Goal: Transaction & Acquisition: Purchase product/service

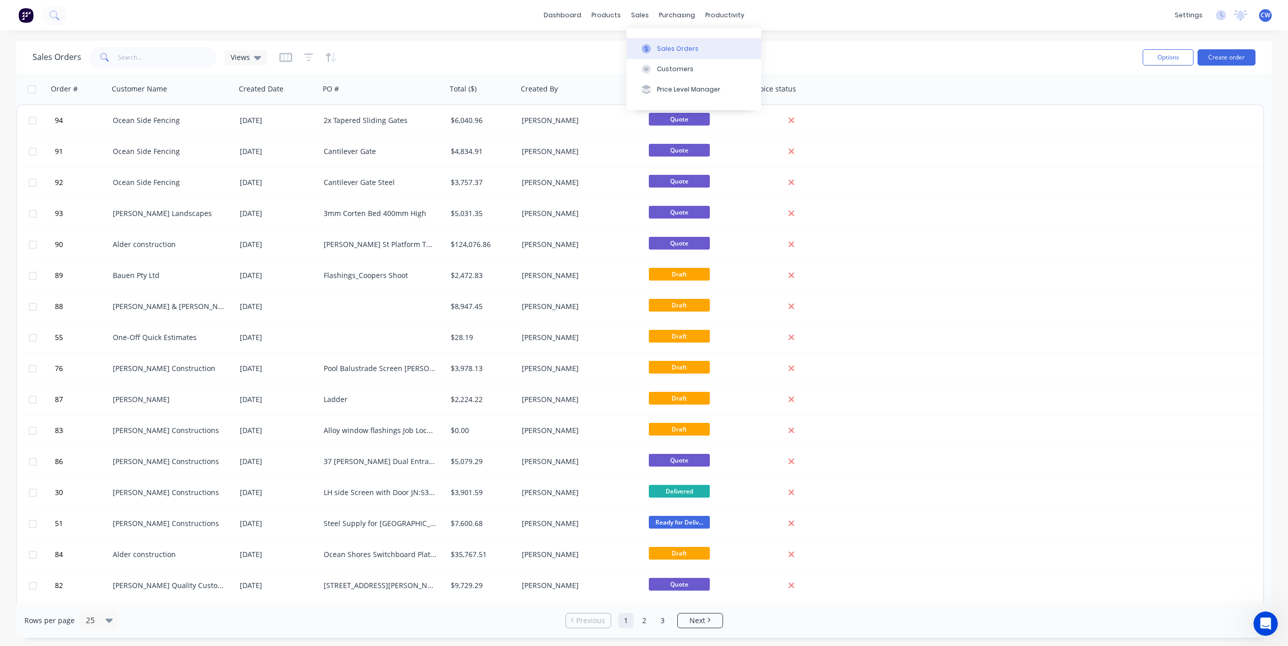
click at [683, 47] on div "Sales Orders" at bounding box center [678, 48] width 42 height 9
click at [1224, 56] on button "Create order" at bounding box center [1226, 57] width 58 height 16
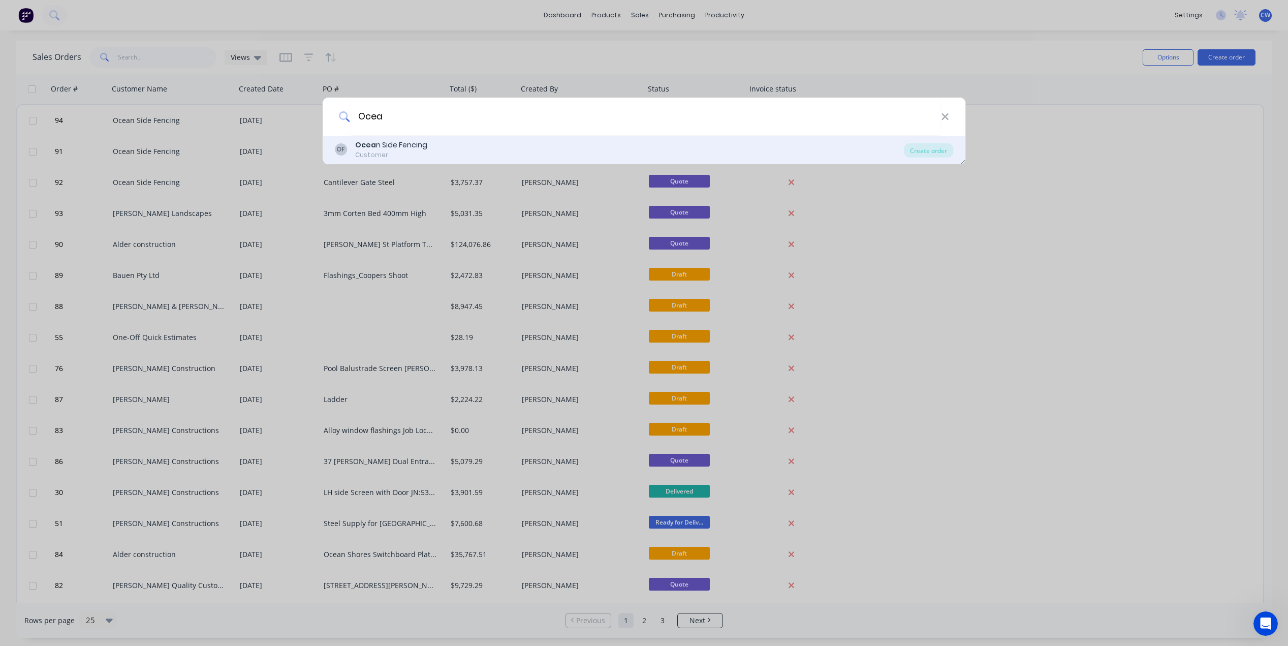
type input "Ocea"
click at [399, 145] on div "Ocea n Side Fencing" at bounding box center [391, 145] width 72 height 11
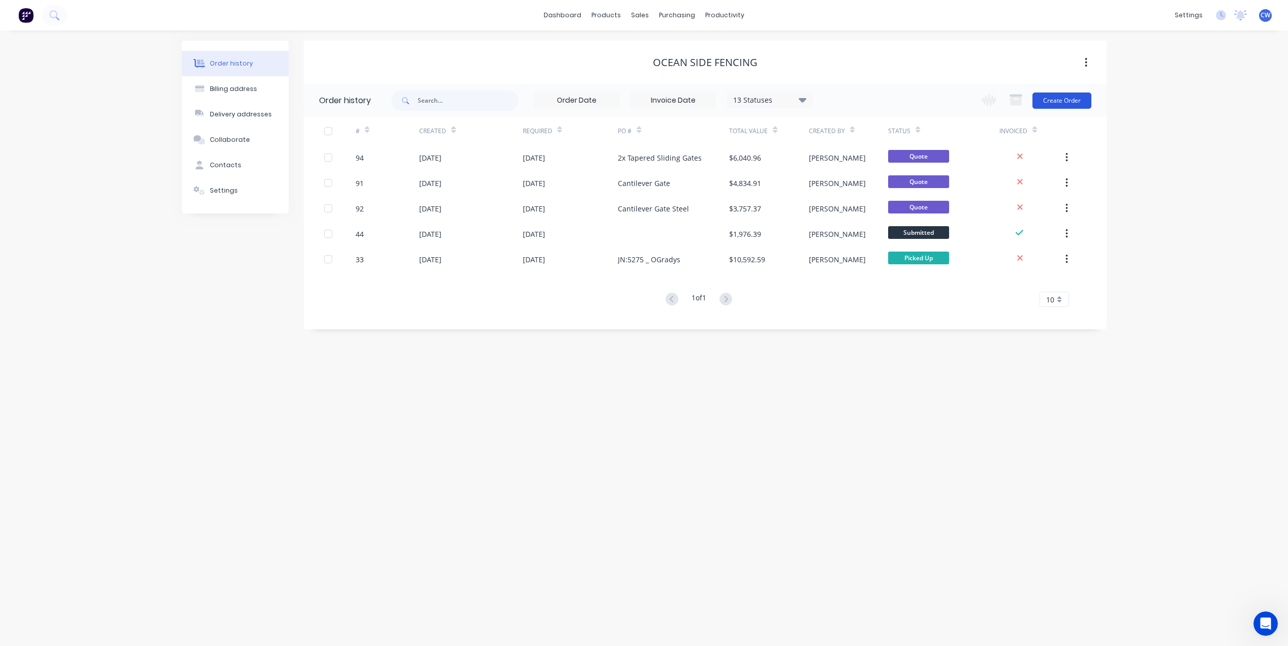
click at [1051, 102] on button "Create Order" at bounding box center [1061, 100] width 59 height 16
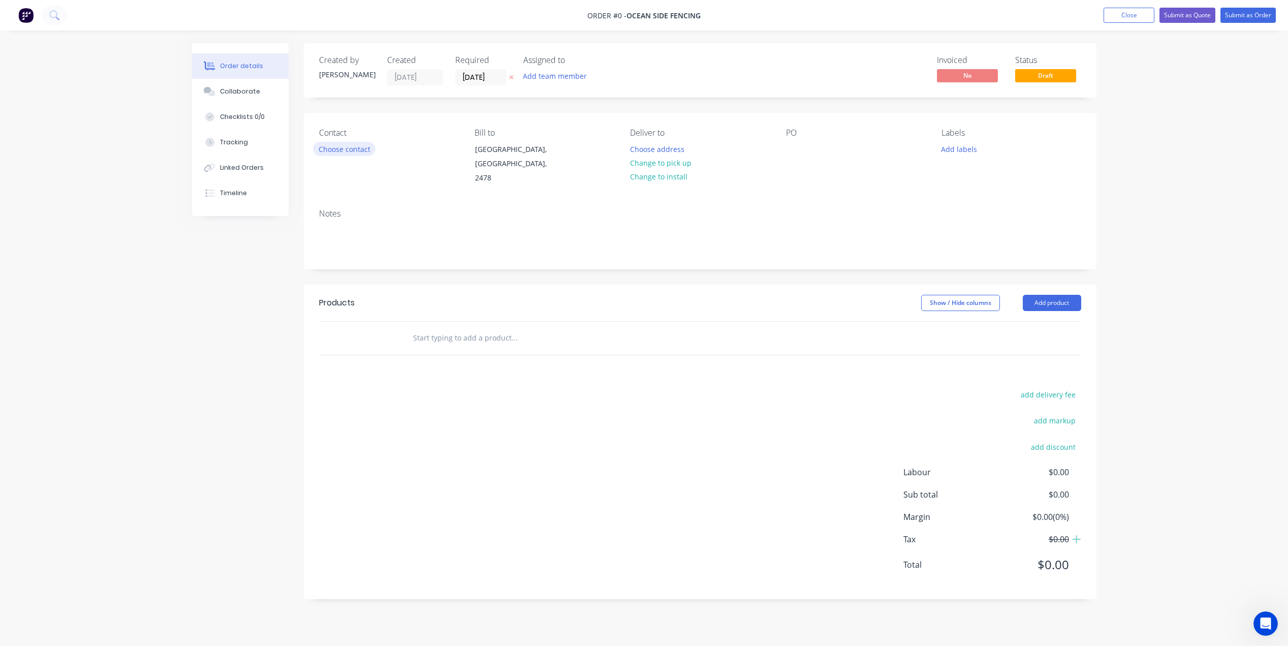
click at [345, 153] on button "Choose contact" at bounding box center [344, 149] width 62 height 14
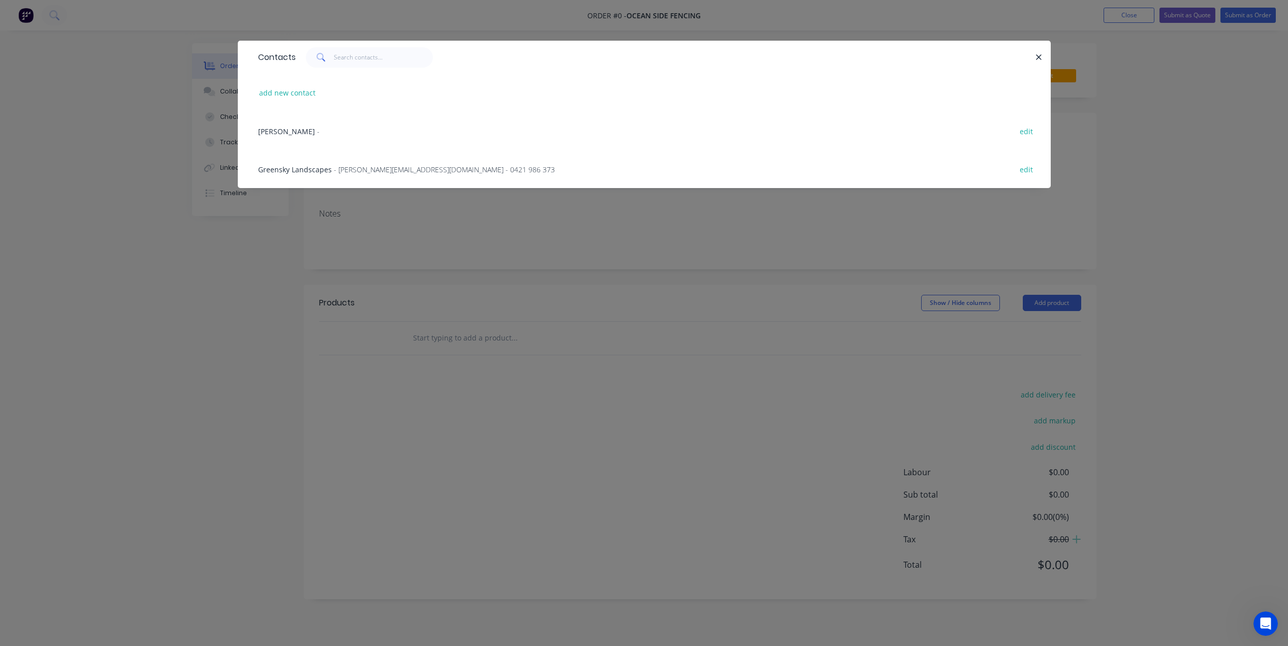
click at [277, 133] on span "[PERSON_NAME]" at bounding box center [286, 131] width 57 height 10
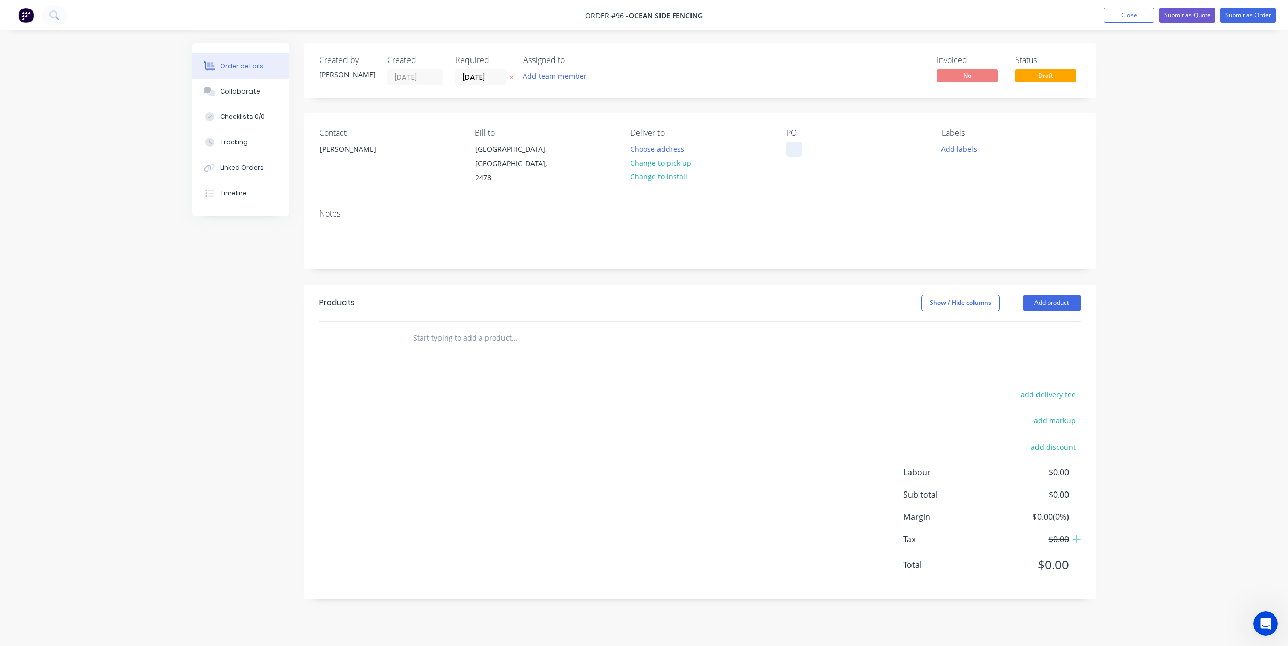
click at [791, 142] on div at bounding box center [794, 149] width 16 height 15
click at [450, 329] on input "text" at bounding box center [513, 338] width 203 height 20
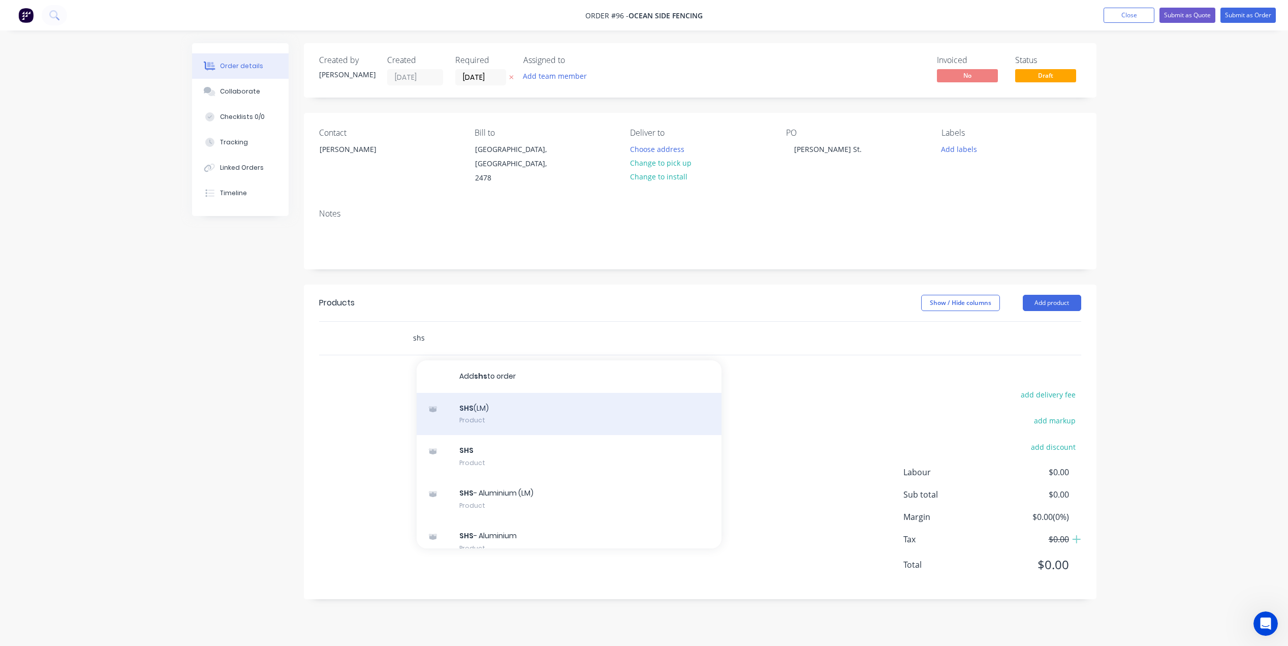
type input "shs"
click at [482, 402] on div "SHS (LM) Product" at bounding box center [569, 414] width 305 height 43
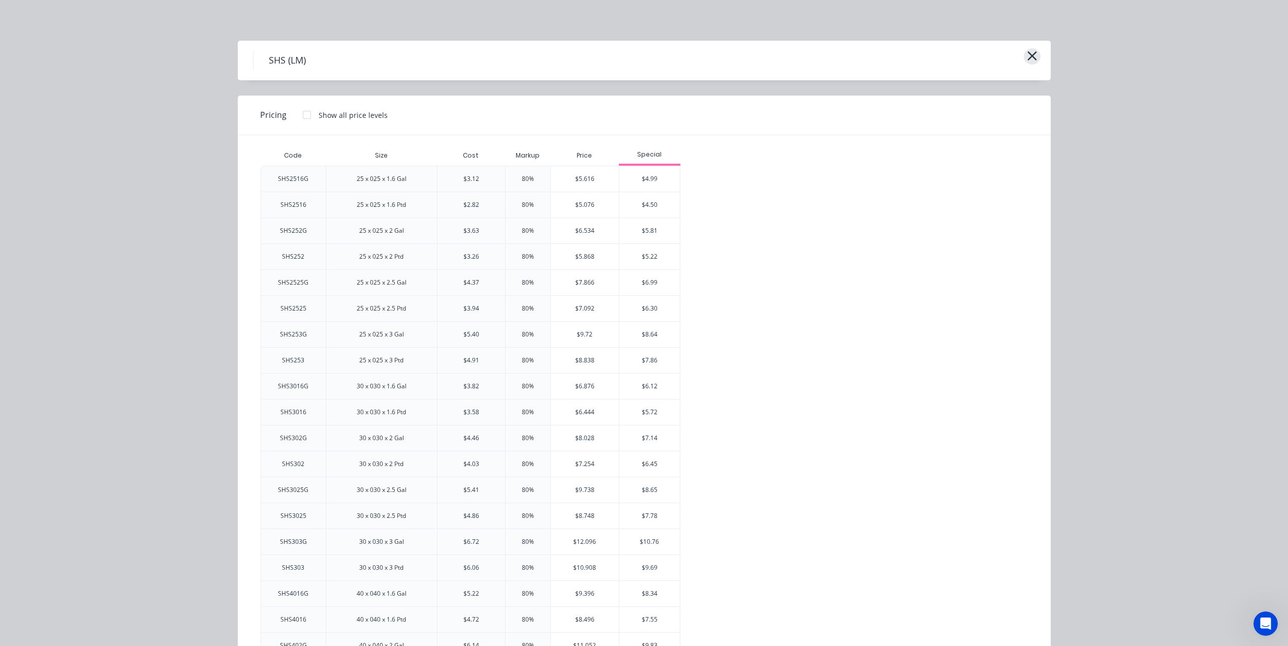
click at [1027, 53] on icon "button" at bounding box center [1031, 55] width 9 height 9
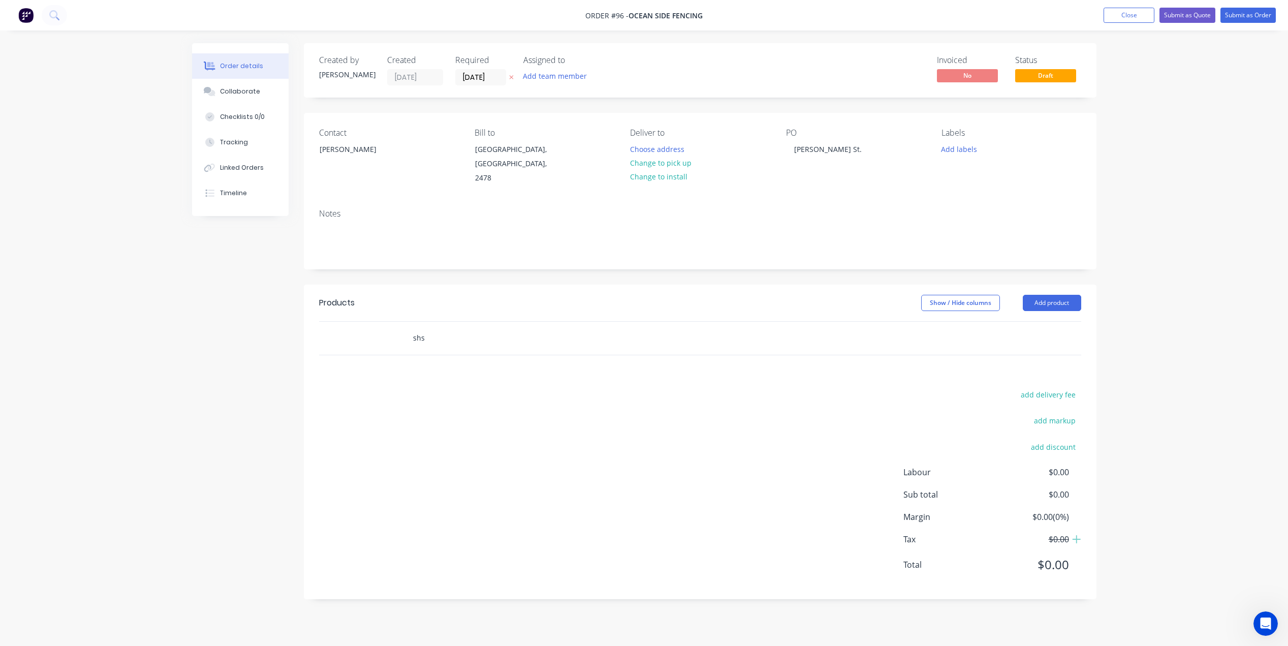
click at [423, 328] on input "shs" at bounding box center [513, 338] width 203 height 20
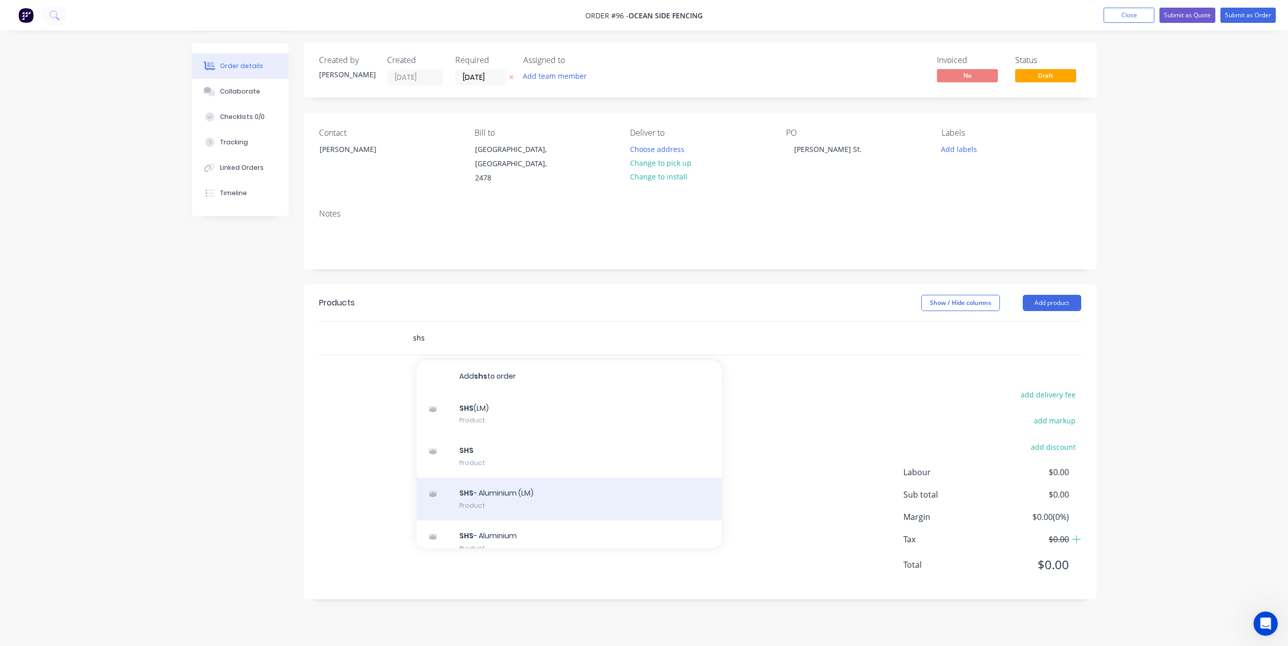
click at [499, 484] on div "SHS - Aluminium (LM) Product" at bounding box center [569, 498] width 305 height 43
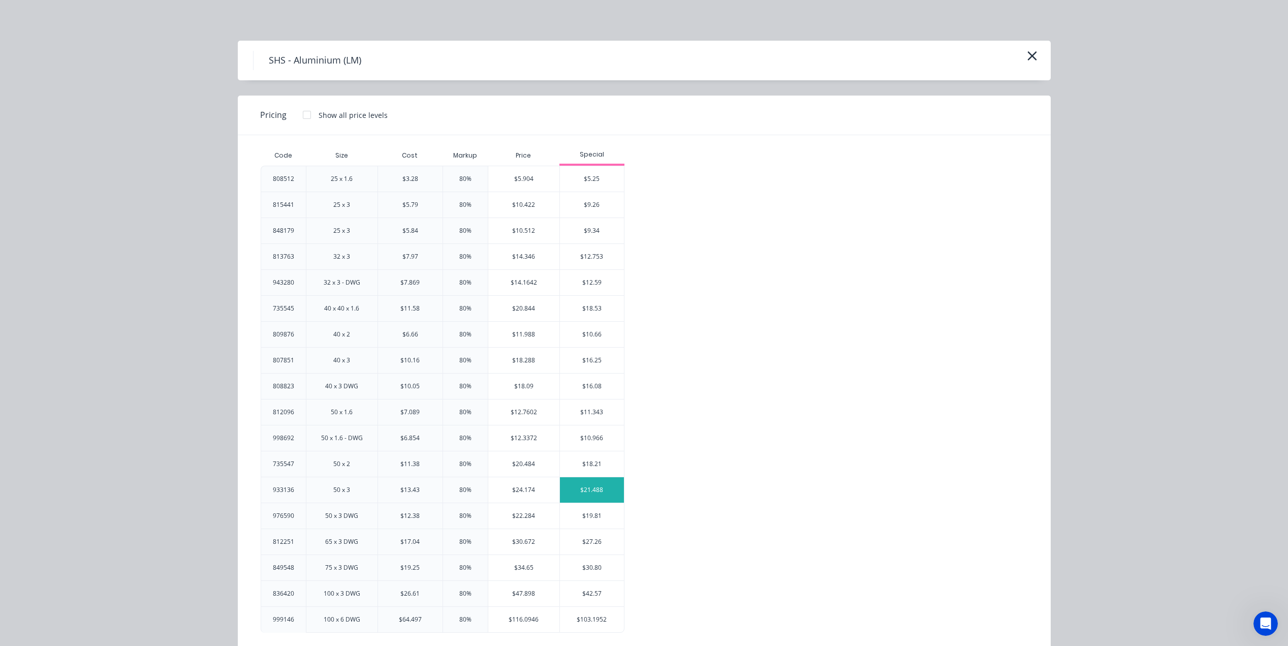
click at [586, 491] on div "$21.488" at bounding box center [592, 489] width 64 height 25
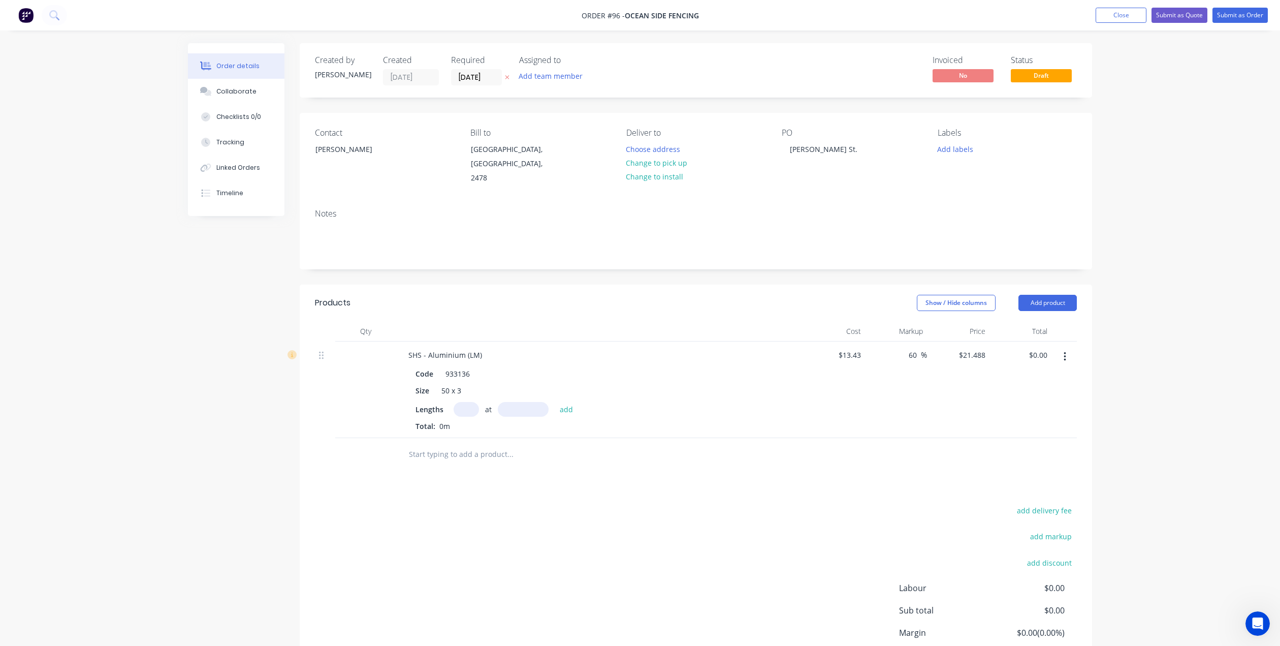
click at [469, 402] on input "text" at bounding box center [466, 409] width 25 height 15
type input "3"
click at [522, 402] on input "text" at bounding box center [523, 409] width 51 height 15
type input "6500mm"
click at [569, 402] on button "add" at bounding box center [567, 409] width 24 height 14
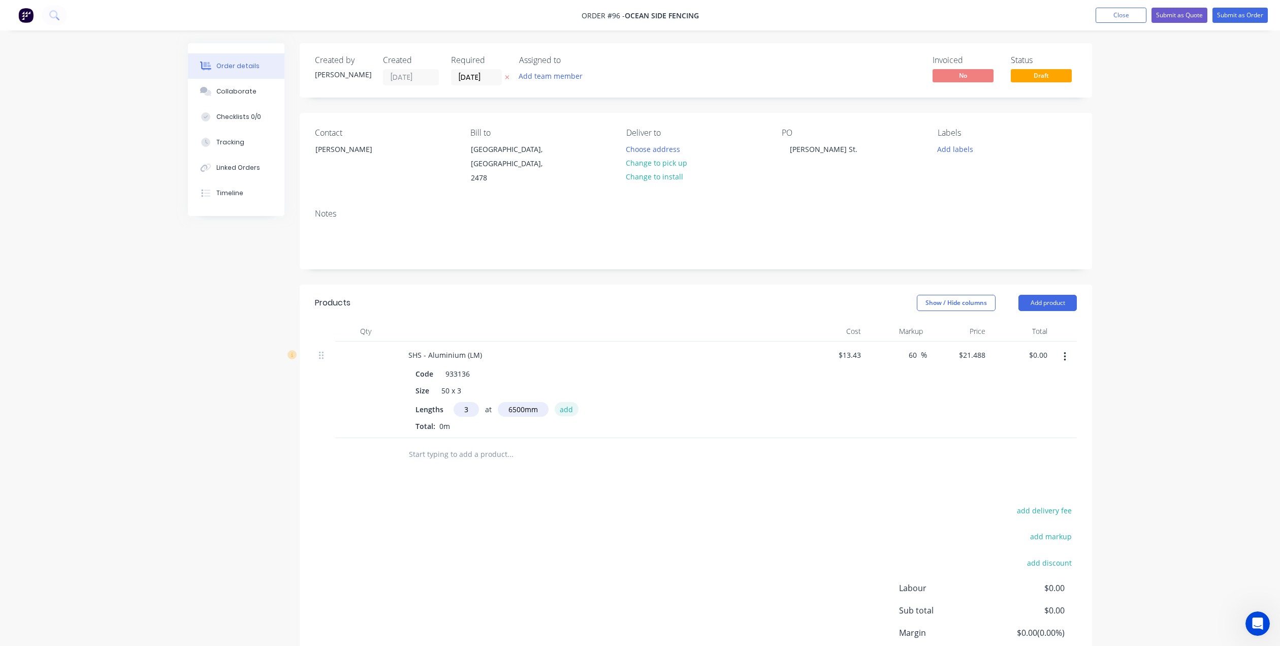
type input "$419.02"
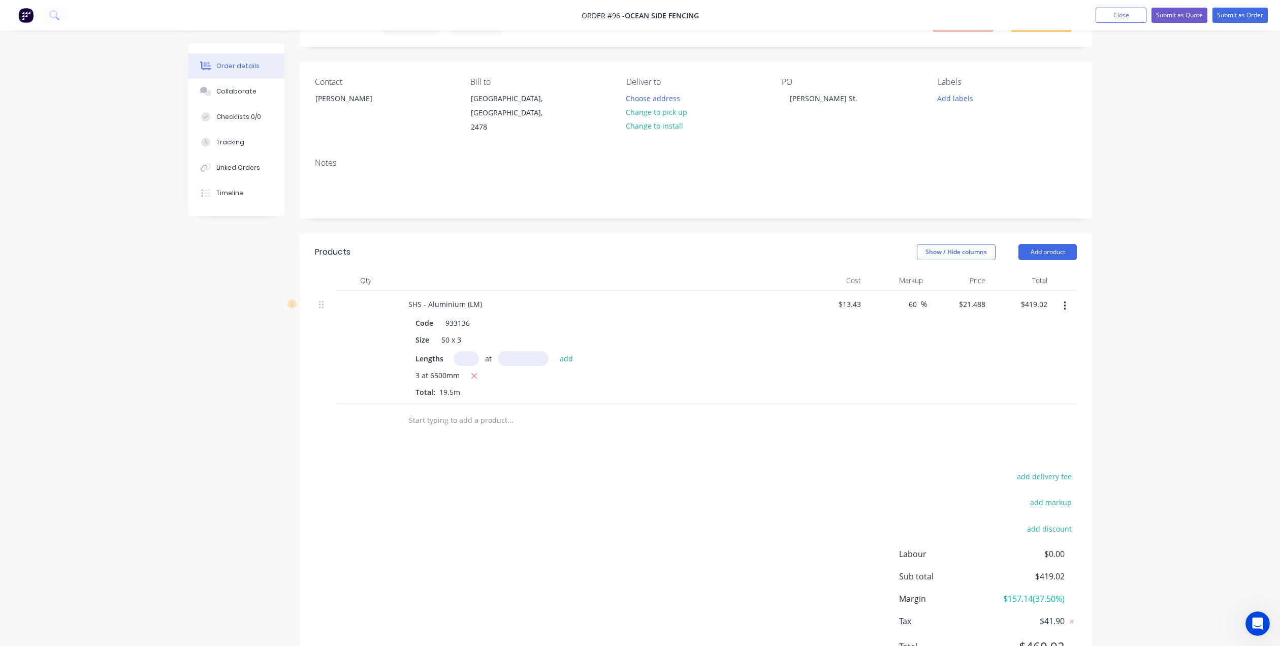
scroll to position [90, 0]
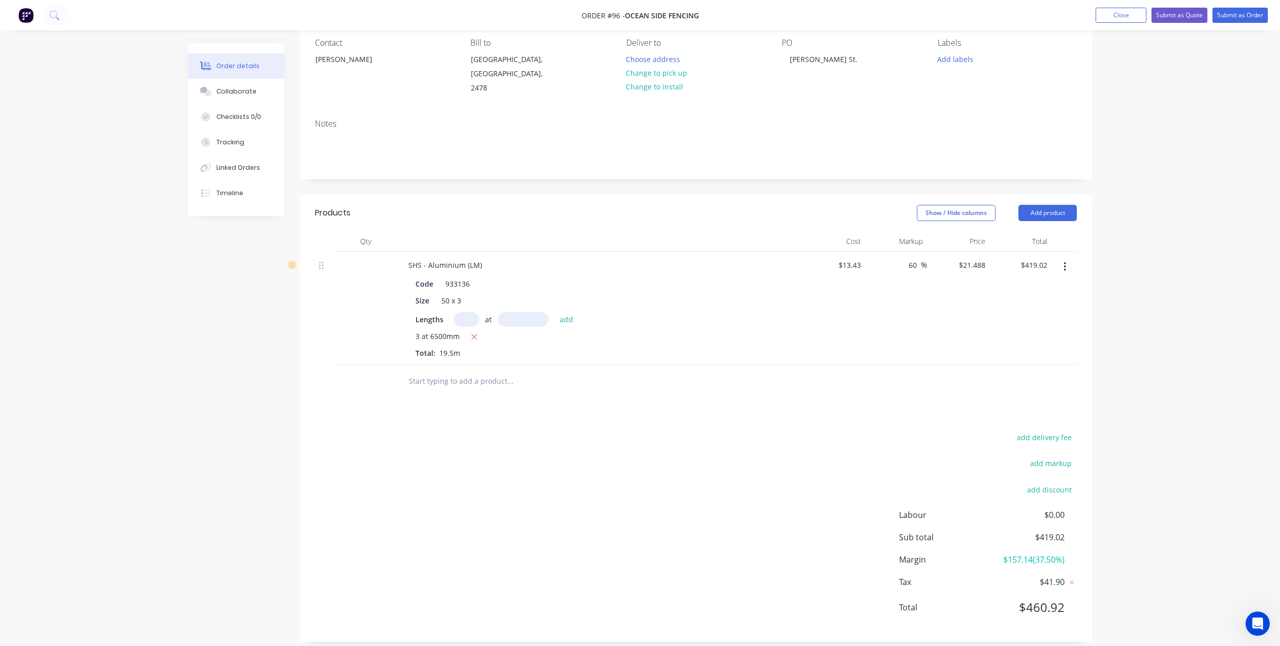
click at [433, 374] on input "text" at bounding box center [509, 381] width 203 height 20
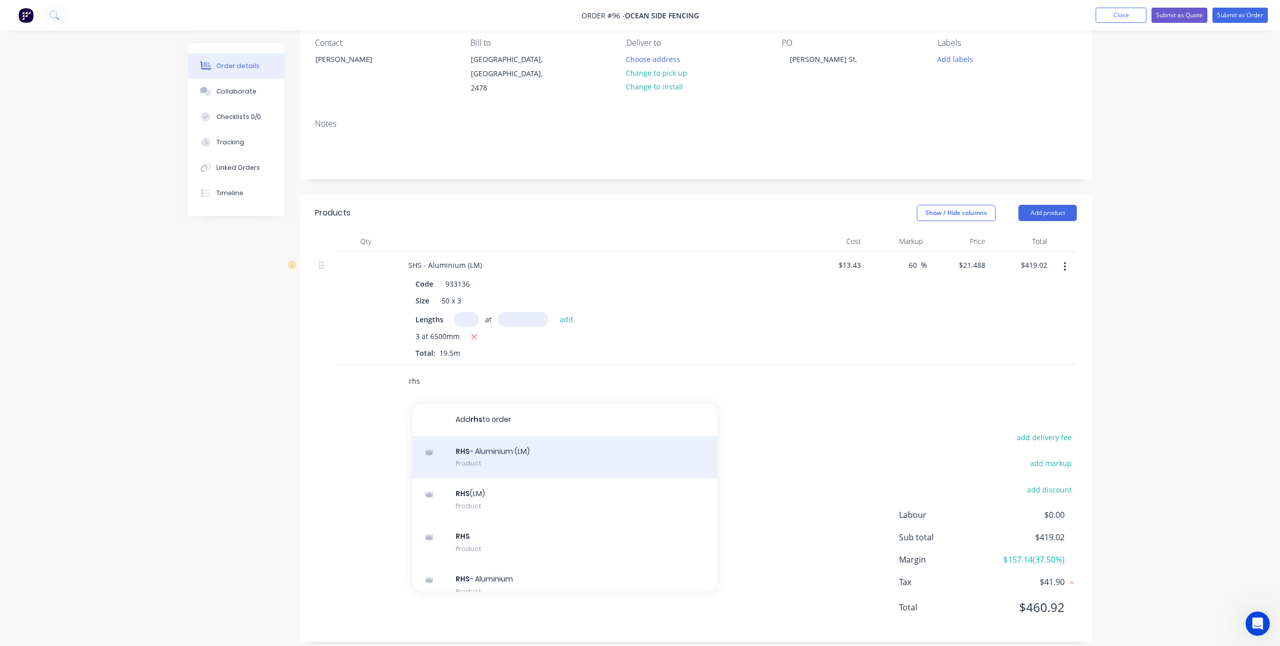
type input "rhs"
click at [485, 439] on div "RHS - Aluminium (LM) Product" at bounding box center [564, 457] width 305 height 43
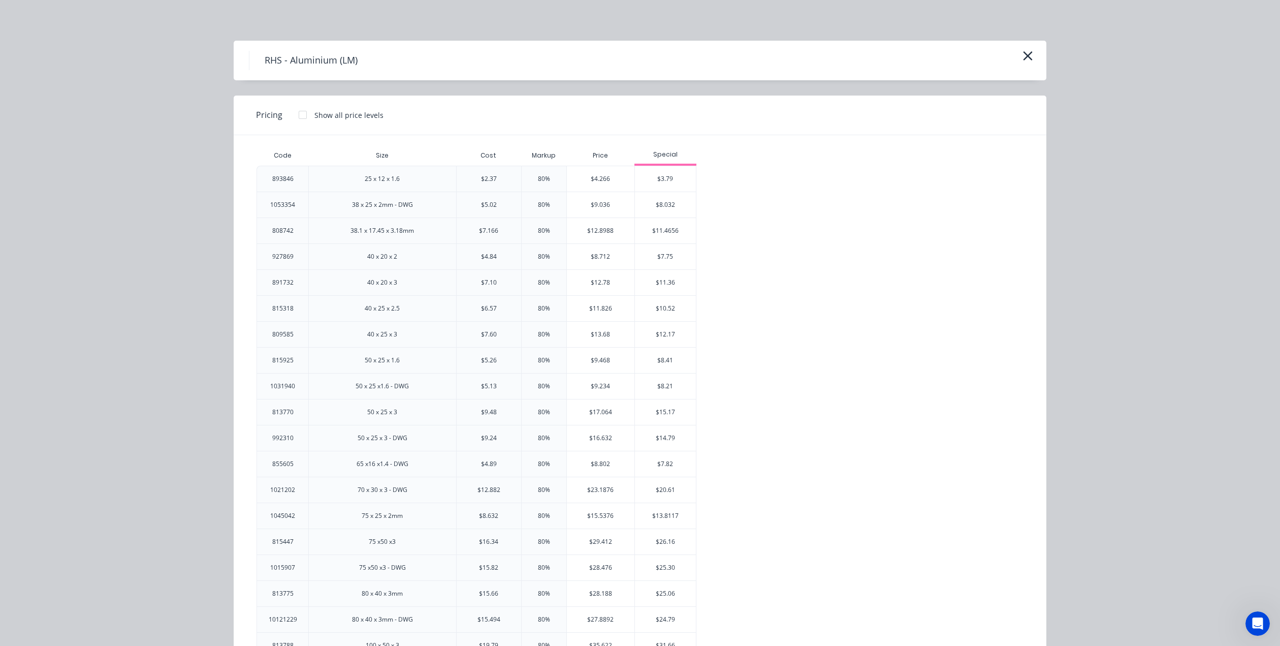
scroll to position [152, 0]
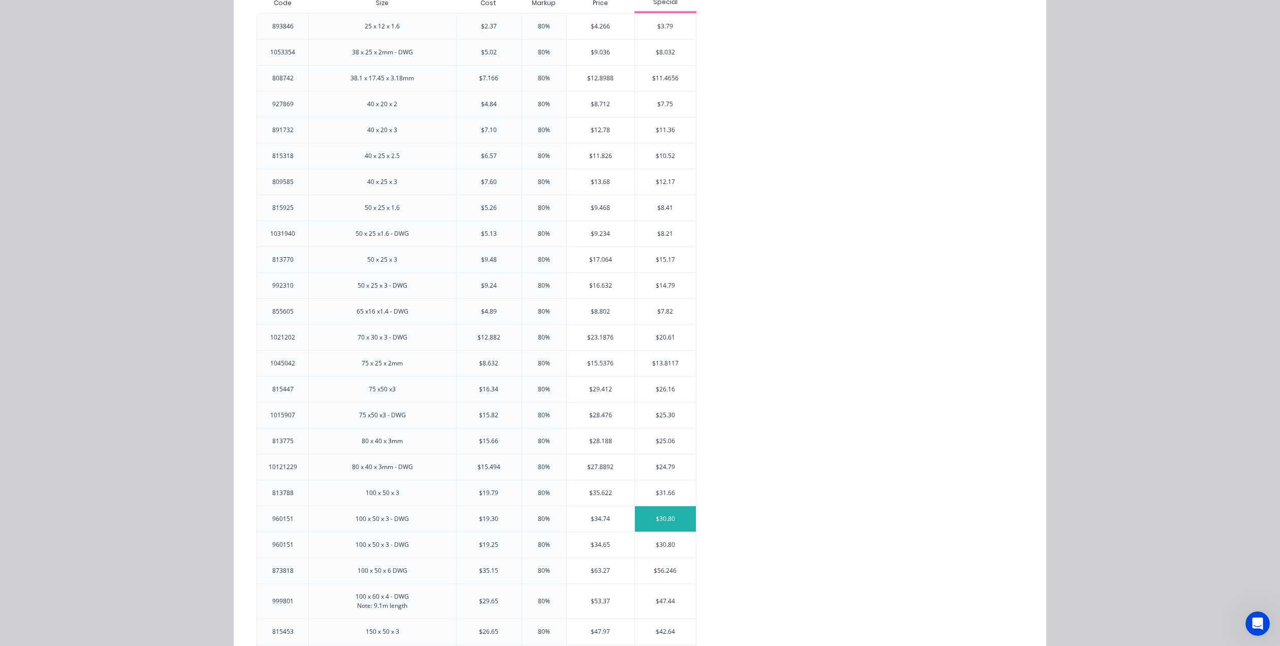
click at [661, 521] on div "$30.80" at bounding box center [665, 518] width 61 height 25
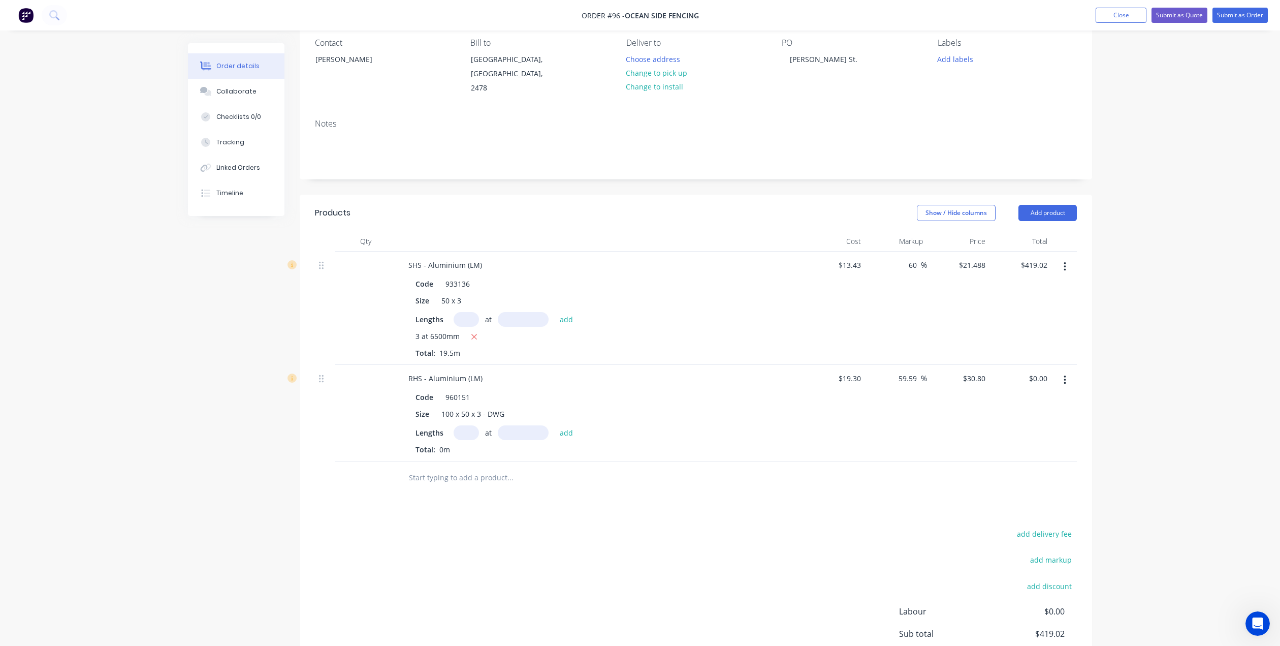
click at [463, 425] on input "text" at bounding box center [466, 432] width 25 height 15
type input "1"
click at [518, 425] on input "text" at bounding box center [523, 432] width 51 height 15
type input "6500mm"
click at [567, 425] on button "add" at bounding box center [567, 432] width 24 height 14
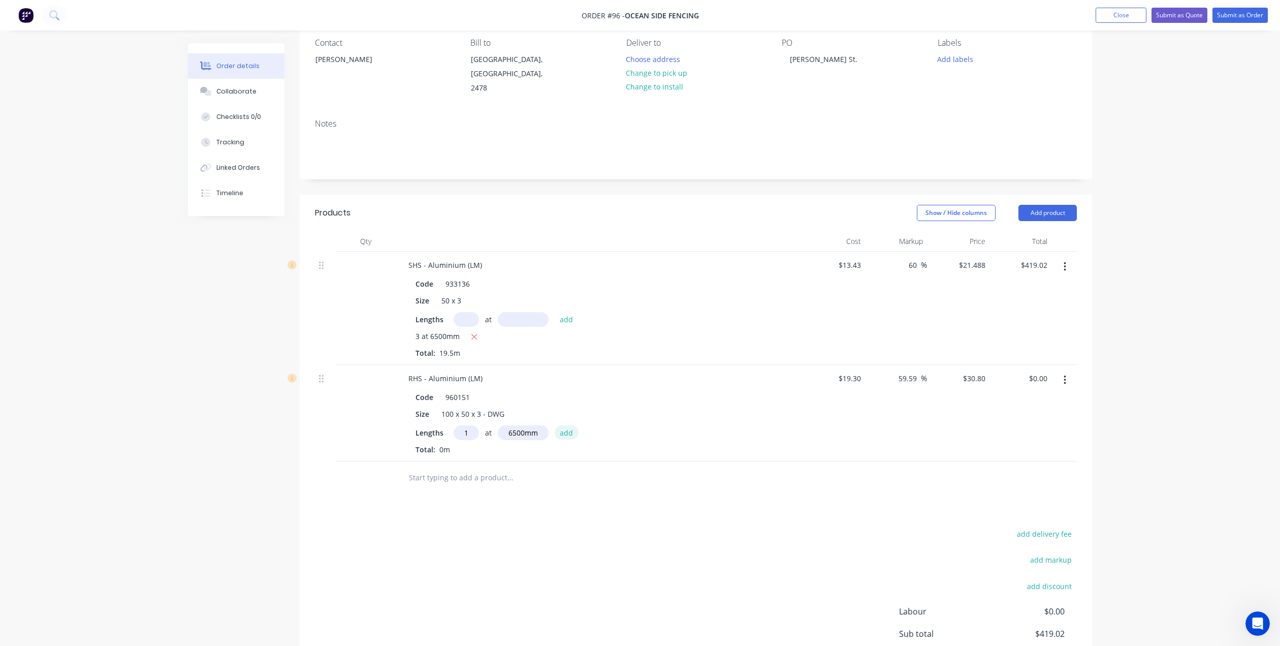
type input "$200.20"
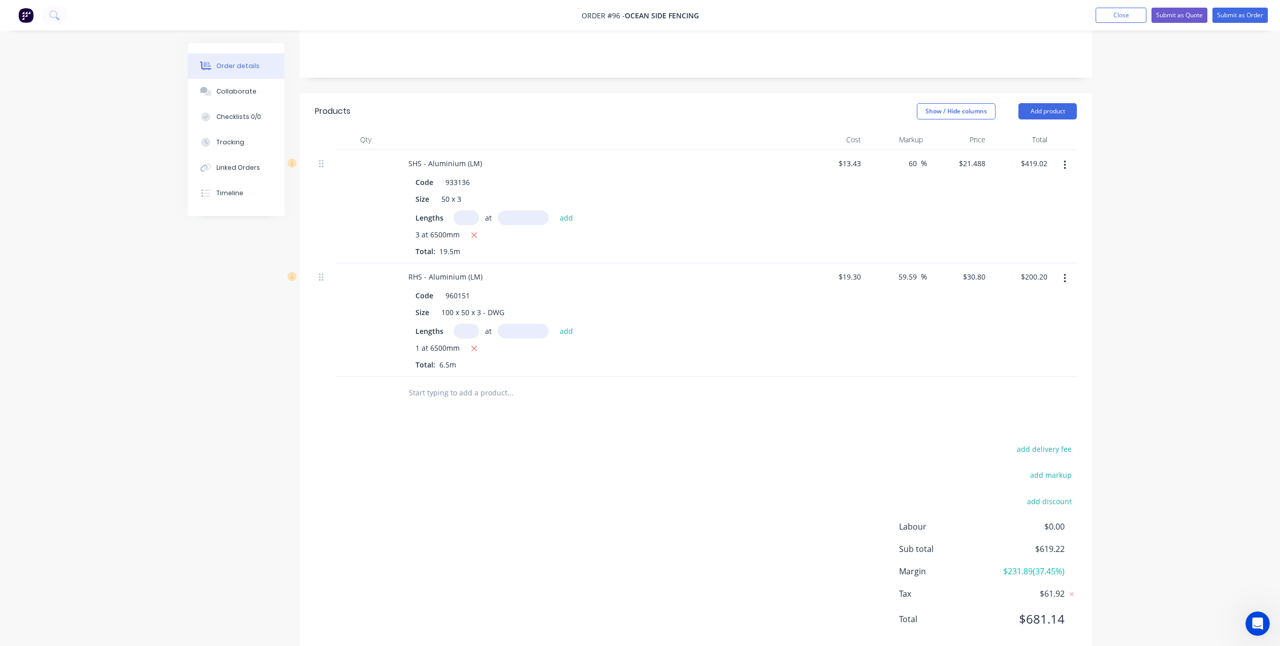
click at [420, 382] on input "text" at bounding box center [509, 392] width 203 height 20
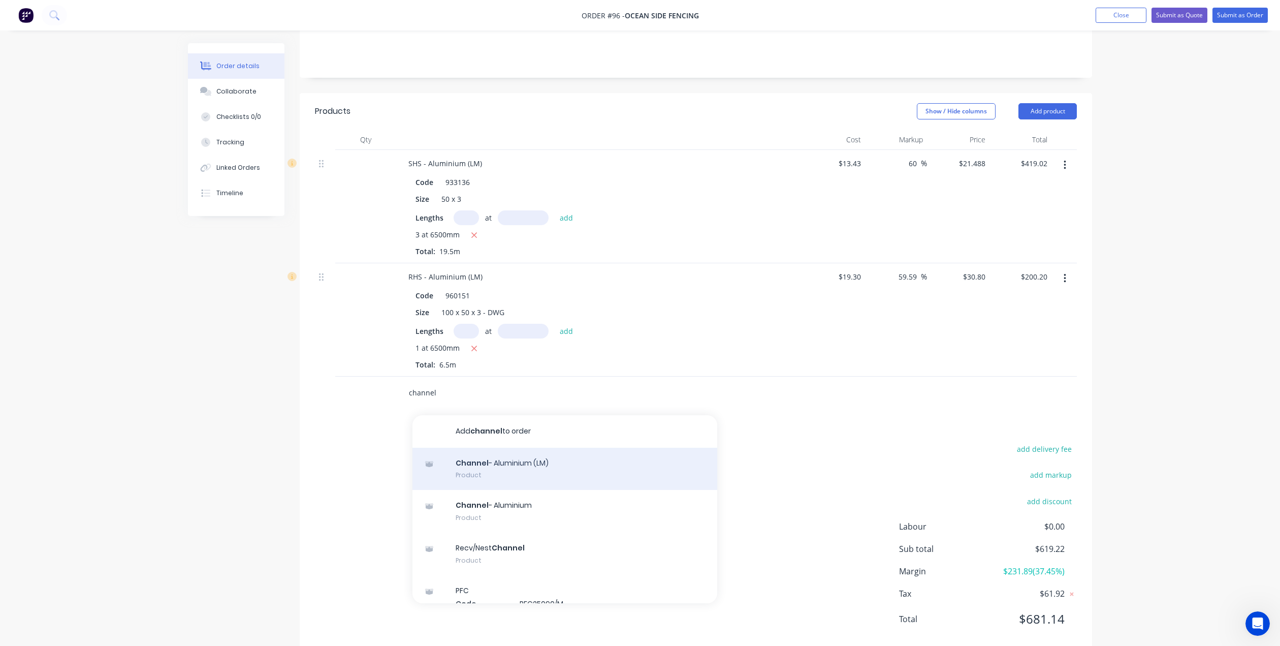
type input "channel"
click at [492, 456] on div "Channel - Aluminium (LM) Product" at bounding box center [564, 469] width 305 height 43
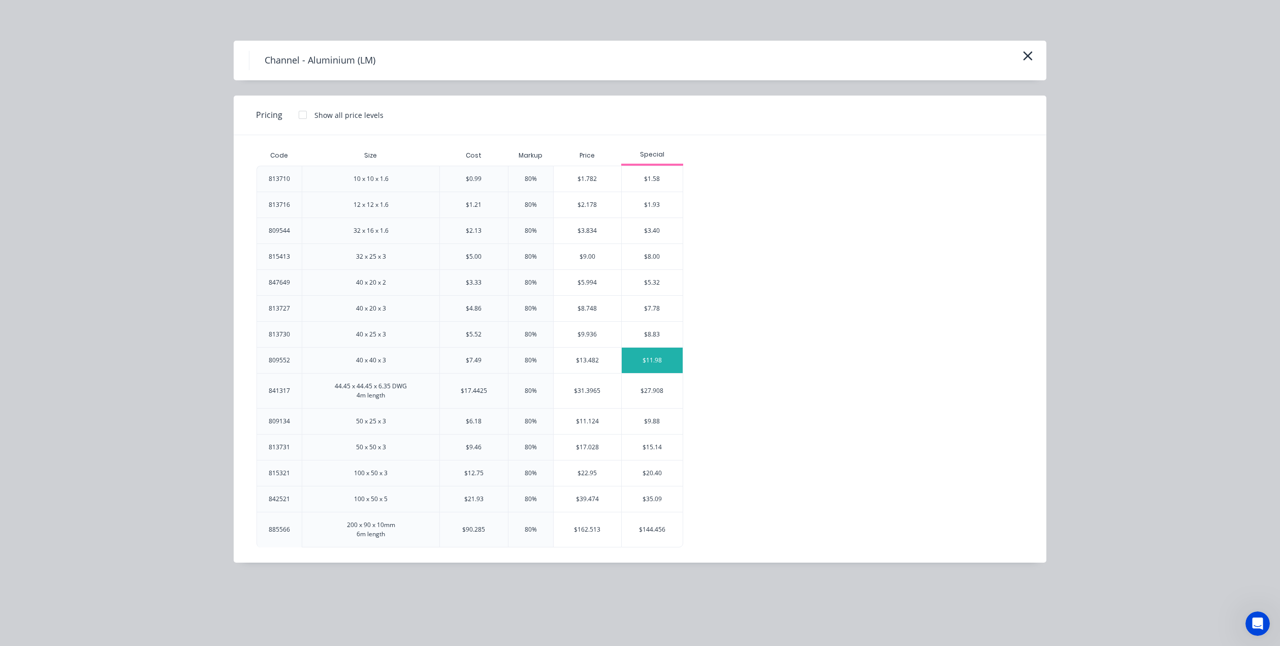
click at [659, 361] on div "$11.98" at bounding box center [652, 359] width 61 height 25
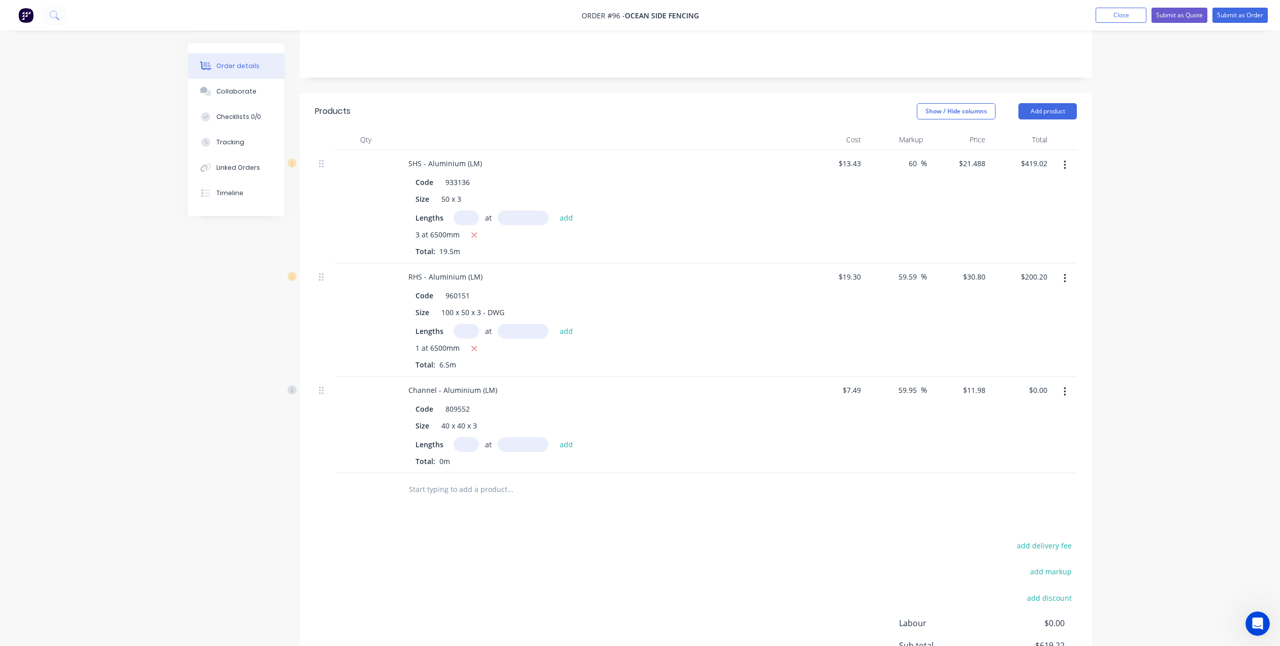
click at [468, 437] on input "text" at bounding box center [466, 444] width 25 height 15
type input "1"
click at [523, 437] on input "text" at bounding box center [523, 444] width 51 height 15
type input "6500mm"
click at [458, 483] on input "text" at bounding box center [509, 489] width 203 height 20
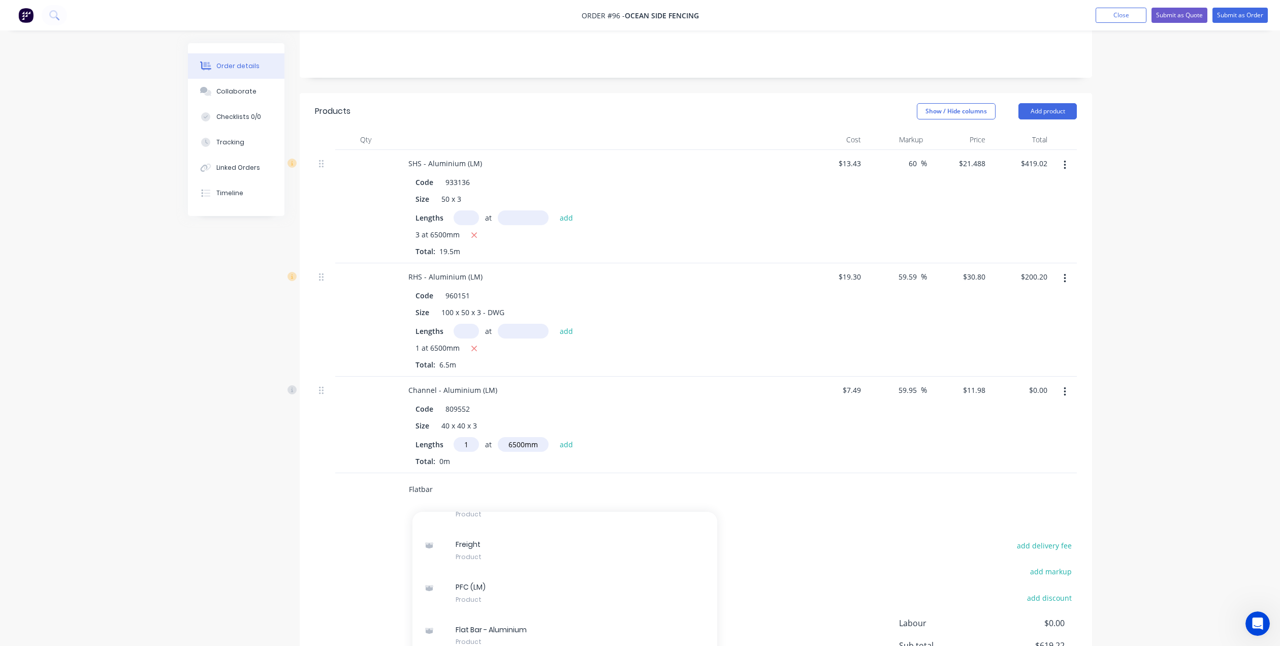
scroll to position [406, 0]
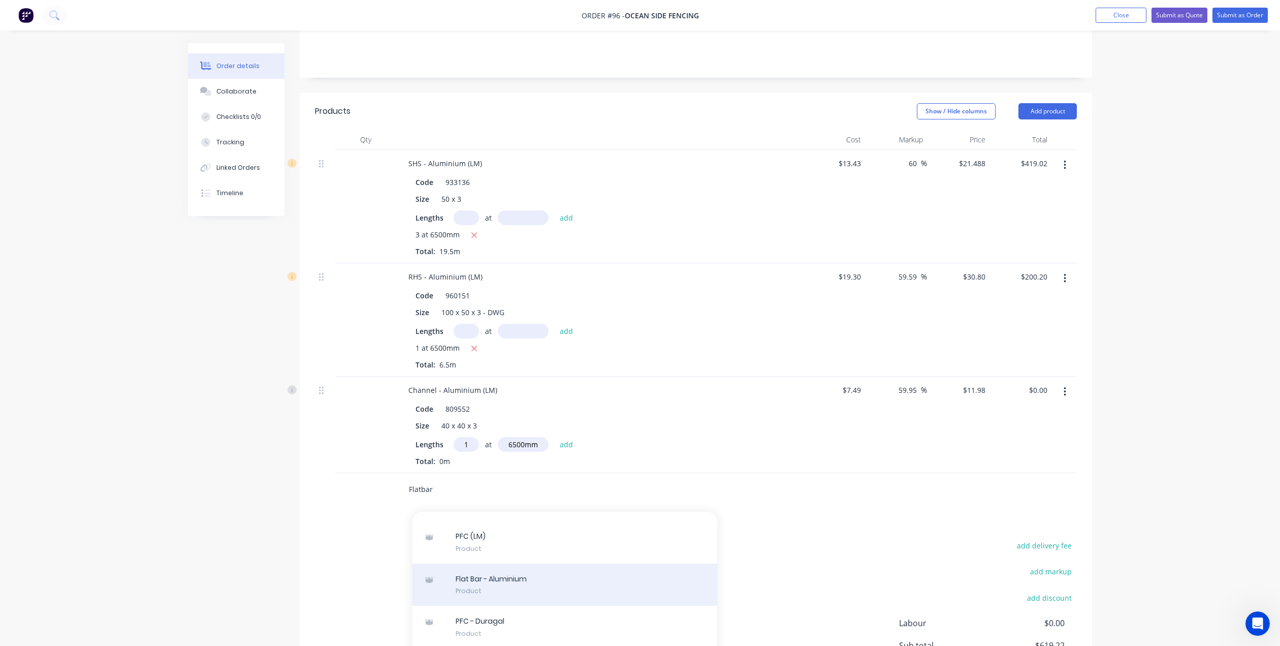
type input "Flatbar"
click at [511, 575] on div "Flat Bar - Aluminium Product" at bounding box center [564, 584] width 305 height 43
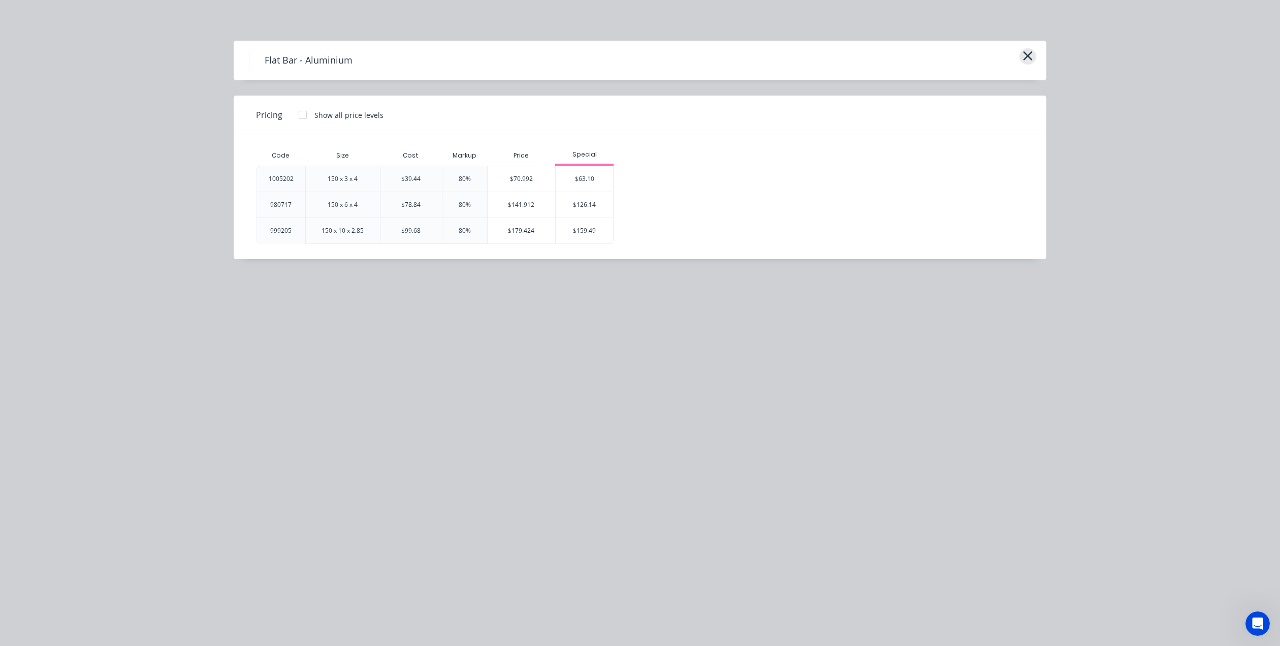
click at [1032, 54] on icon "button" at bounding box center [1028, 56] width 11 height 14
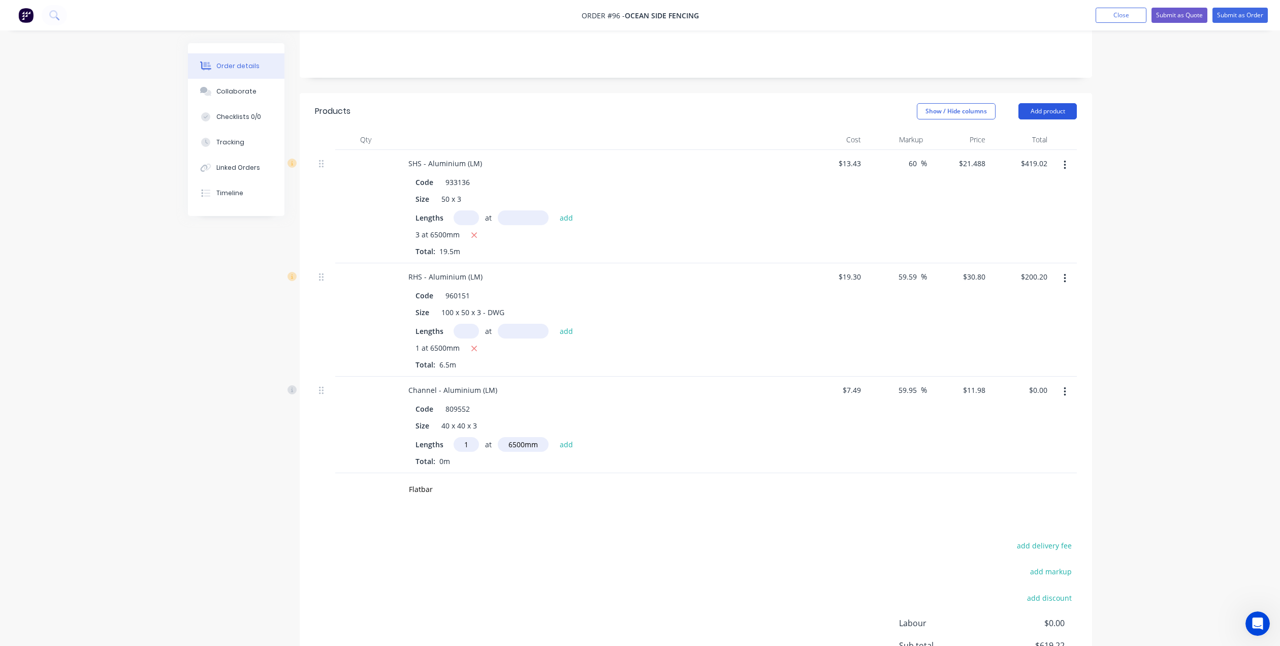
click at [1062, 103] on button "Add product" at bounding box center [1047, 111] width 58 height 16
click at [1037, 130] on div "Product catalogue" at bounding box center [1029, 137] width 78 height 15
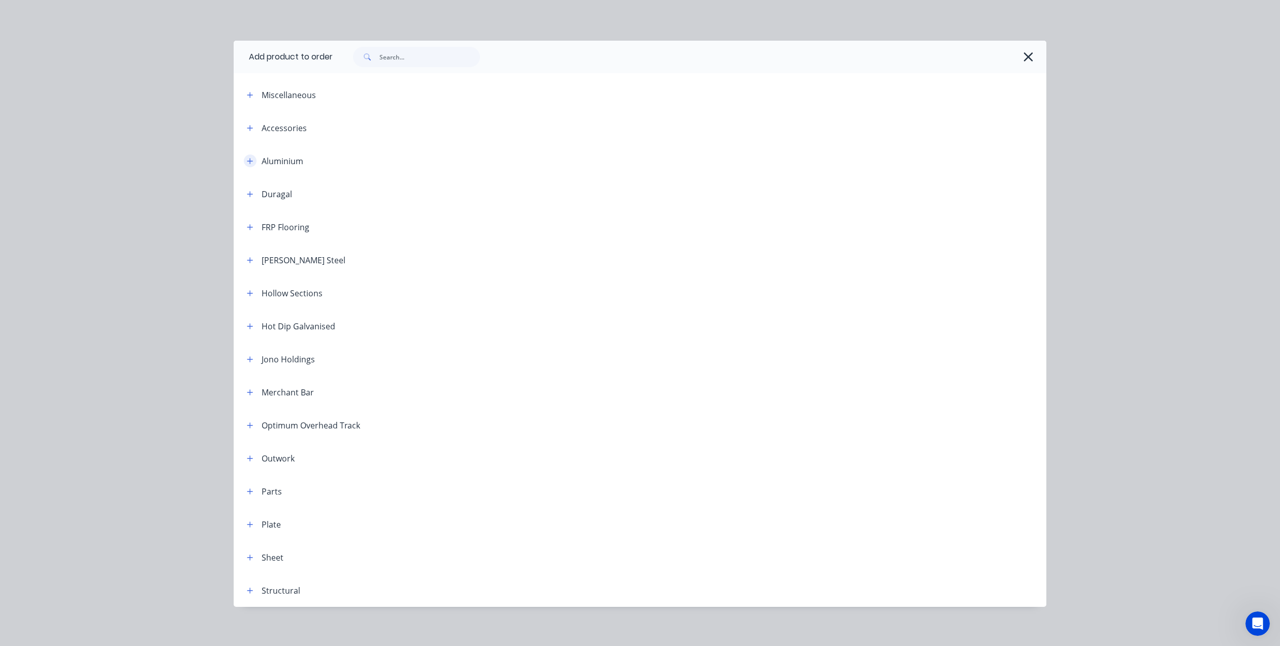
click at [248, 157] on icon "button" at bounding box center [250, 160] width 6 height 7
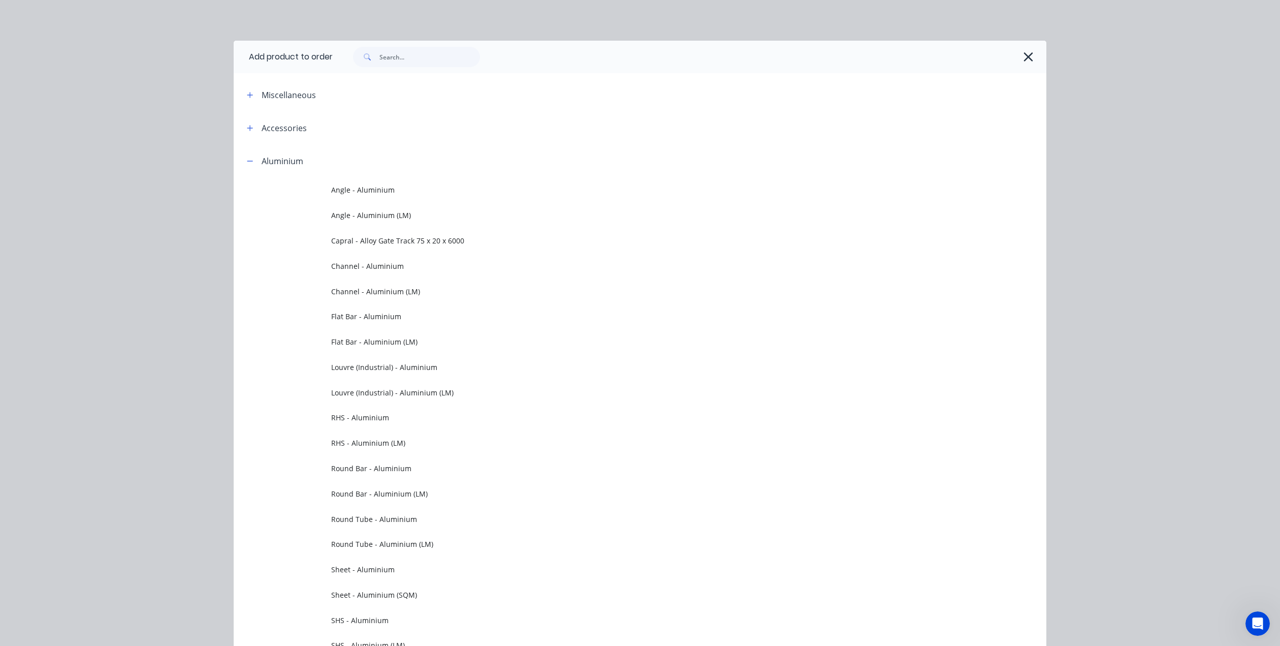
click at [371, 341] on span "Flat Bar - Aluminium (LM)" at bounding box center [617, 341] width 572 height 11
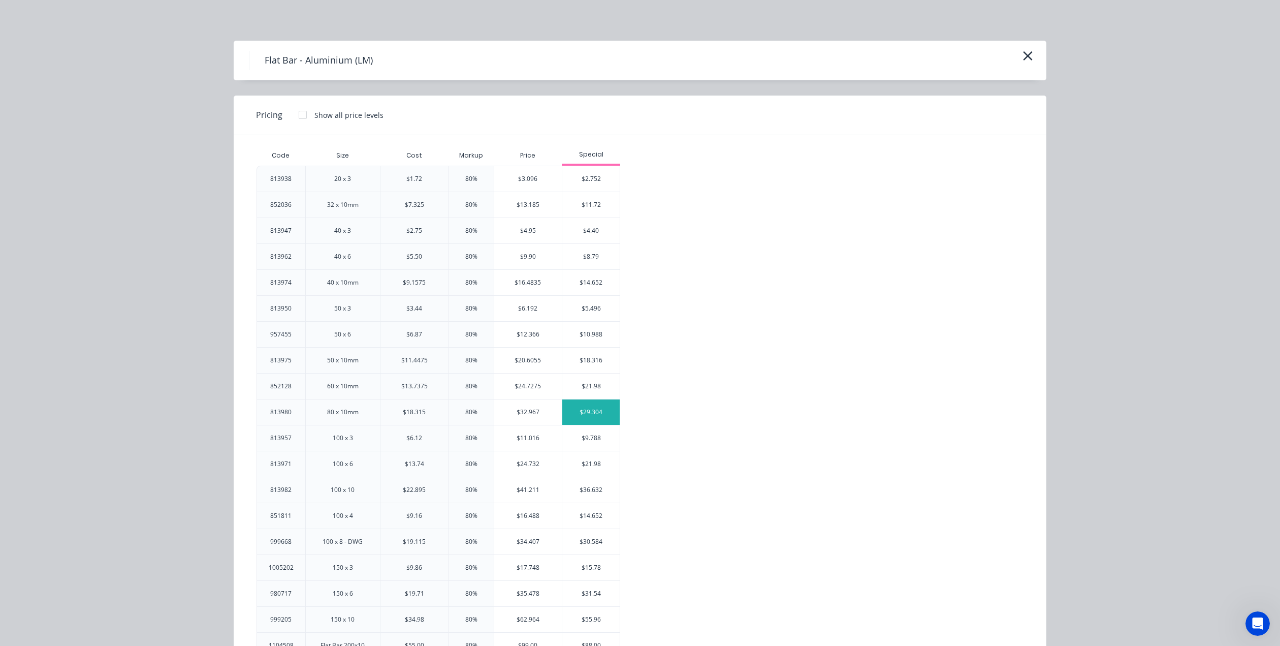
click at [581, 408] on div "$29.304" at bounding box center [590, 411] width 57 height 25
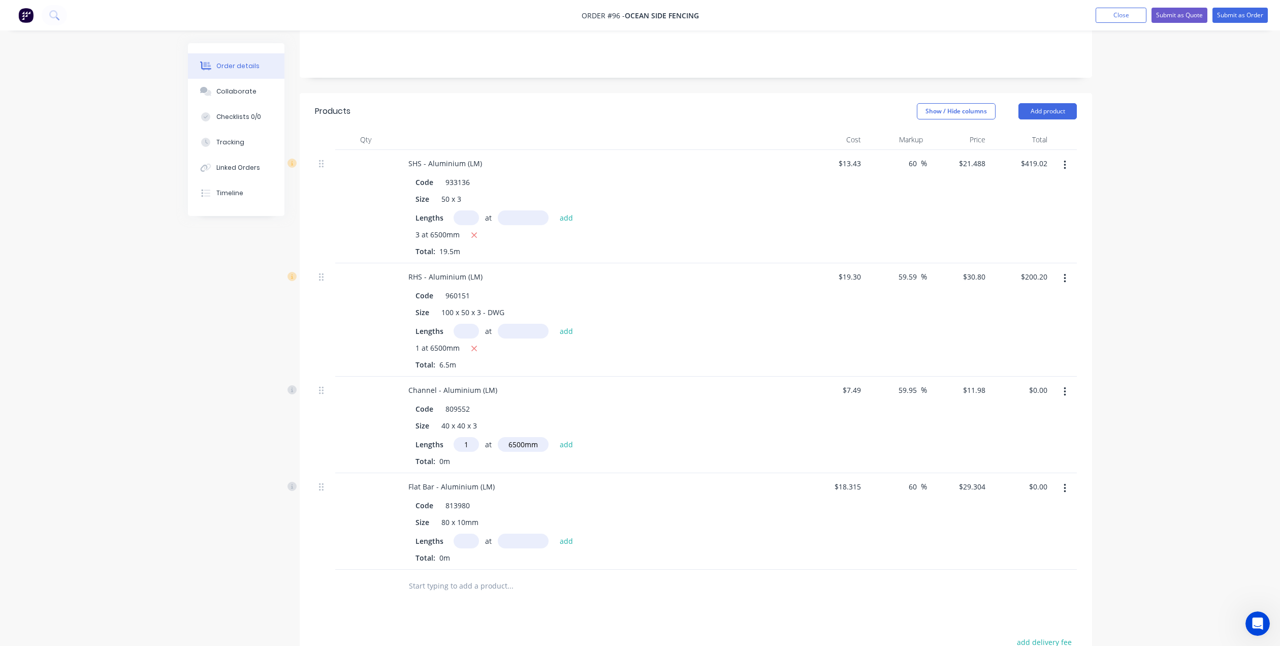
click at [465, 533] on input "text" at bounding box center [466, 540] width 25 height 15
type input "1"
click at [511, 533] on input "text" at bounding box center [523, 540] width 51 height 15
type input "800mm"
click at [566, 533] on button "add" at bounding box center [567, 540] width 24 height 14
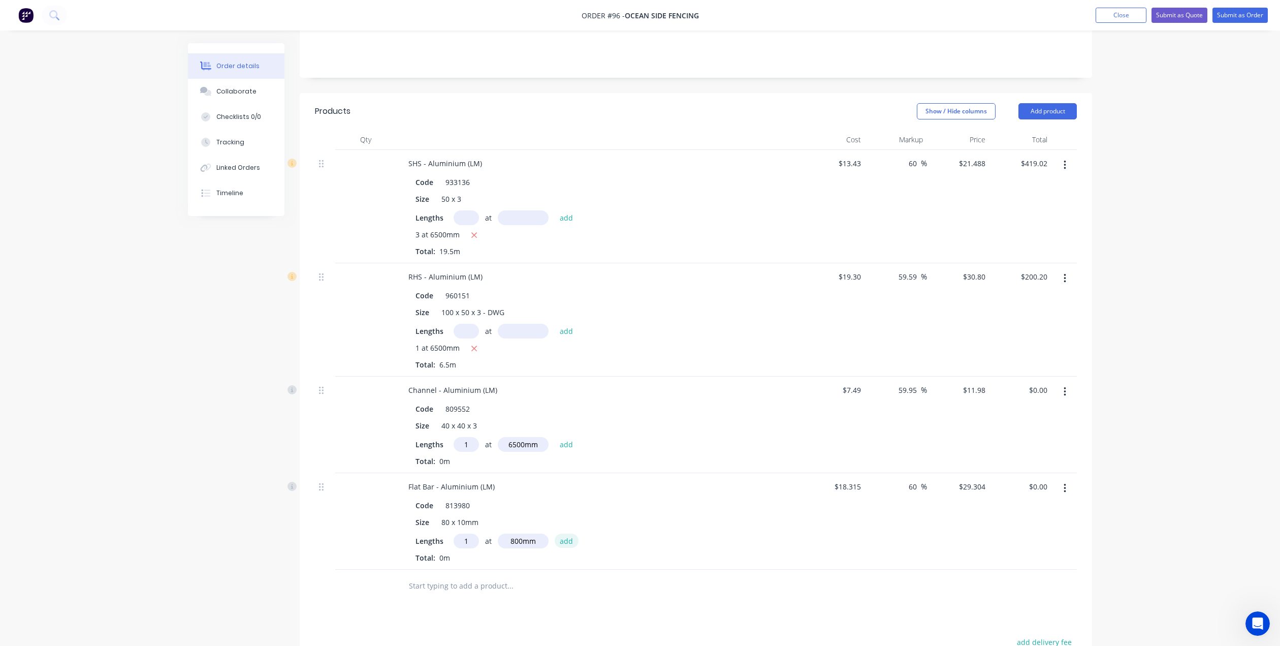
type input "$23.44"
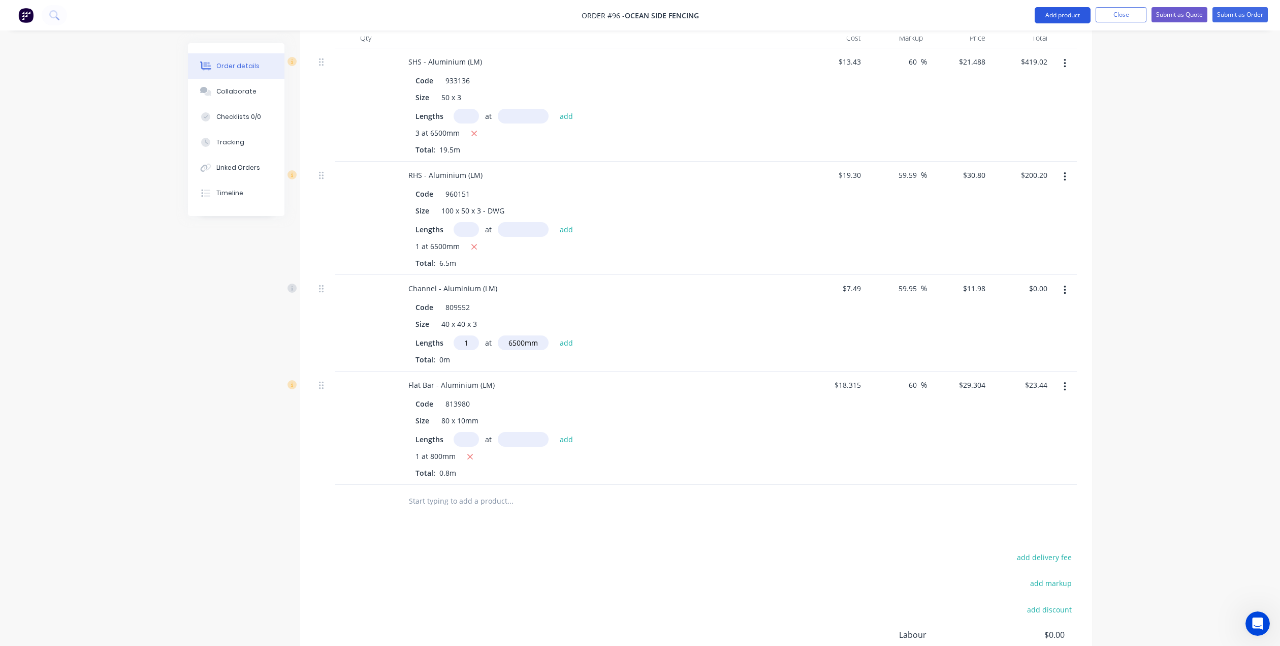
click at [1067, 16] on button "Add product" at bounding box center [1063, 15] width 56 height 16
click at [1029, 44] on div "Product catalogue" at bounding box center [1042, 41] width 78 height 15
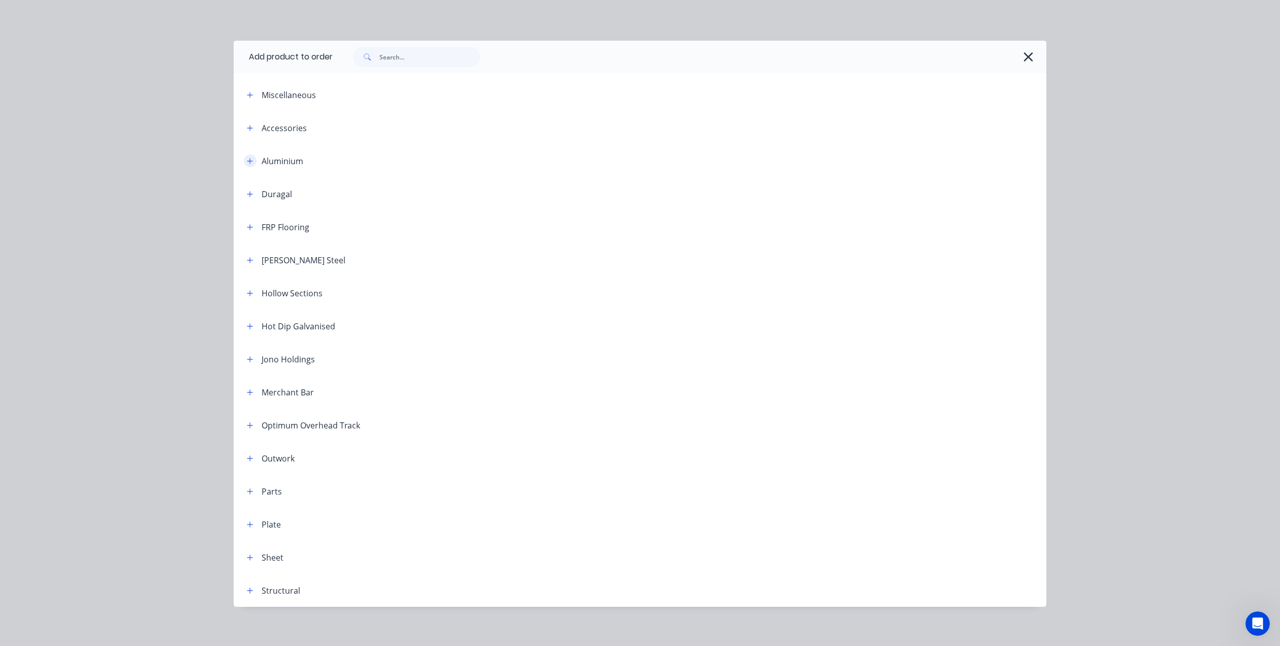
click at [247, 164] on icon "button" at bounding box center [250, 160] width 6 height 7
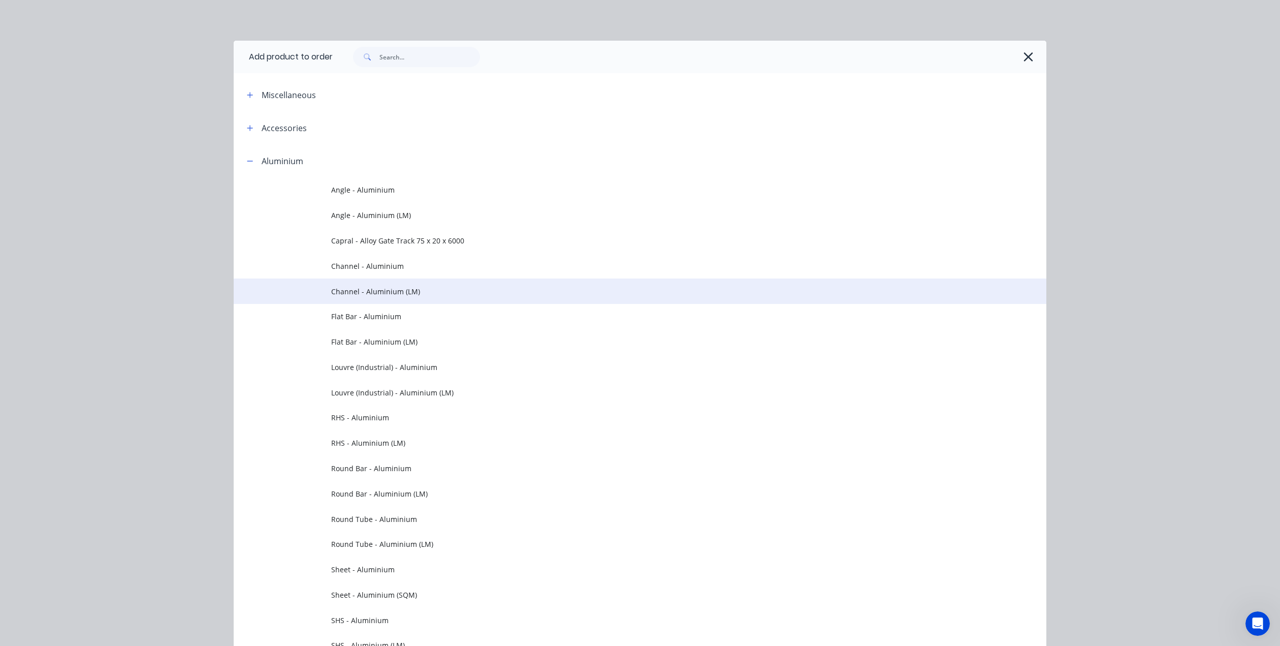
click at [372, 292] on span "Channel - Aluminium (LM)" at bounding box center [617, 291] width 572 height 11
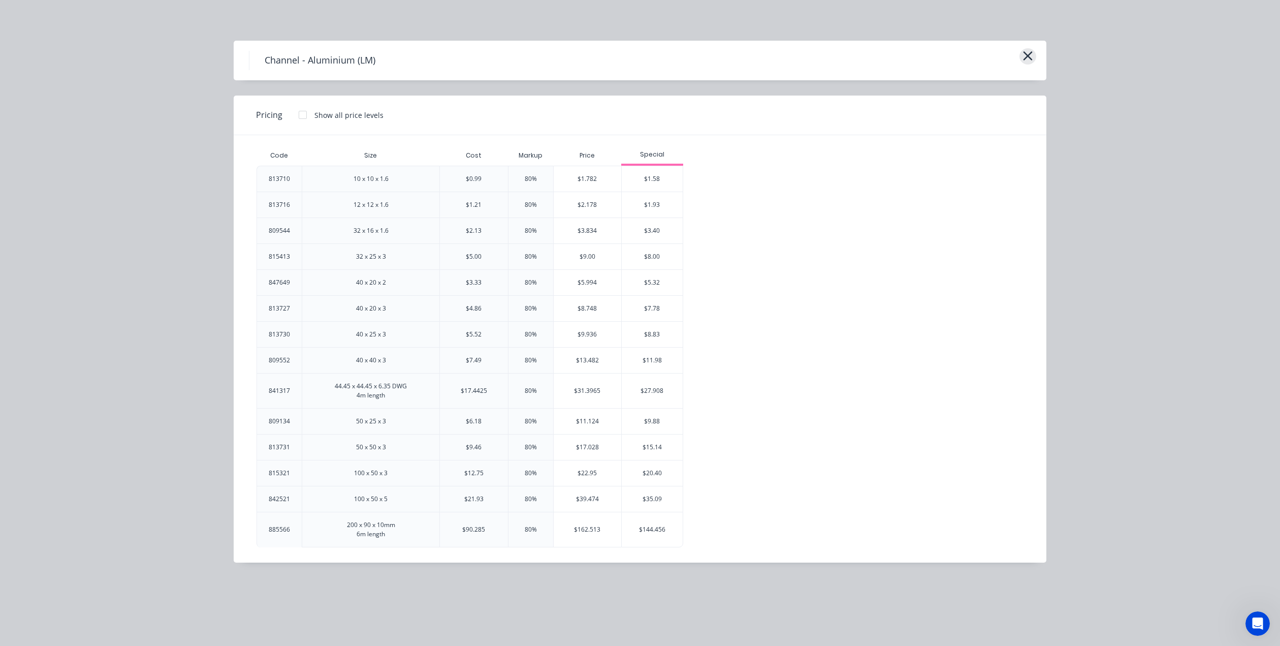
click at [1034, 51] on div "Channel - Aluminium (LM)" at bounding box center [640, 61] width 813 height 40
click at [1031, 54] on icon "button" at bounding box center [1028, 56] width 11 height 14
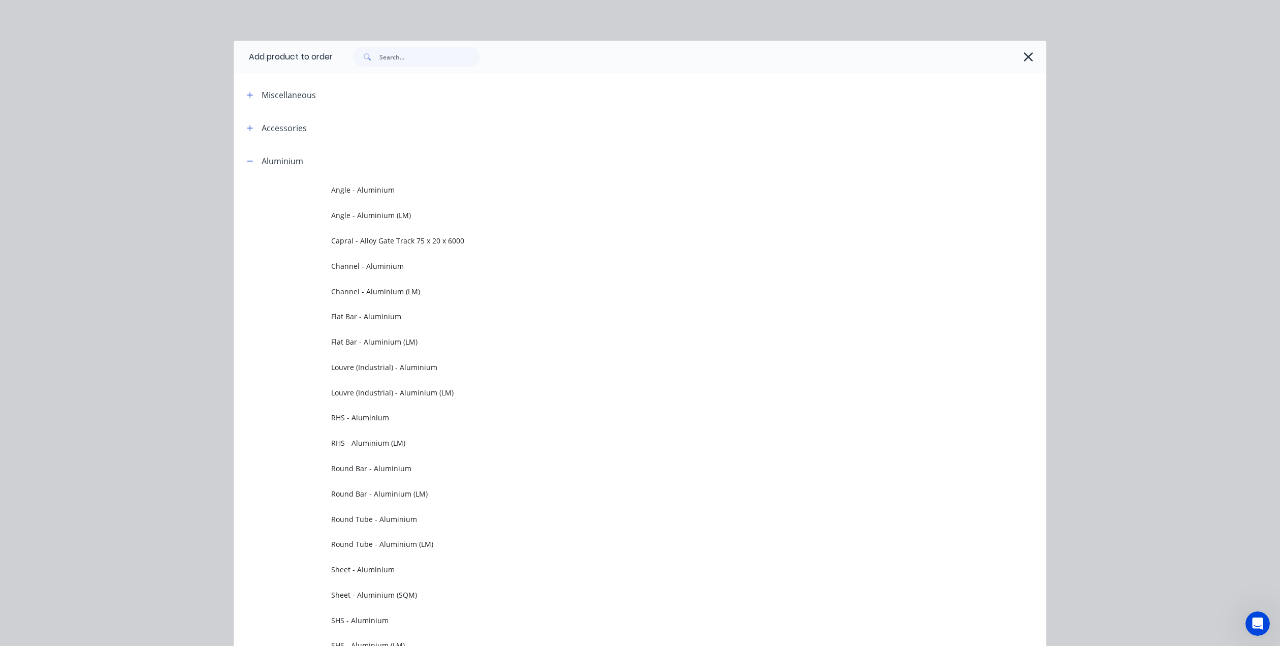
scroll to position [144, 0]
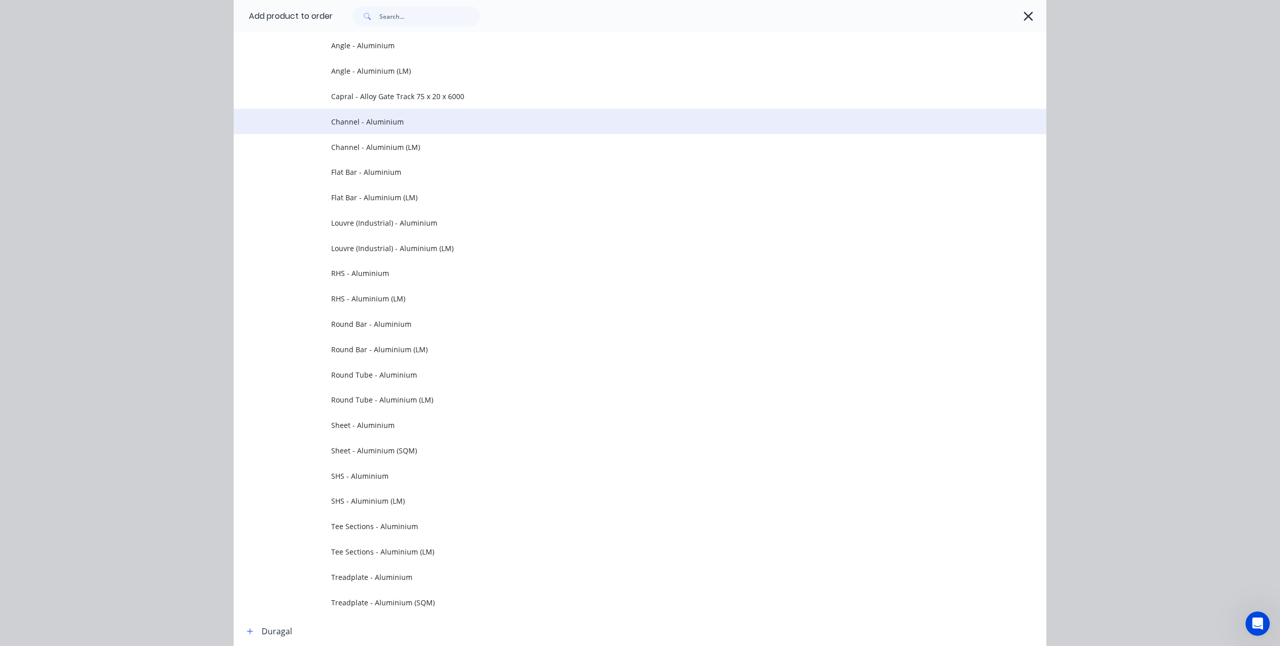
click at [363, 121] on span "Channel - Aluminium" at bounding box center [617, 121] width 572 height 11
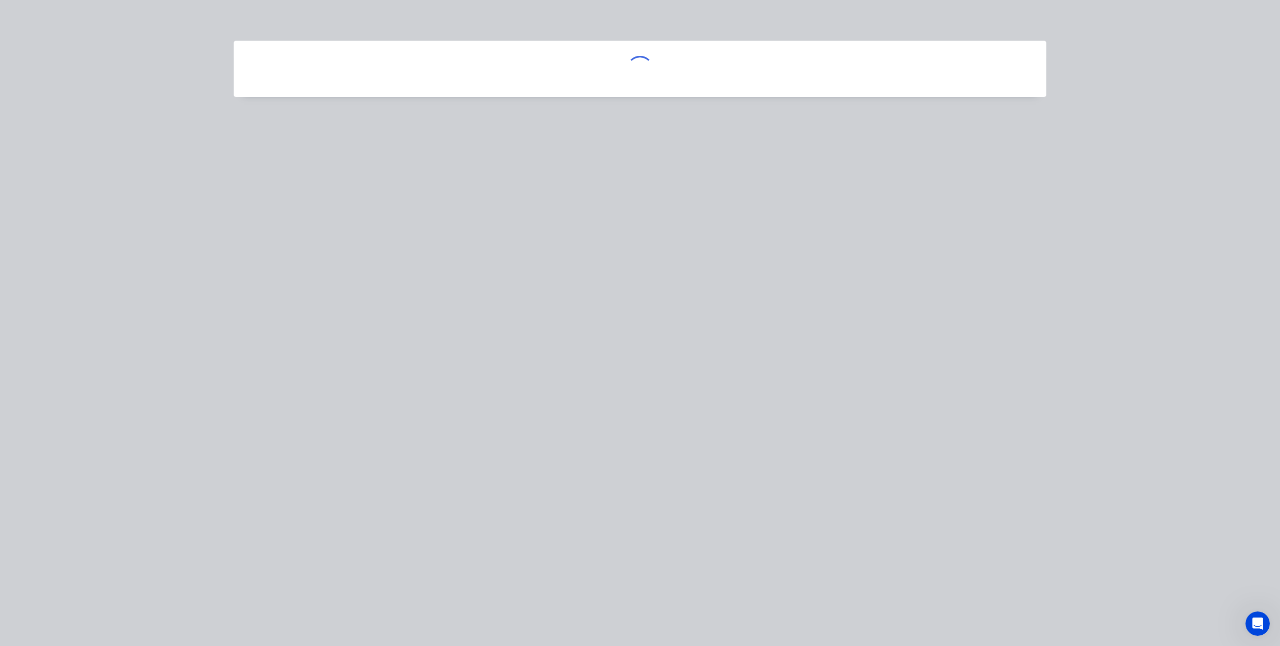
scroll to position [0, 0]
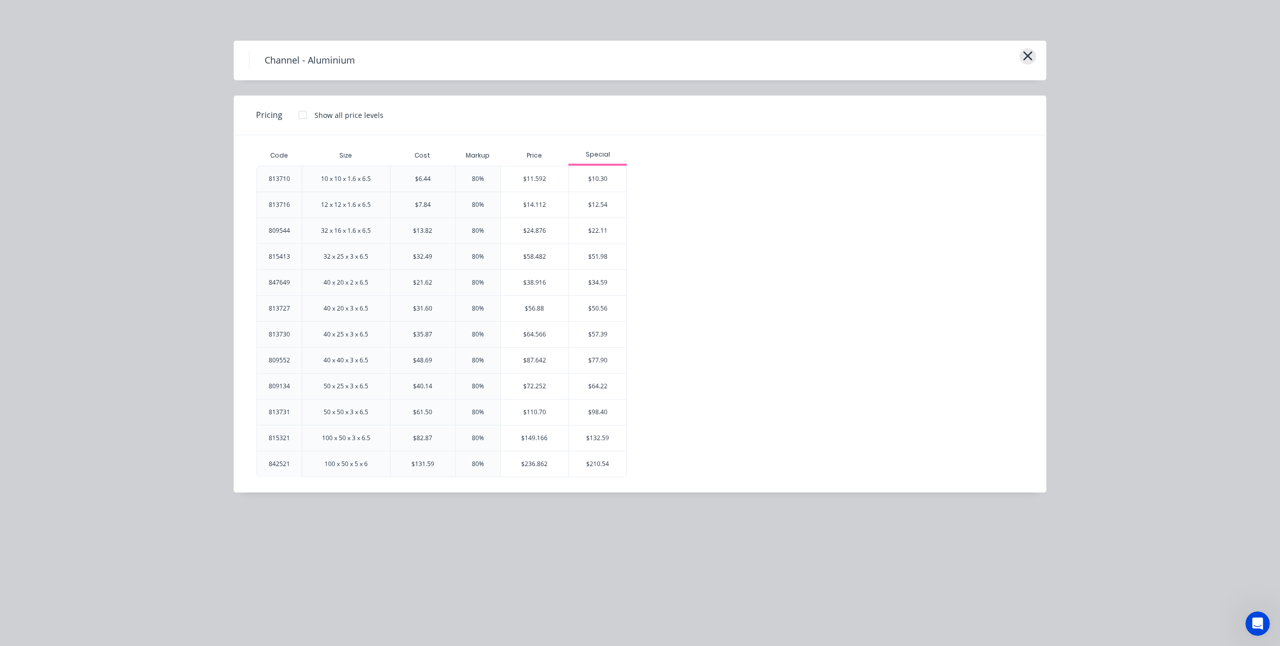
click at [1031, 52] on icon "button" at bounding box center [1028, 55] width 9 height 9
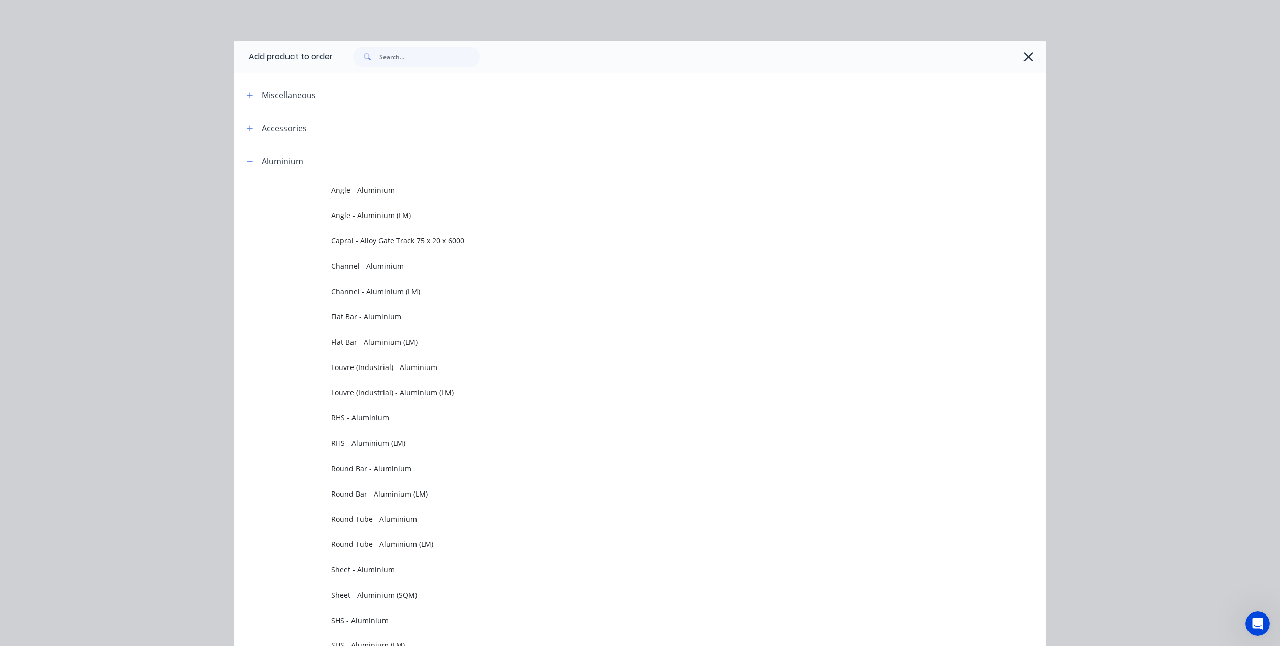
scroll to position [144, 0]
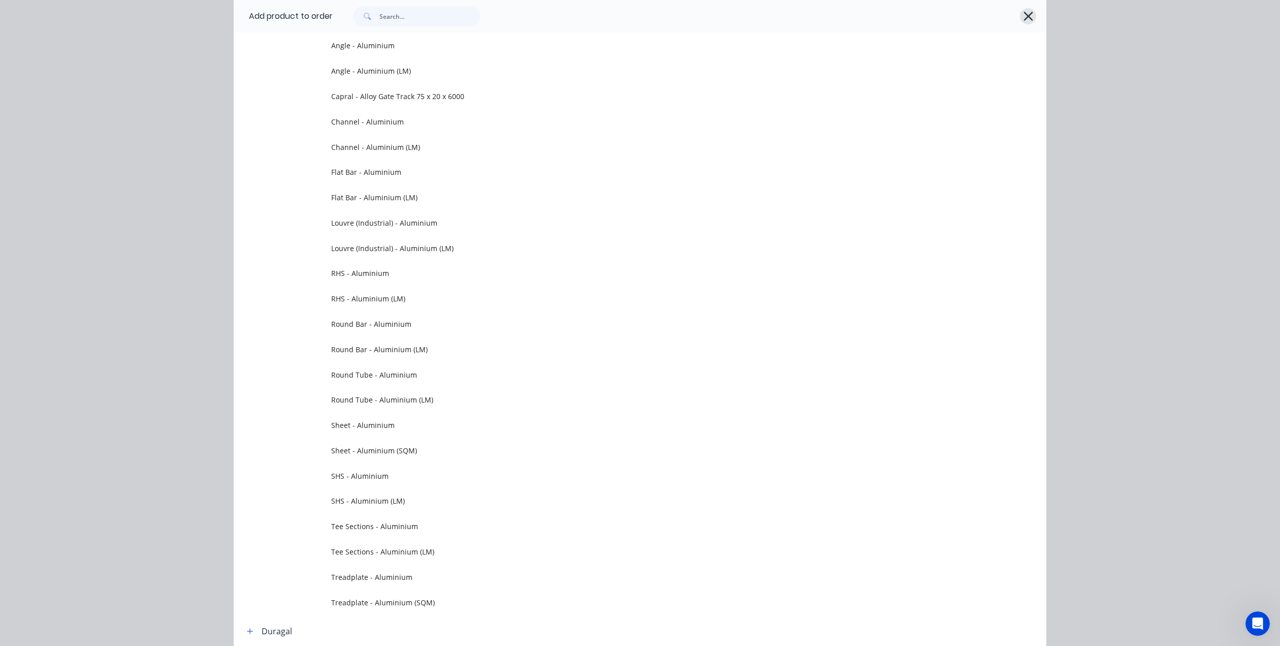
click at [1024, 17] on icon "button" at bounding box center [1028, 16] width 9 height 9
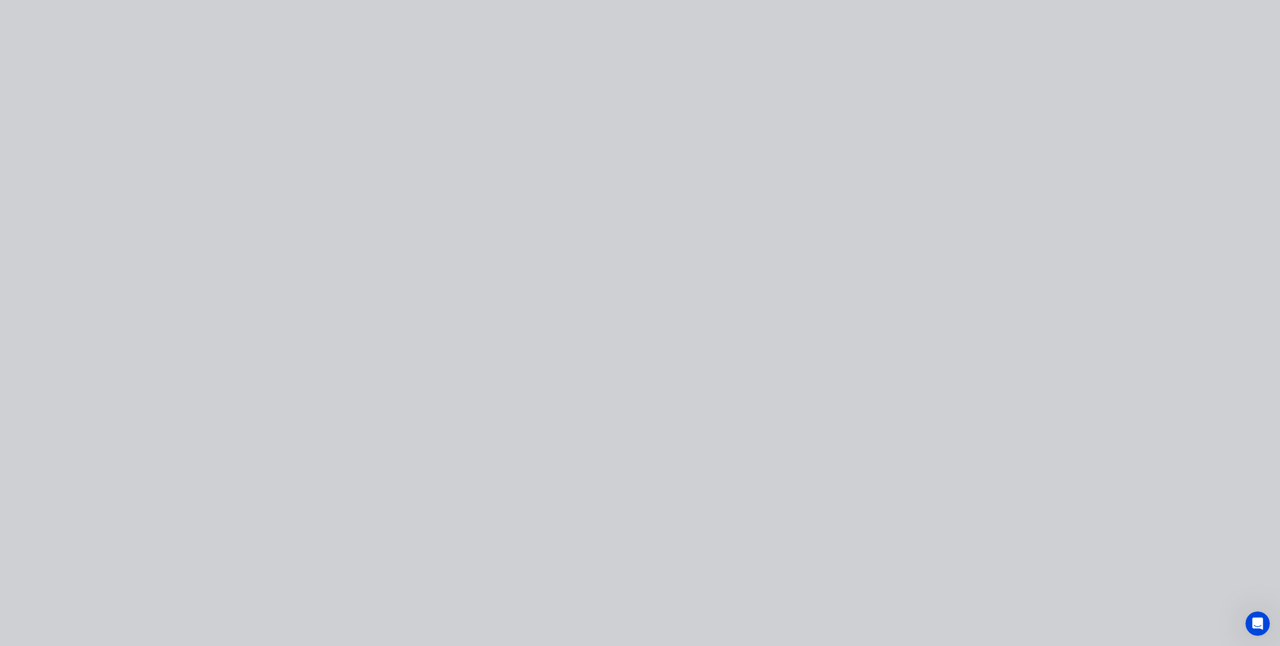
scroll to position [0, 0]
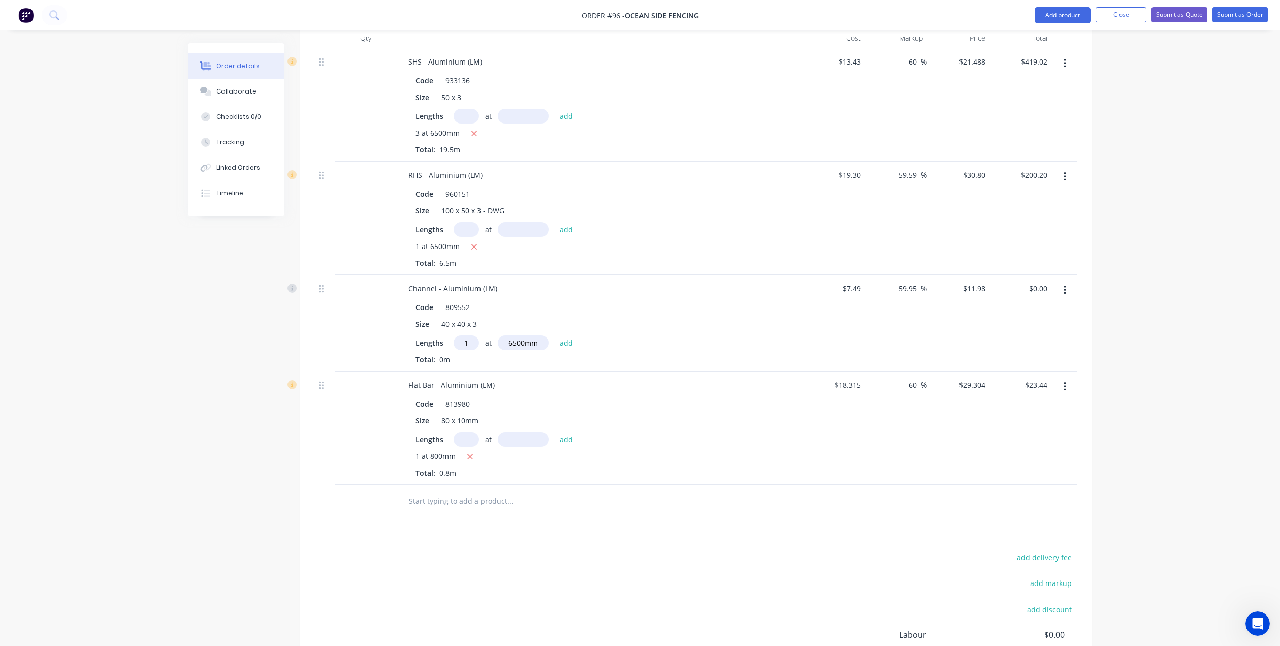
click at [447, 491] on input "text" at bounding box center [509, 501] width 203 height 20
type input "Block Vertical Sliding Channel"
click at [520, 530] on button "Add Block Vertical Sliding Channel to order" at bounding box center [564, 539] width 305 height 33
click at [856, 491] on input at bounding box center [853, 498] width 23 height 15
type input "$13.50"
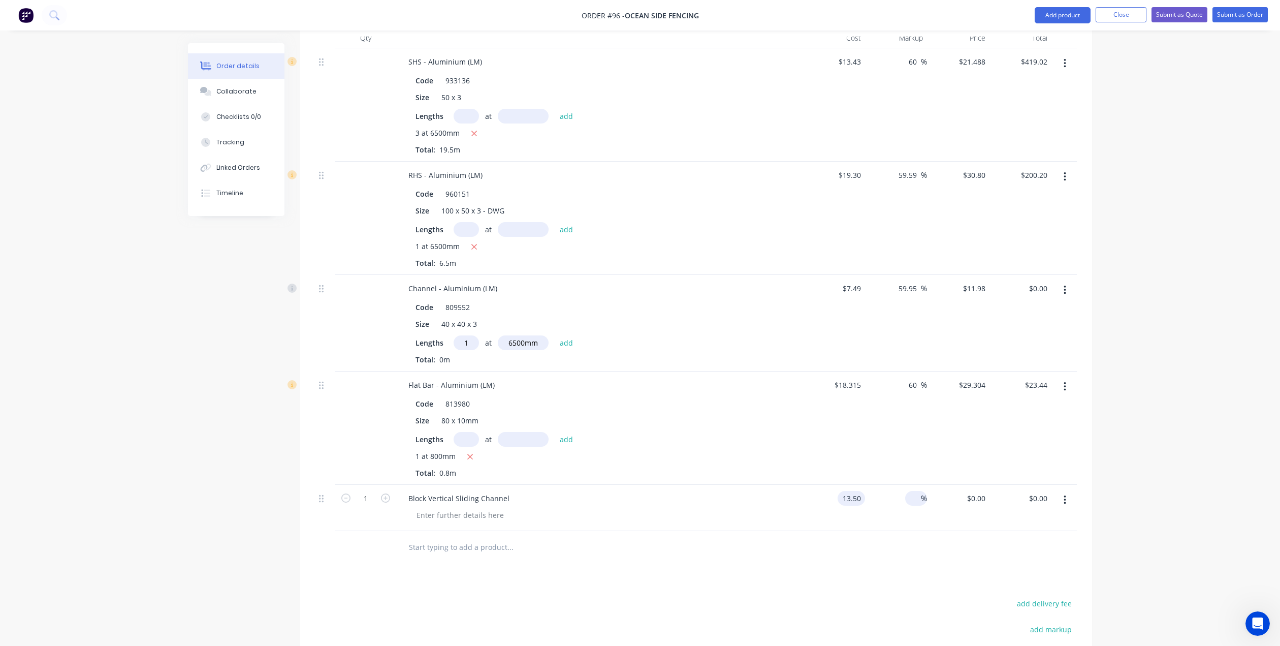
type input "$13.50"
click at [921, 492] on span "%" at bounding box center [924, 498] width 6 height 12
type input "60"
type input "$21.60"
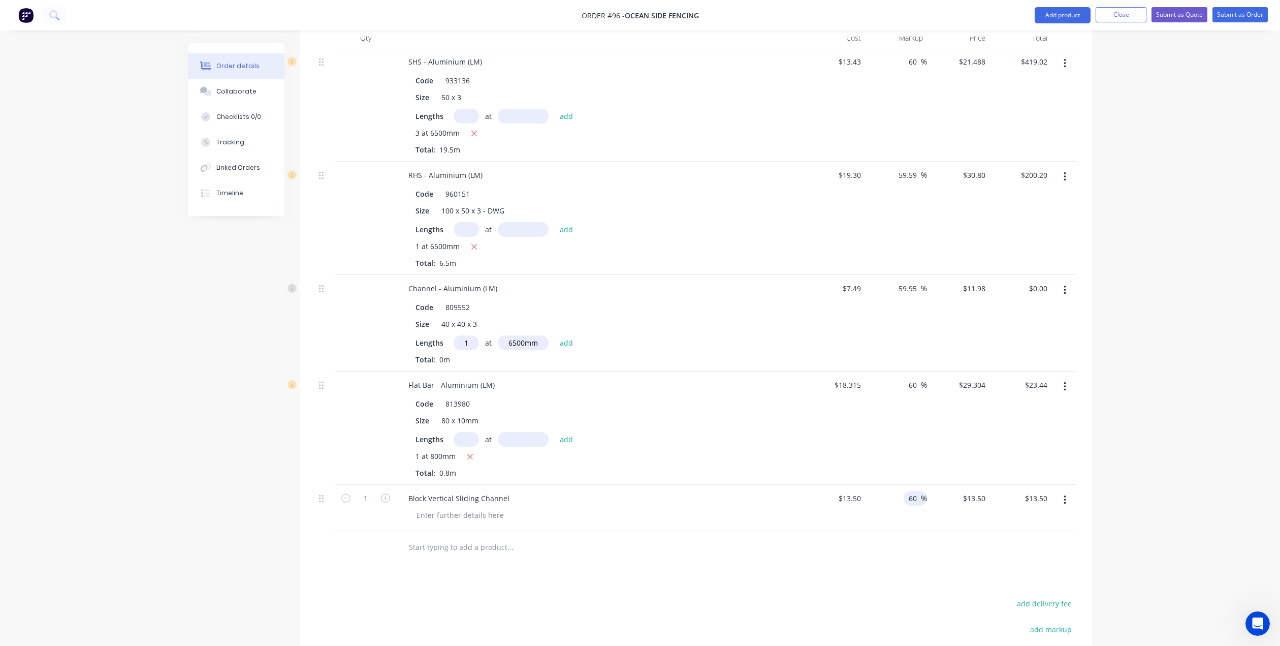
type input "$21.60"
click at [948, 505] on div "$21.60 $13.50" at bounding box center [958, 508] width 62 height 46
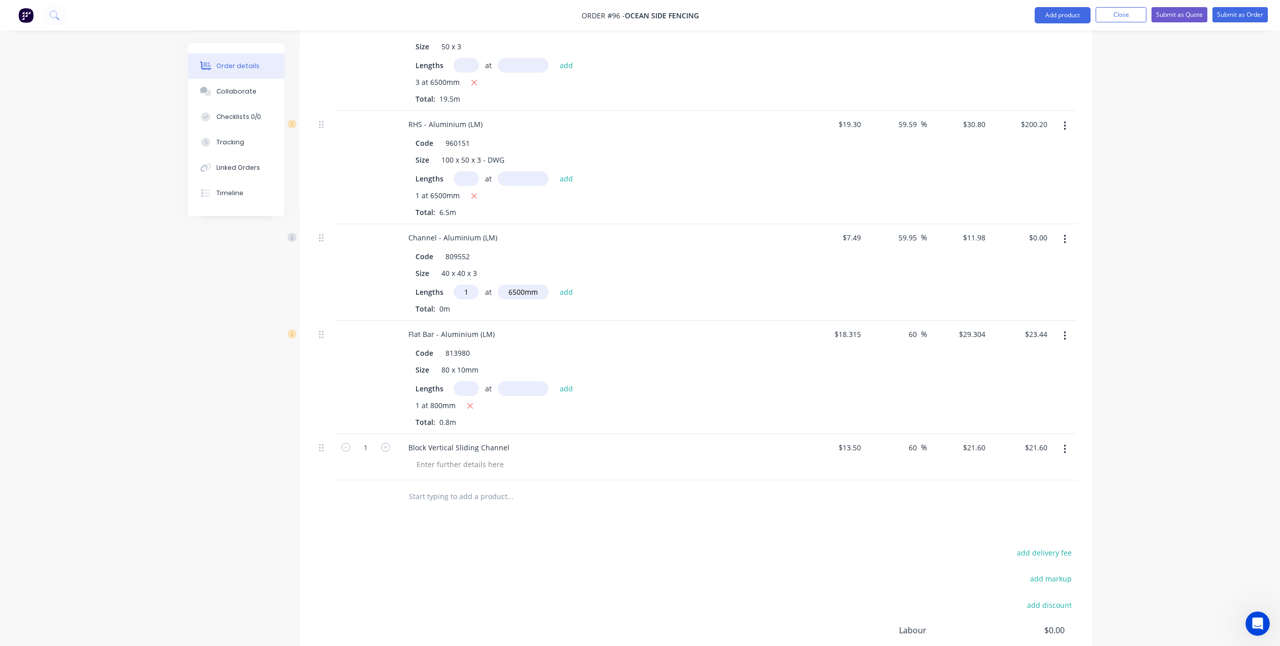
scroll to position [445, 0]
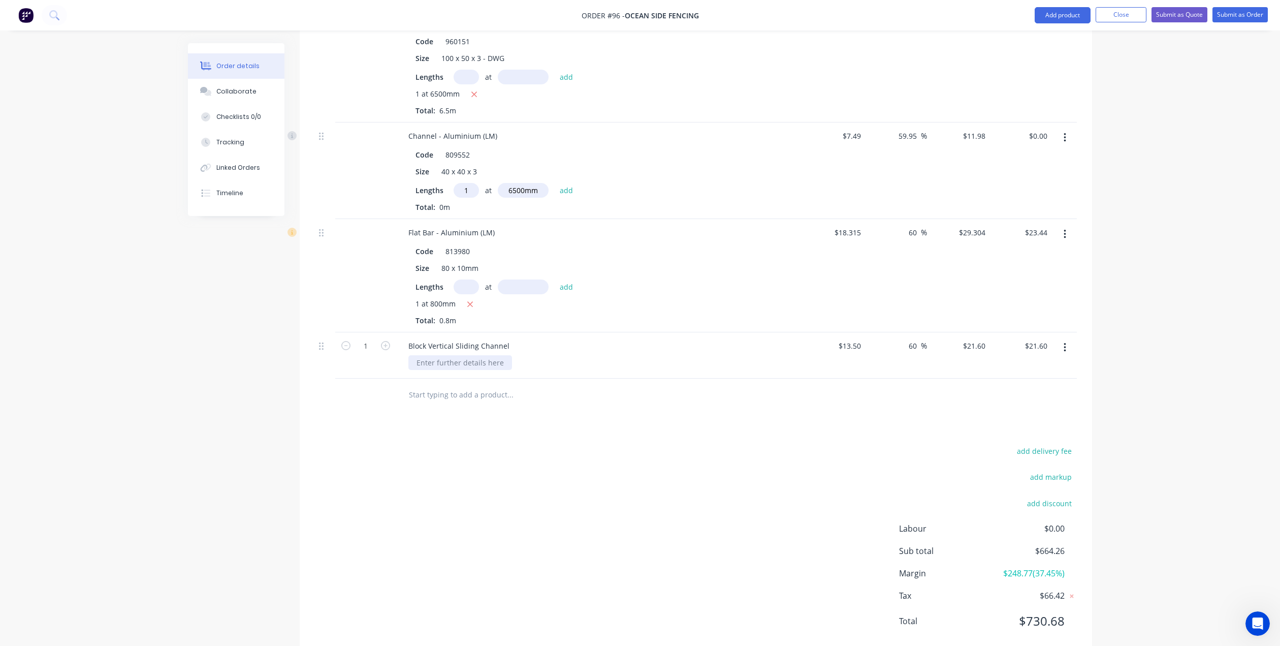
click at [426, 355] on div at bounding box center [460, 362] width 104 height 15
click at [526, 362] on div "Block Vertical Sliding Channel From Shape Ally" at bounding box center [599, 355] width 406 height 46
click at [1065, 15] on button "Add product" at bounding box center [1063, 15] width 56 height 16
click at [1040, 144] on div "Labour" at bounding box center [1042, 143] width 78 height 15
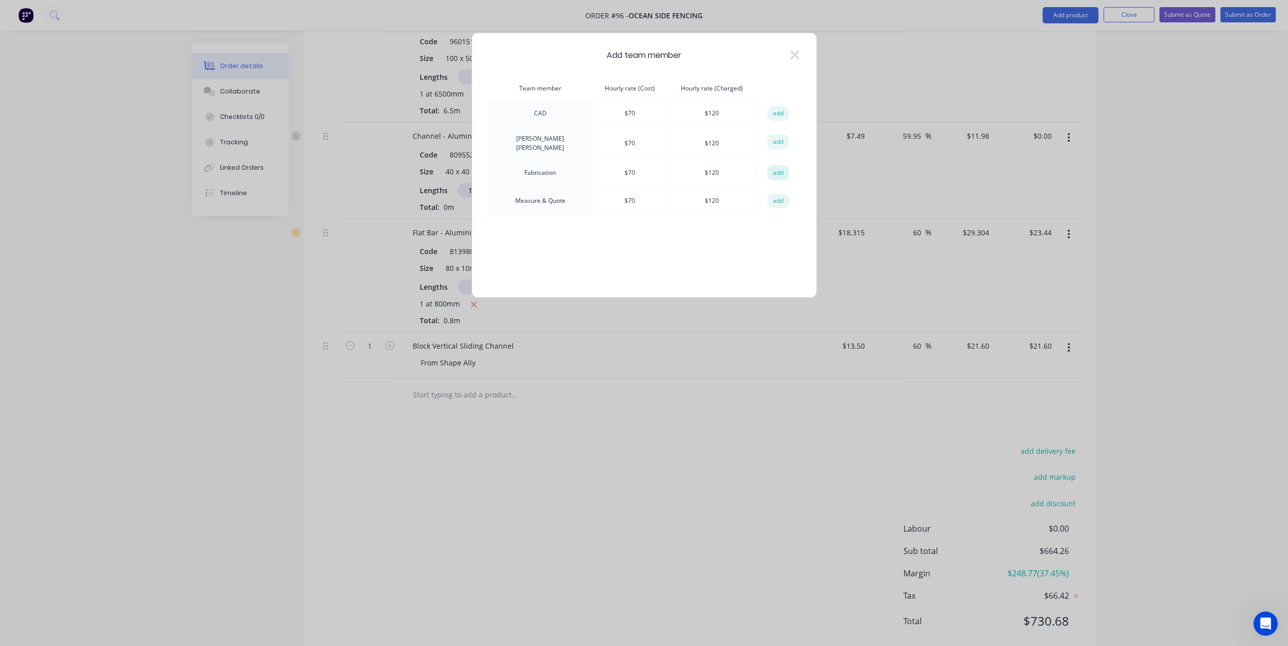
click at [783, 171] on button "add" at bounding box center [778, 172] width 22 height 15
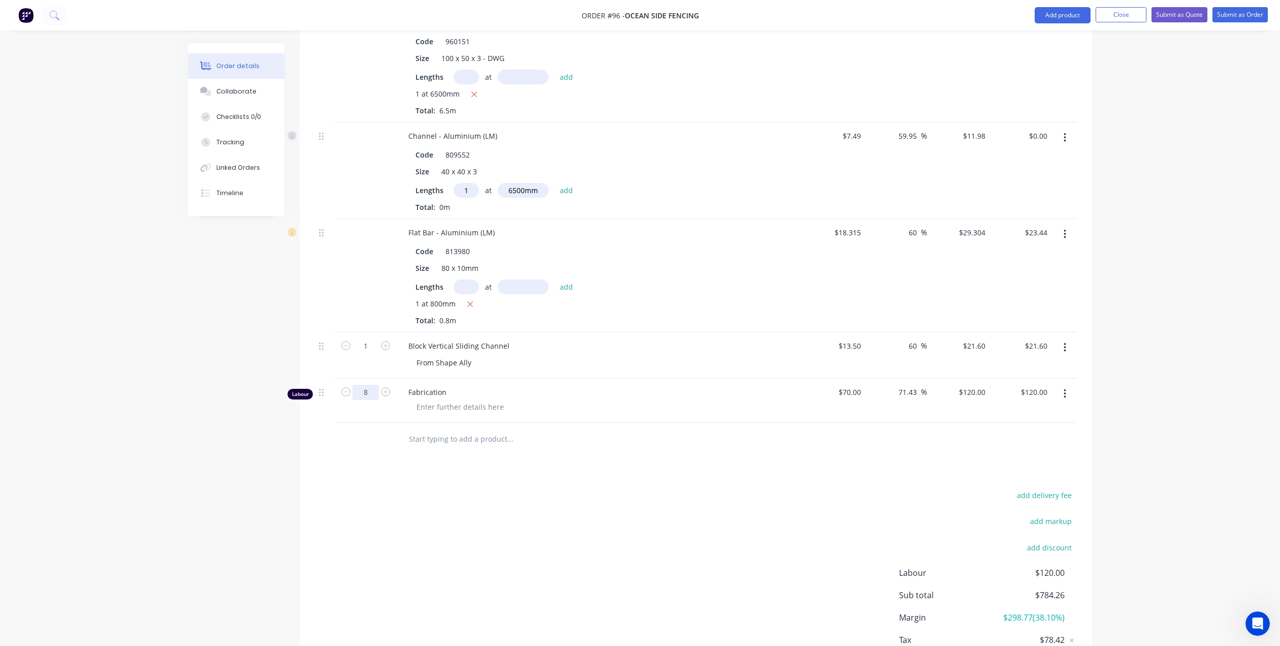
type input "8"
type input "$960.00"
click at [525, 407] on div "Fabrication" at bounding box center [599, 400] width 406 height 44
click at [1041, 488] on button "add delivery fee" at bounding box center [1044, 495] width 66 height 14
click at [1071, 494] on icon at bounding box center [1072, 496] width 4 height 4
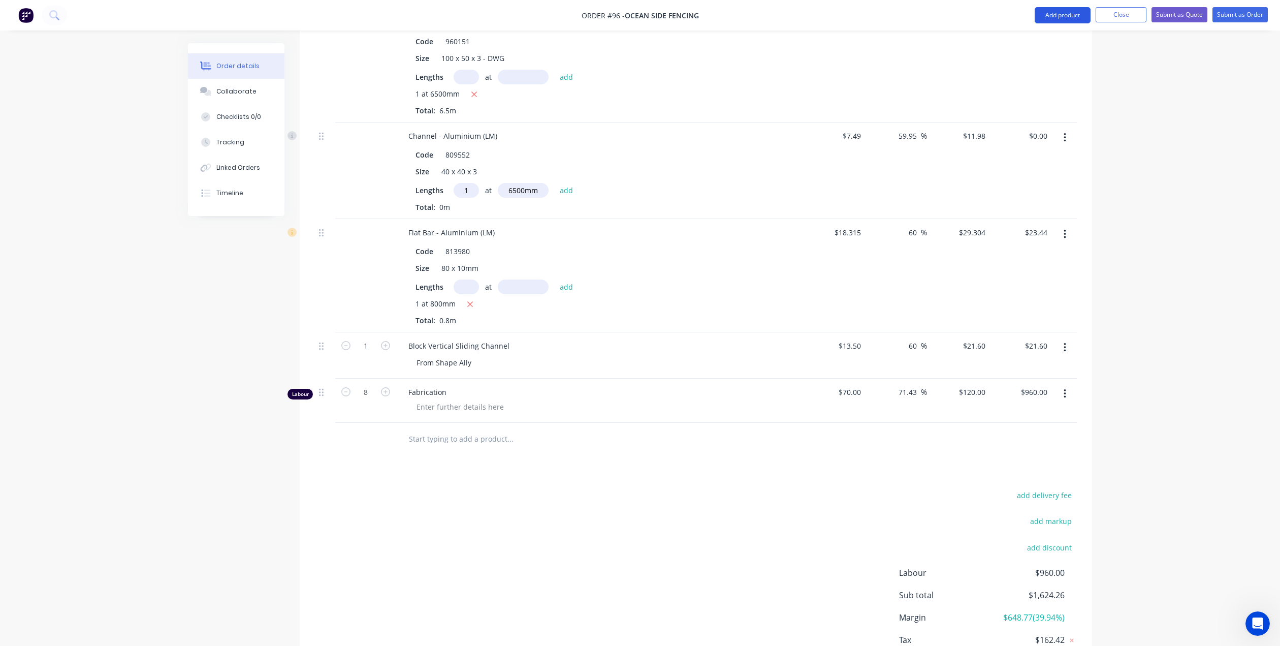
click at [1071, 16] on button "Add product" at bounding box center [1063, 15] width 56 height 16
click at [1047, 40] on div "Product catalogue" at bounding box center [1042, 41] width 78 height 15
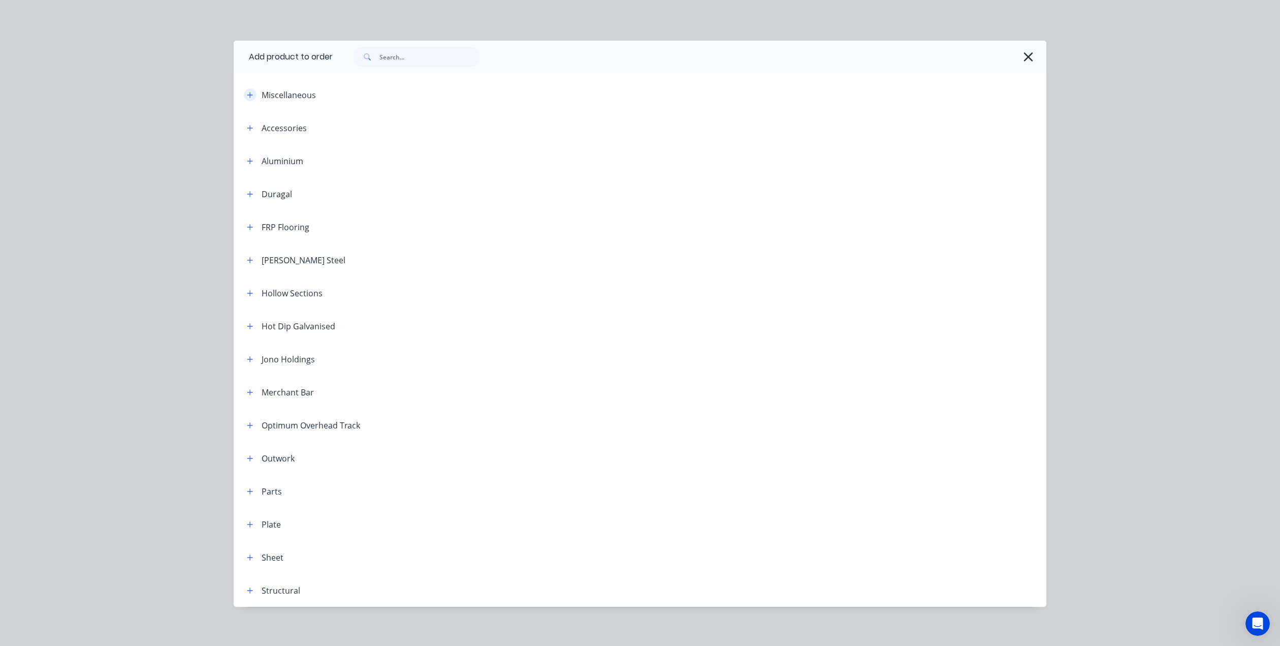
click at [247, 92] on icon "button" at bounding box center [250, 94] width 6 height 7
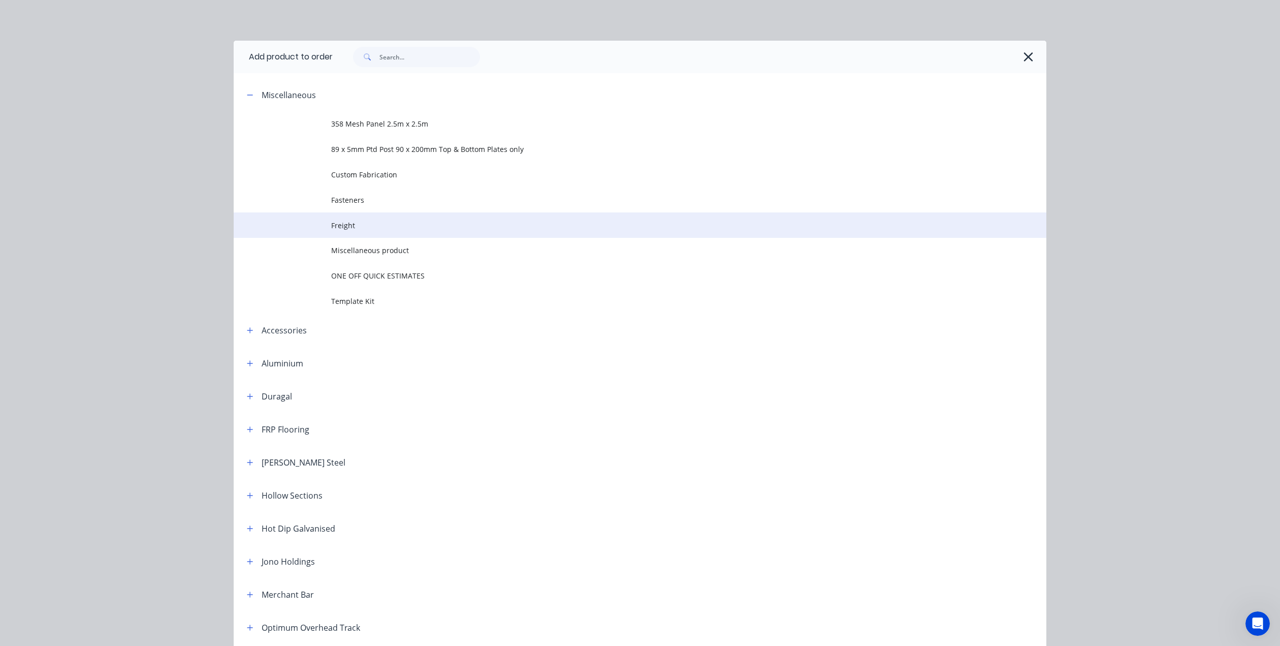
click at [353, 223] on span "Freight" at bounding box center [617, 225] width 572 height 11
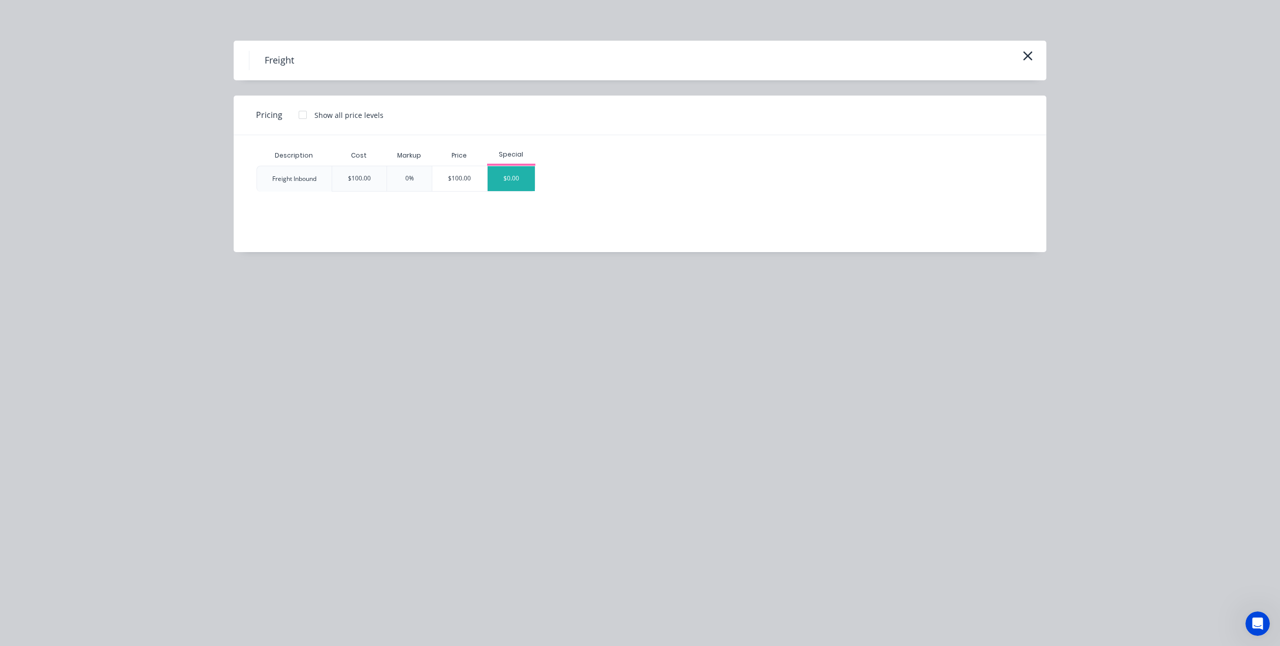
click at [506, 178] on div "$0.00" at bounding box center [512, 178] width 48 height 25
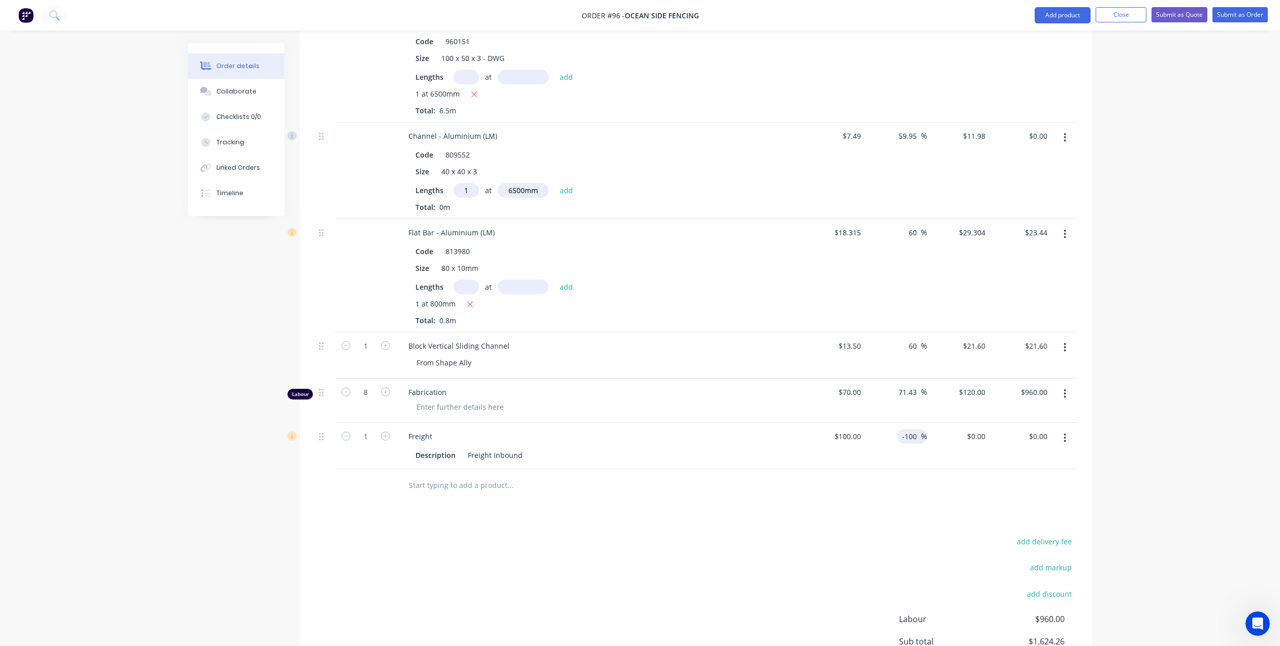
click at [918, 429] on input "-100" at bounding box center [911, 436] width 20 height 15
type input "-"
type input "$100.00"
click at [1063, 429] on button "button" at bounding box center [1065, 438] width 24 height 18
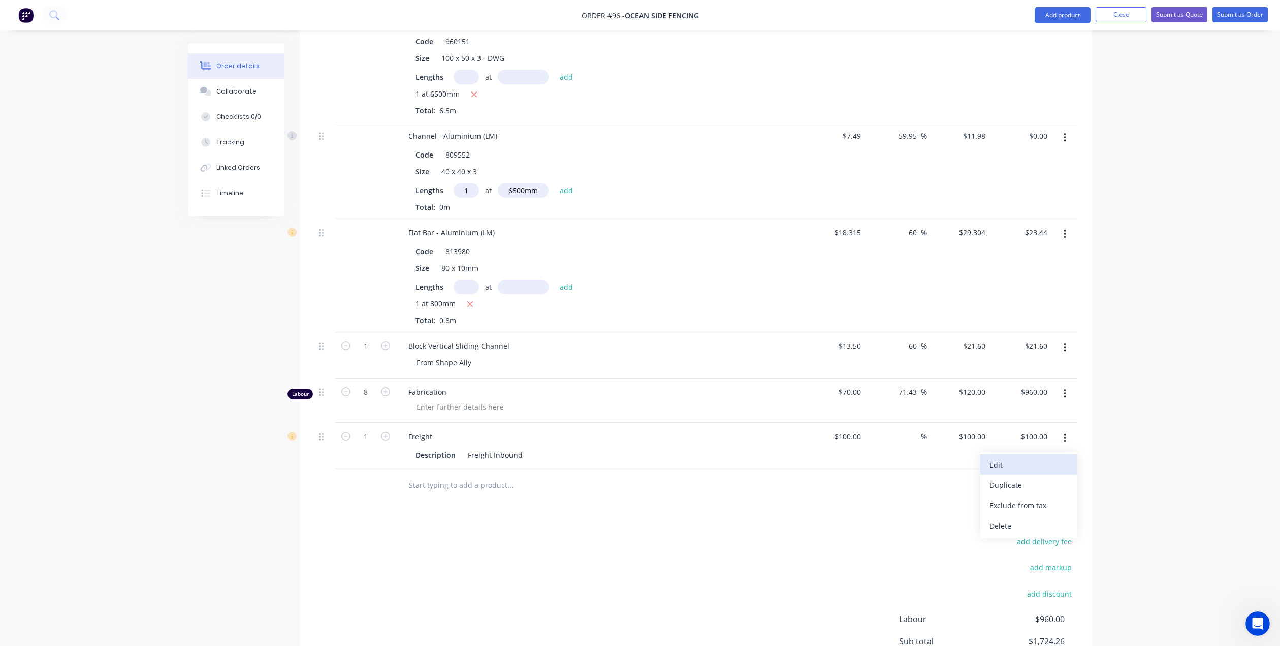
click at [1018, 457] on div "Edit" at bounding box center [1029, 464] width 78 height 15
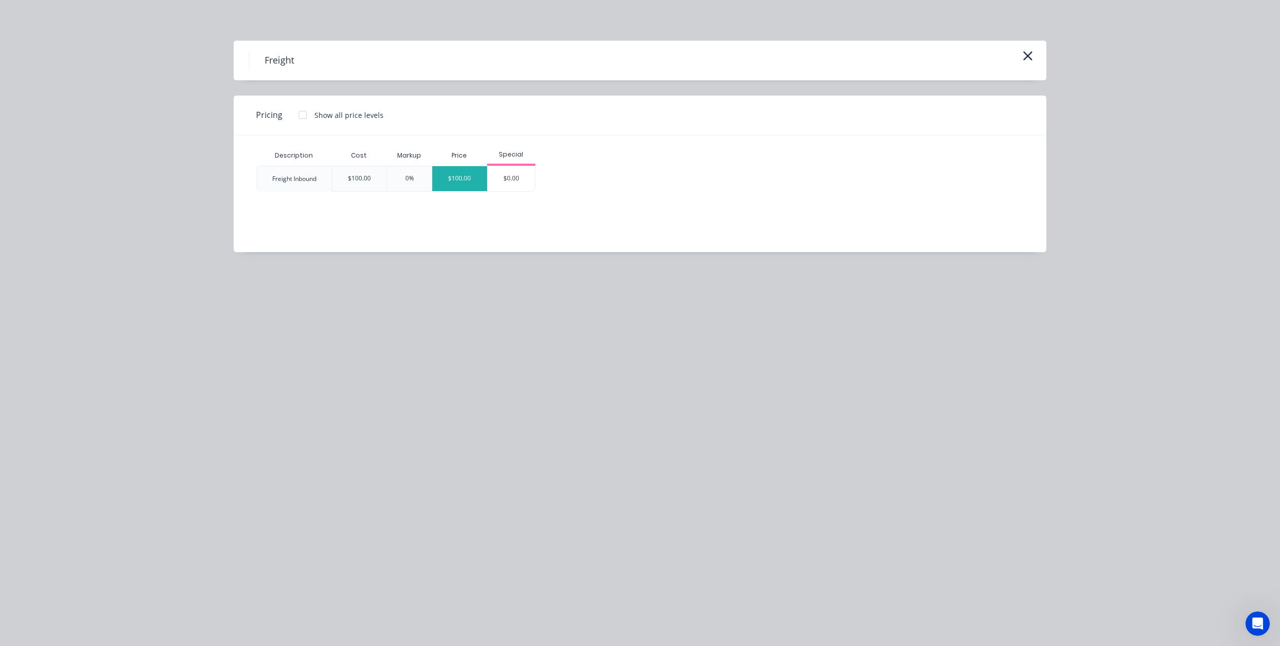
click at [462, 178] on div "$100.00" at bounding box center [459, 178] width 55 height 25
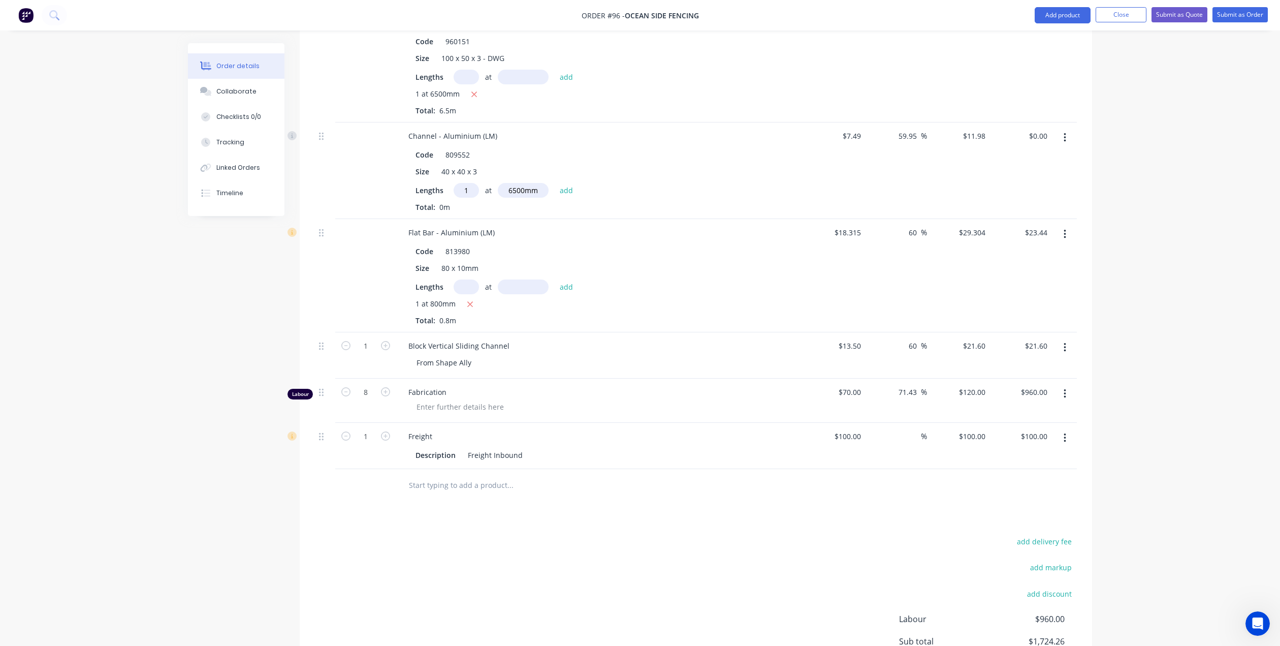
scroll to position [550, 0]
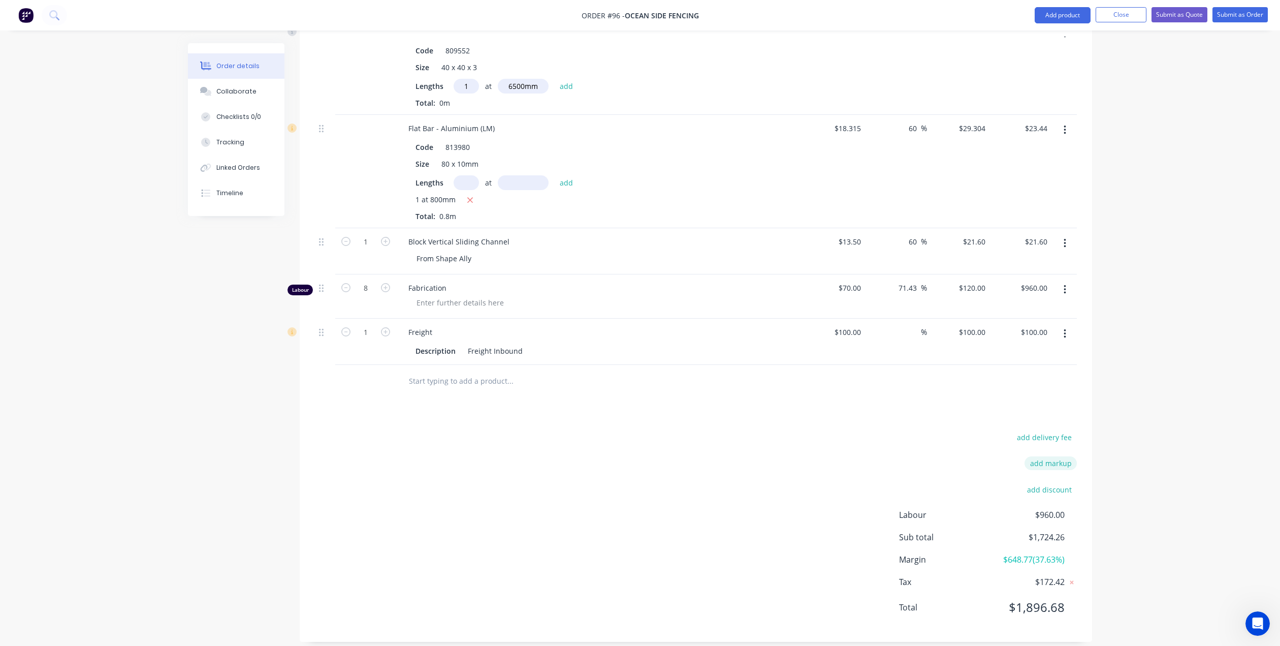
click at [1045, 456] on button "add markup" at bounding box center [1051, 463] width 52 height 14
click at [1038, 460] on input at bounding box center [1037, 466] width 46 height 15
type input "2.5"
click at [963, 459] on input at bounding box center [956, 466] width 92 height 15
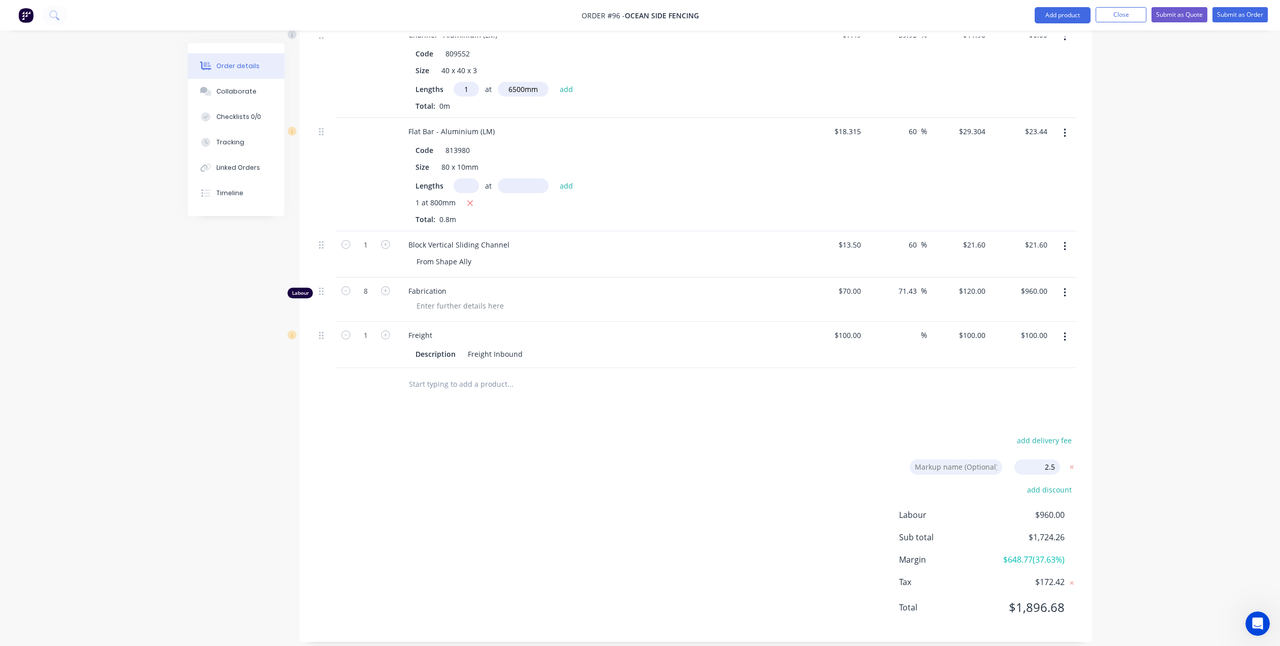
type input "Admin"
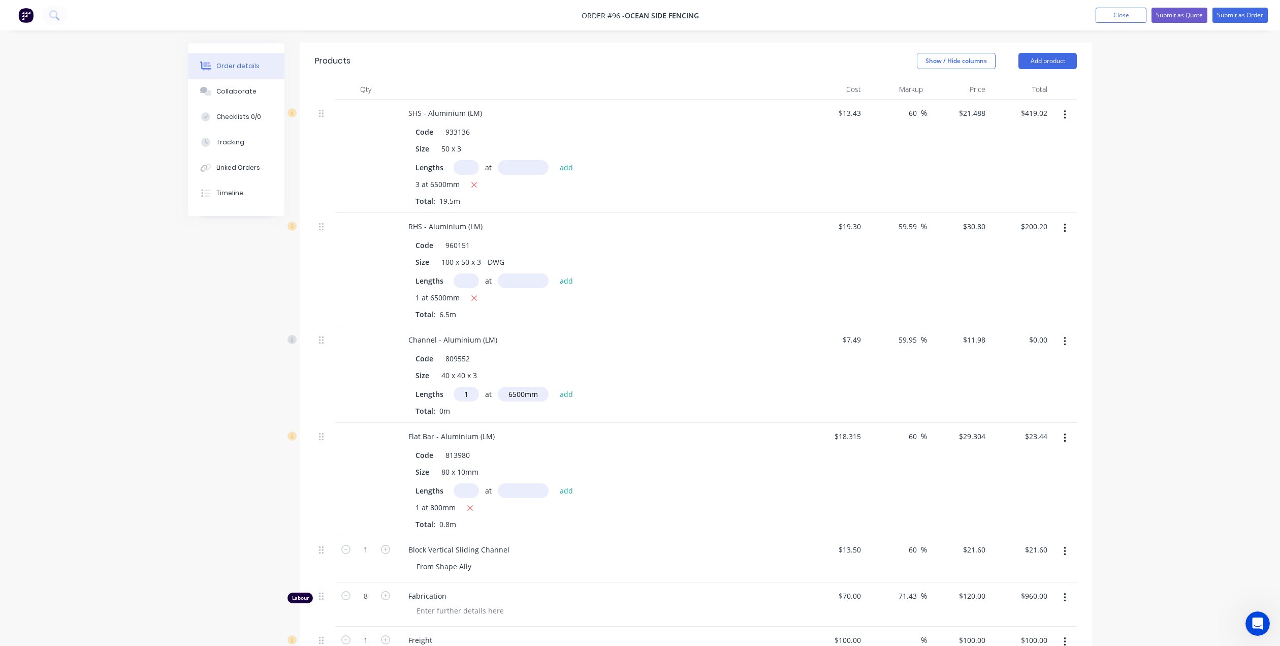
scroll to position [140, 0]
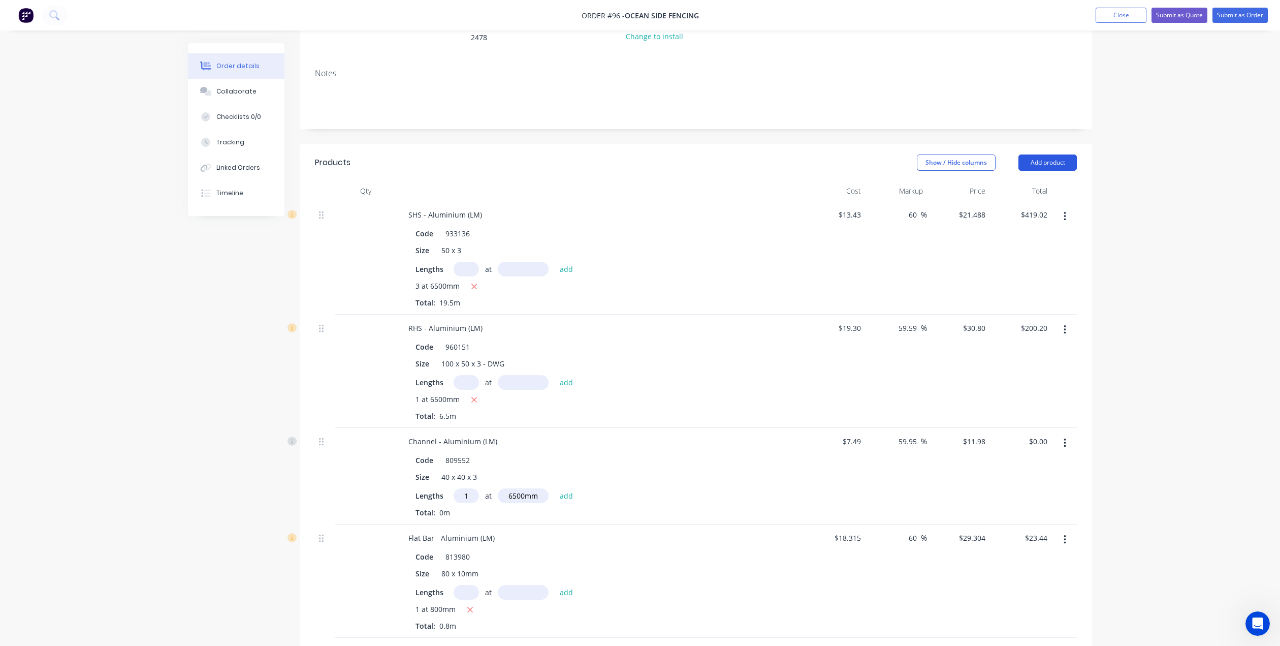
type input "64"
type input "$22.0252"
type input "$429.49"
type input "63.58"
type input "$31.57"
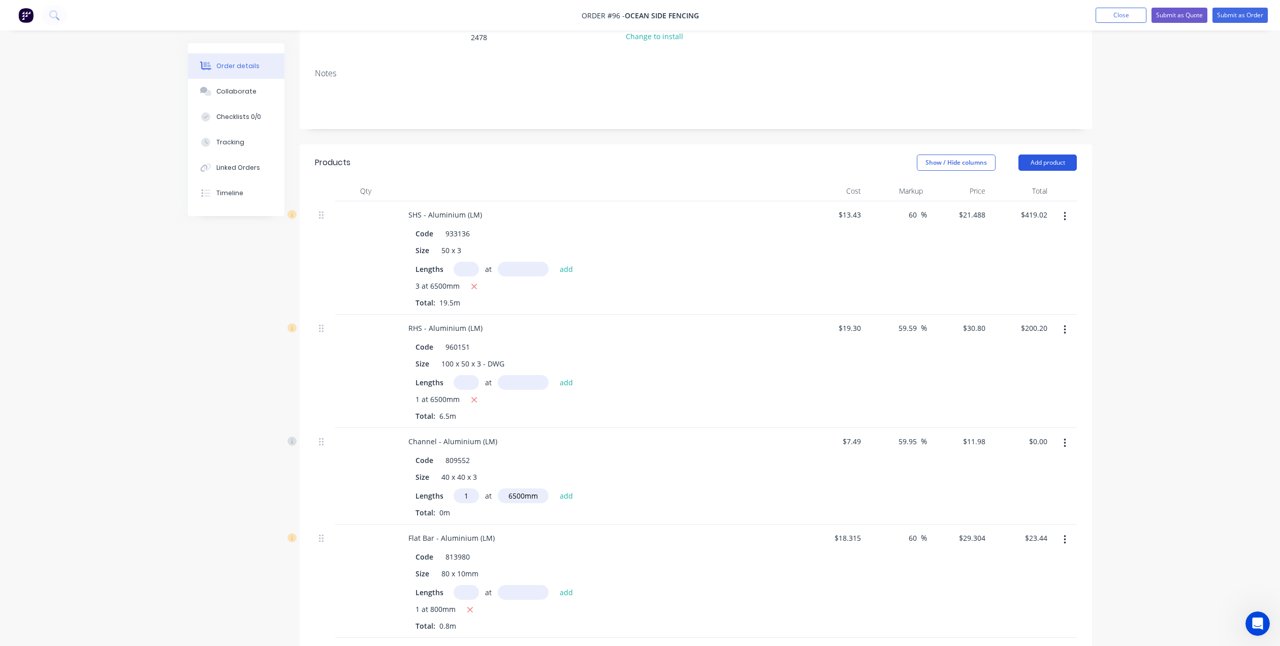
type input "$205.21"
type input "63.95"
type input "$12.2795"
type input "64"
type input "$30.0366"
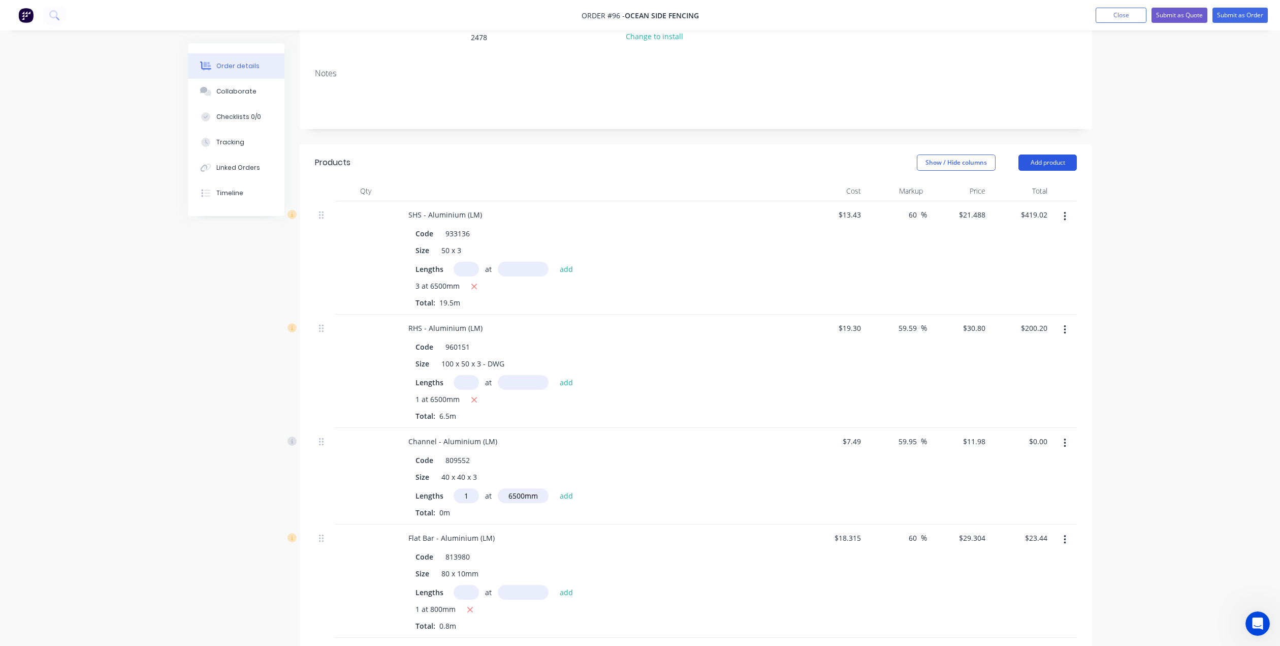
type input "$24.03"
type input "64"
type input "$22.14"
type input "75.71"
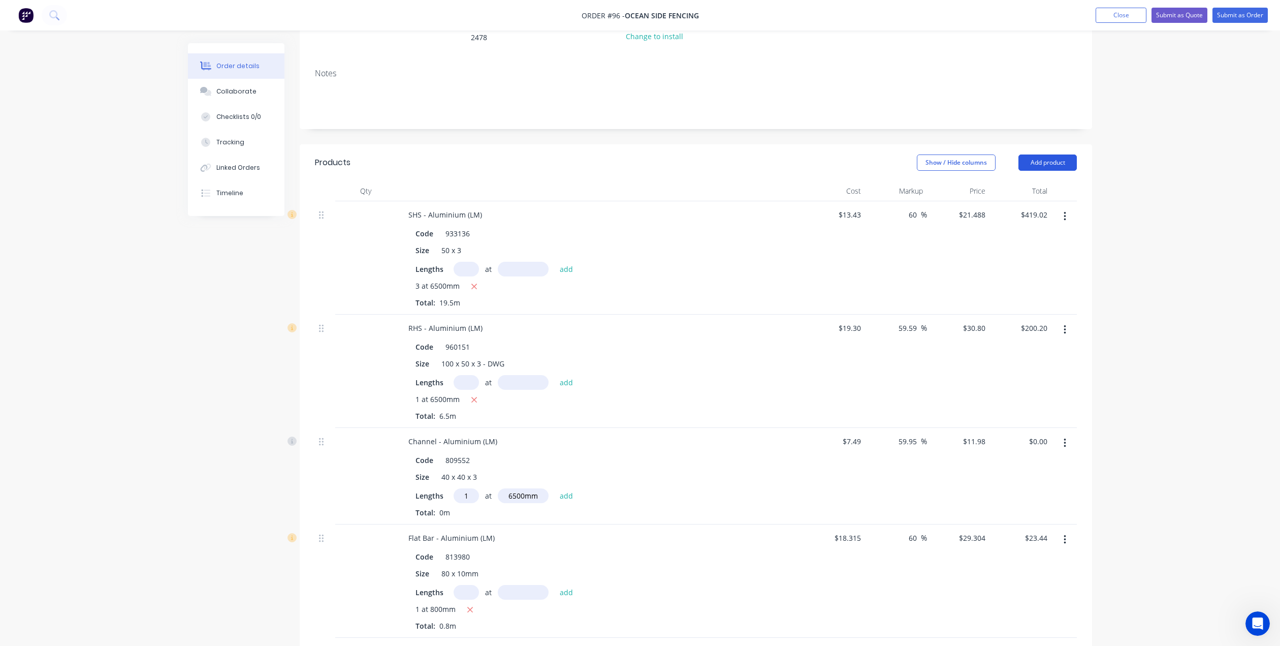
type input "$123.00"
type input "$984.00"
type input "2.5"
type input "$102.50"
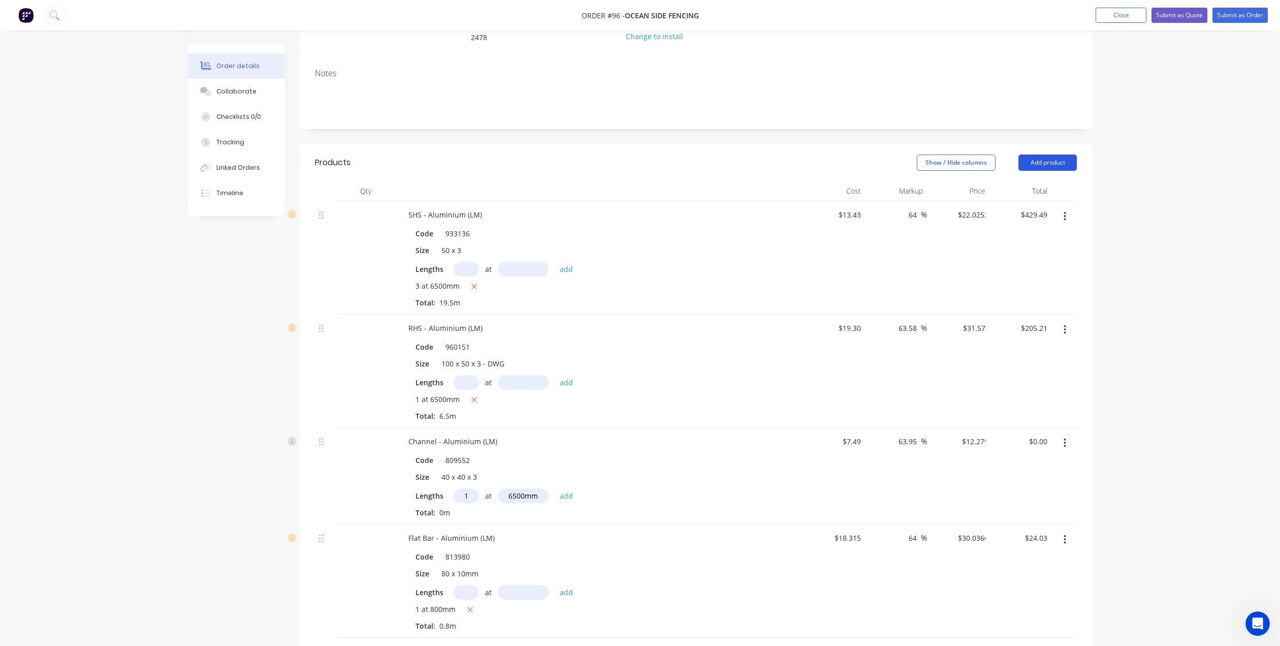
click at [1034, 149] on div "Order details Collaborate Checklists 0/0 Tracking Linked Orders Timeline Order …" at bounding box center [640, 483] width 924 height 1160
click at [1052, 154] on button "Add product" at bounding box center [1047, 162] width 58 height 16
click at [1017, 181] on div "Product catalogue" at bounding box center [1029, 188] width 78 height 15
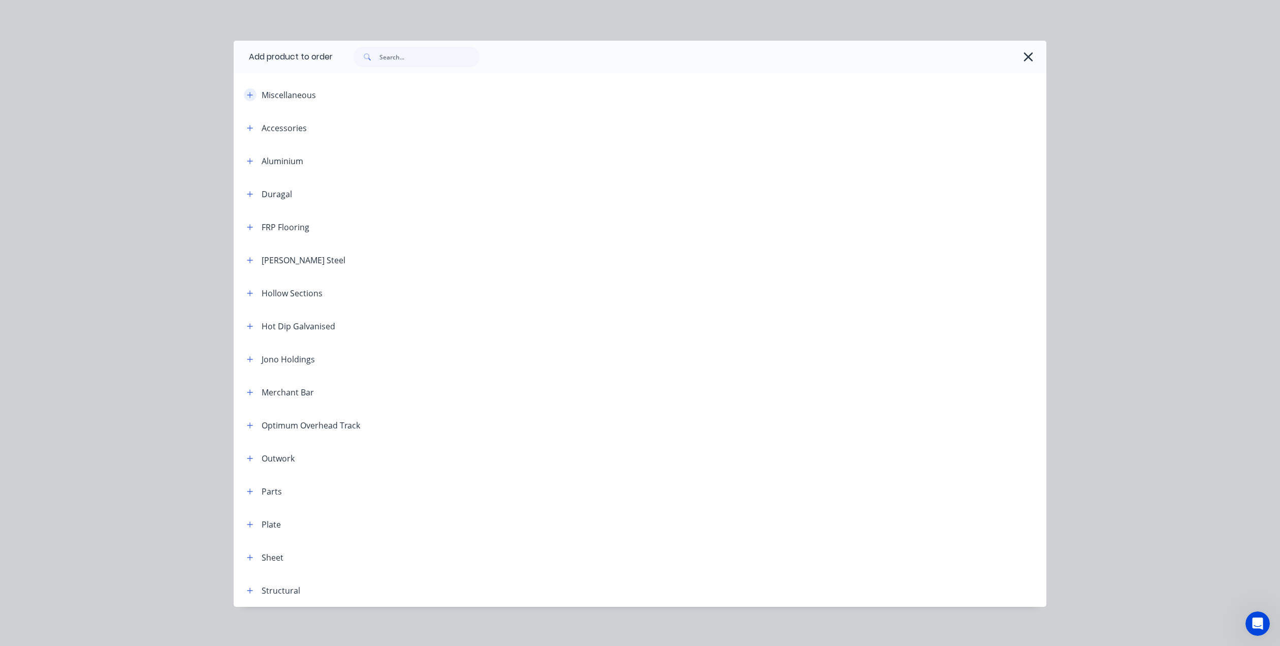
click at [248, 95] on icon "button" at bounding box center [250, 94] width 6 height 7
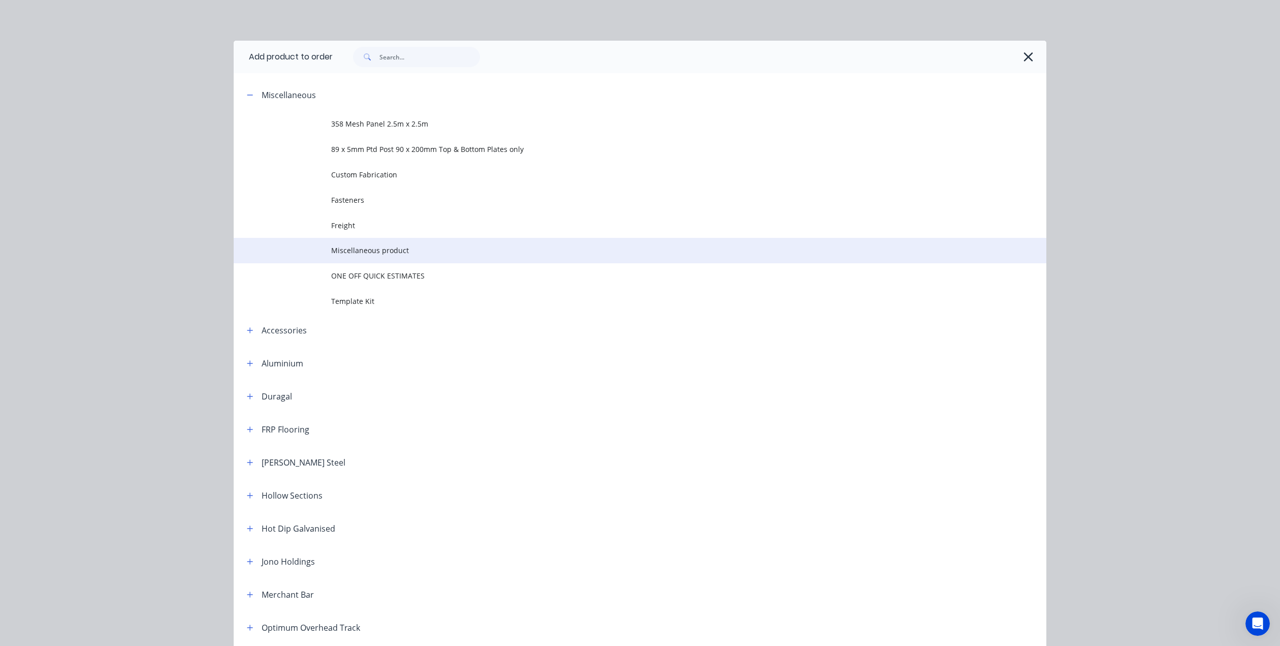
click at [377, 250] on span "Miscellaneous product" at bounding box center [617, 250] width 572 height 11
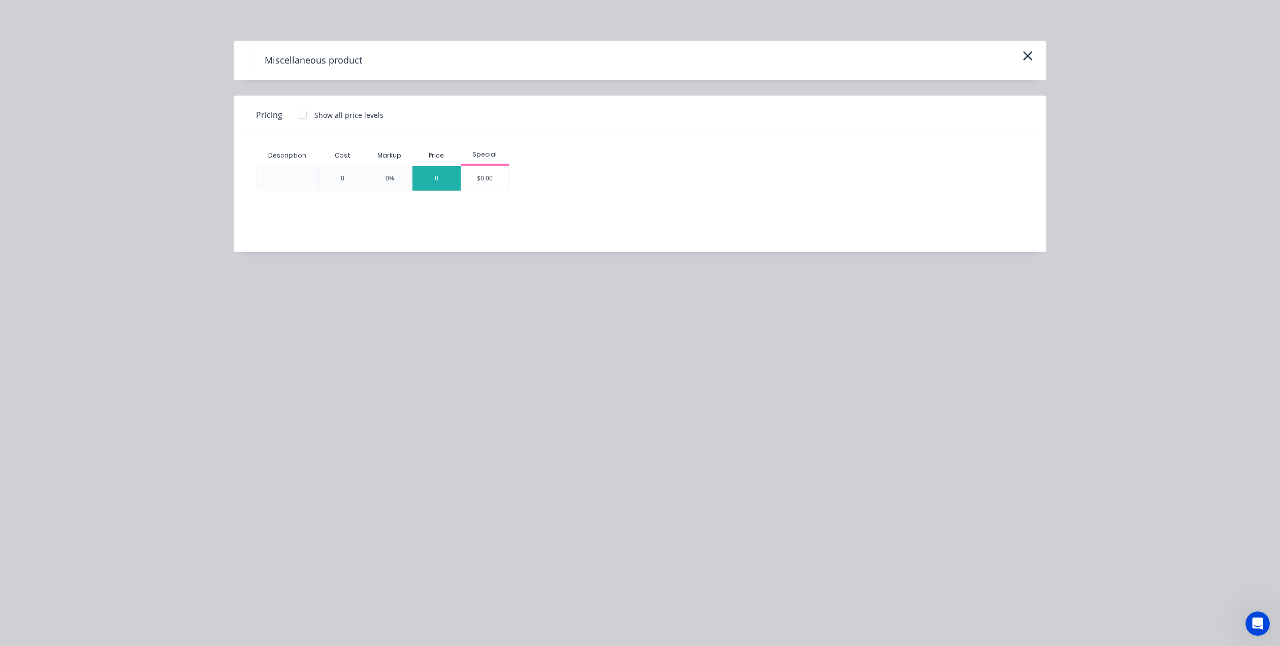
click at [449, 183] on div "0" at bounding box center [436, 178] width 48 height 24
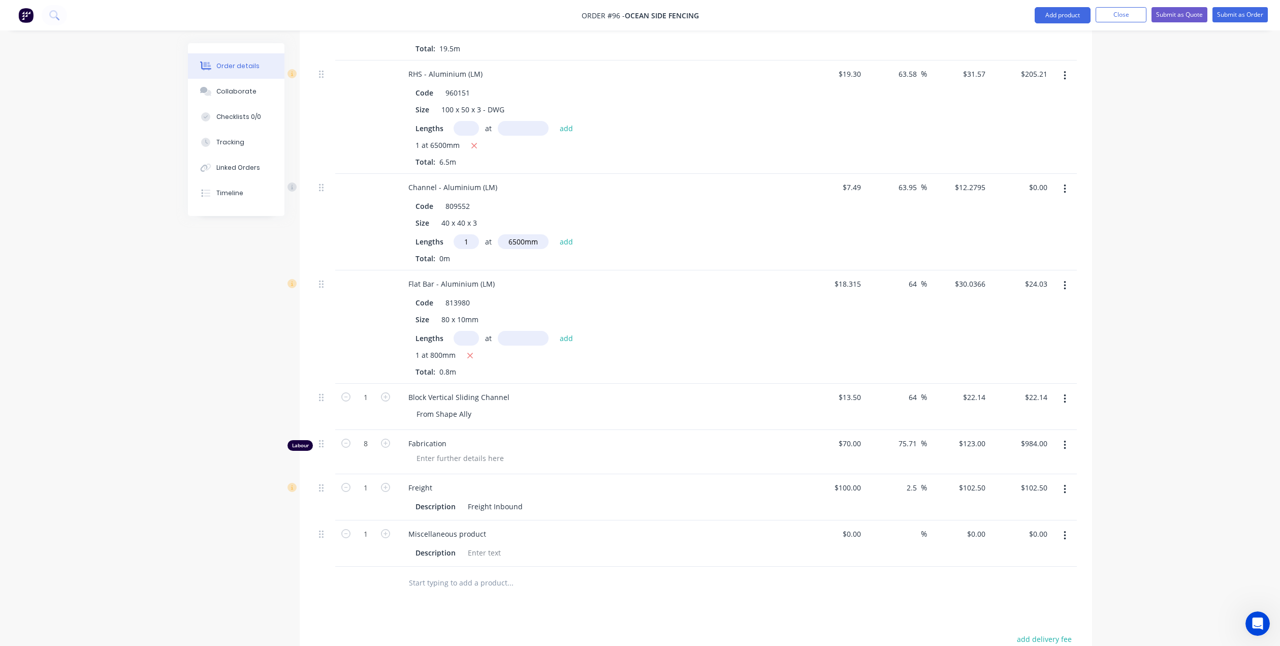
scroll to position [445, 0]
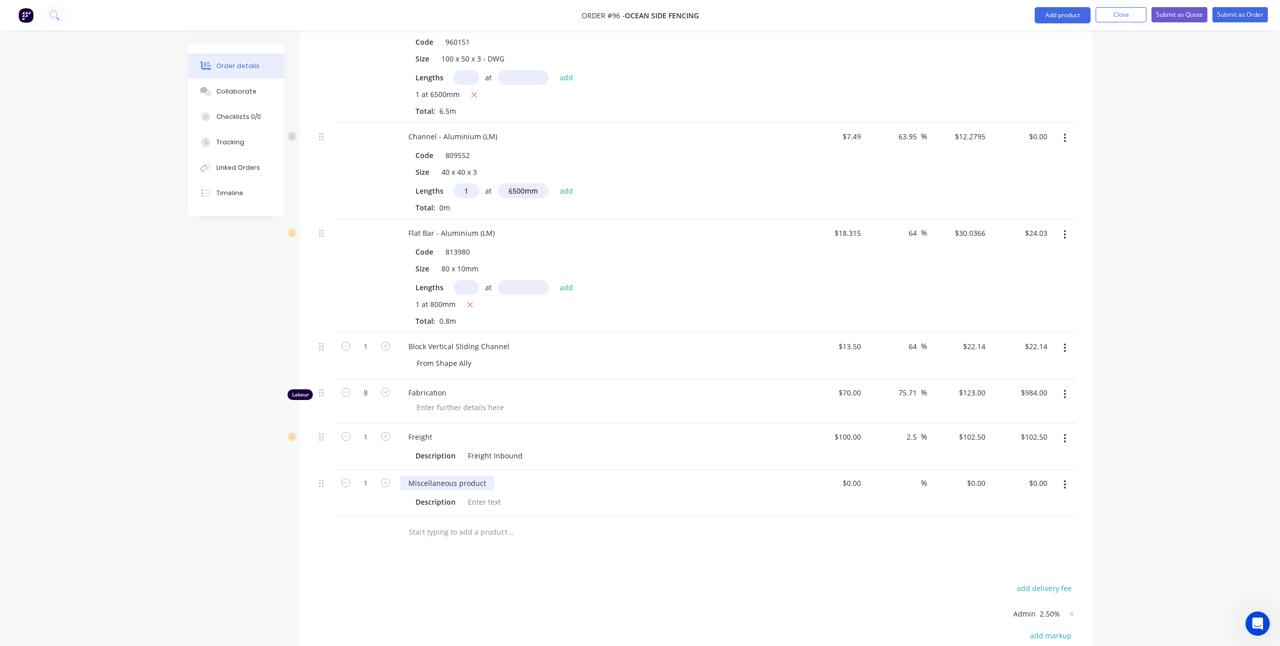
click at [445, 475] on div "Miscellaneous product" at bounding box center [447, 482] width 94 height 15
click at [485, 475] on div "Miscellaneous product" at bounding box center [447, 482] width 94 height 15
click at [480, 475] on div "Unload Unpack" at bounding box center [599, 482] width 398 height 15
click at [859, 475] on input at bounding box center [859, 482] width 12 height 15
type input "$70.00"
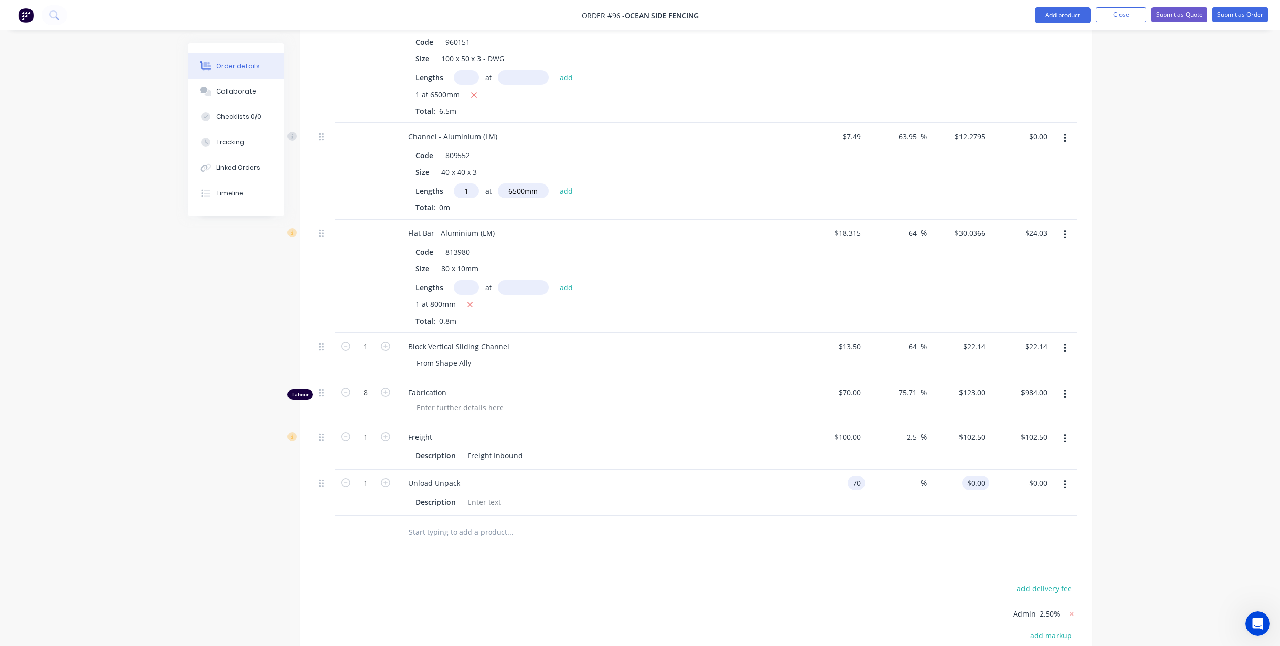
type input "70"
type input "$70.00"
click at [982, 475] on input "70" at bounding box center [982, 482] width 13 height 15
click at [976, 478] on input "120" at bounding box center [980, 482] width 17 height 15
type input "120"
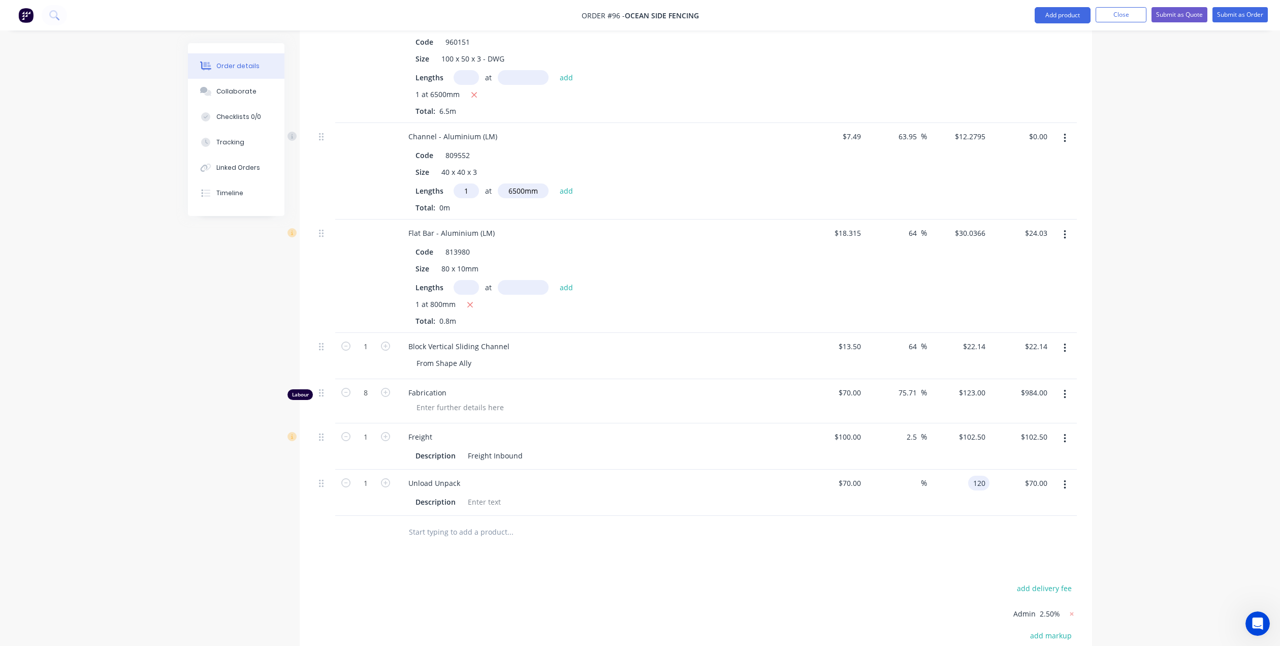
type input "71.43"
type input "$120.00"
click at [975, 495] on div "$120.00 120" at bounding box center [958, 492] width 62 height 46
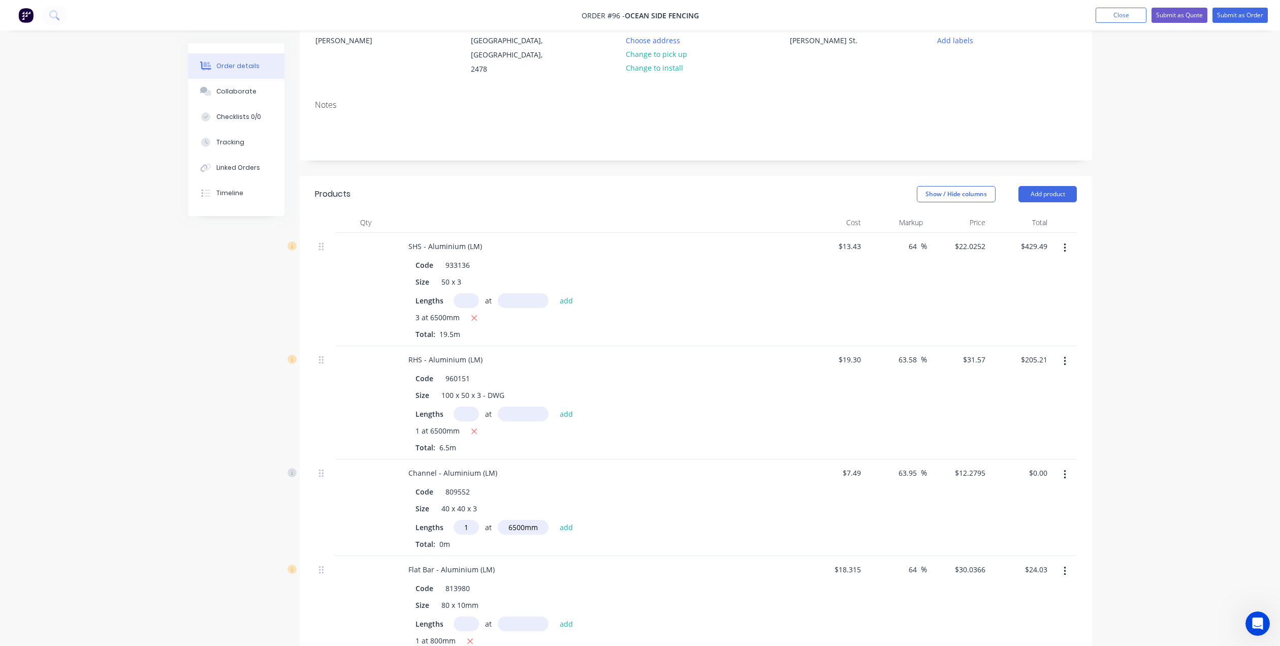
scroll to position [0, 0]
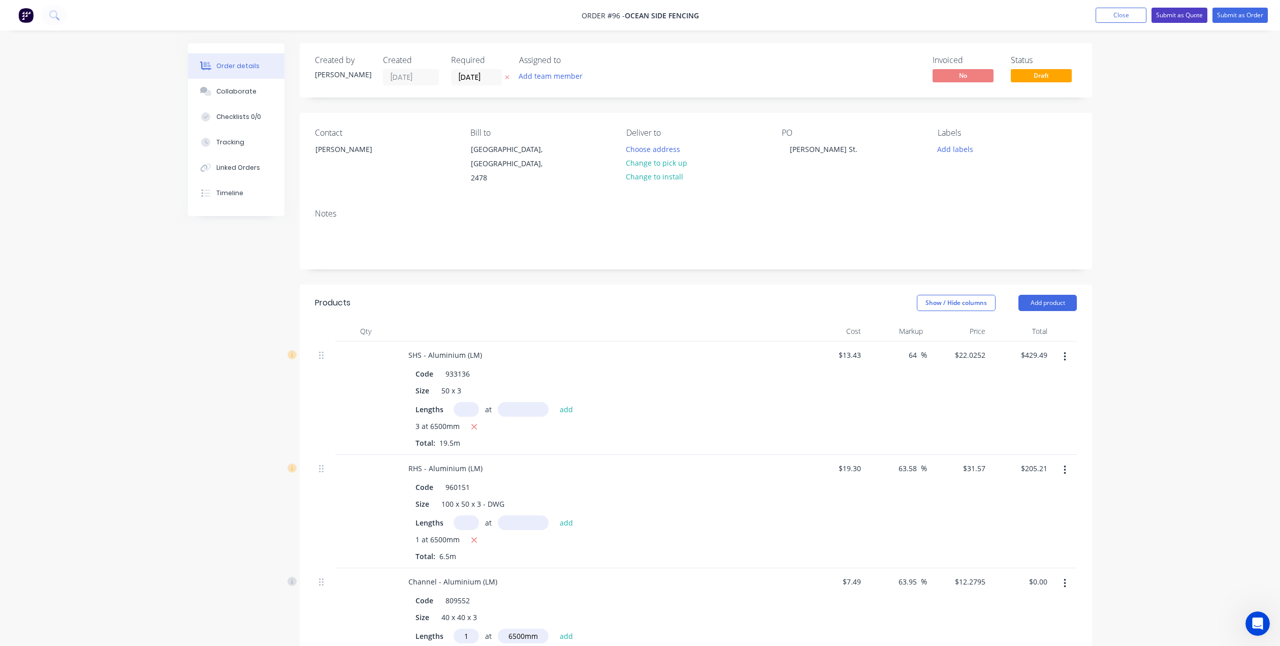
click at [1177, 15] on button "Submit as Quote" at bounding box center [1180, 15] width 56 height 15
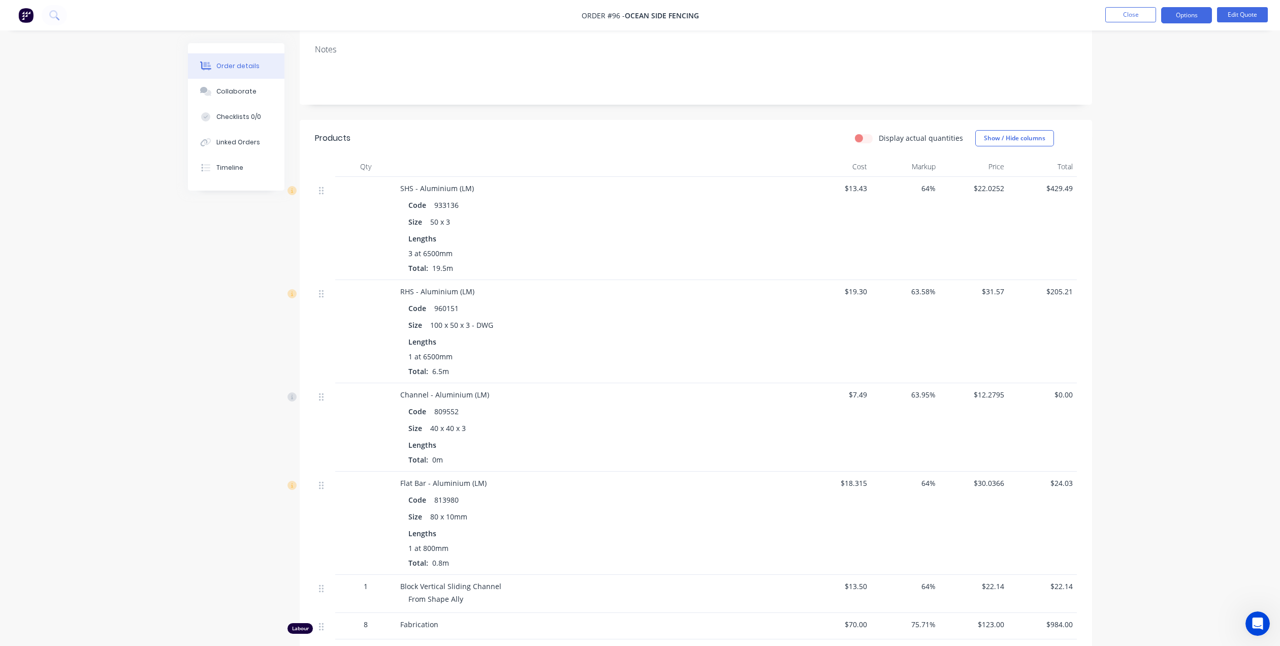
scroll to position [406, 0]
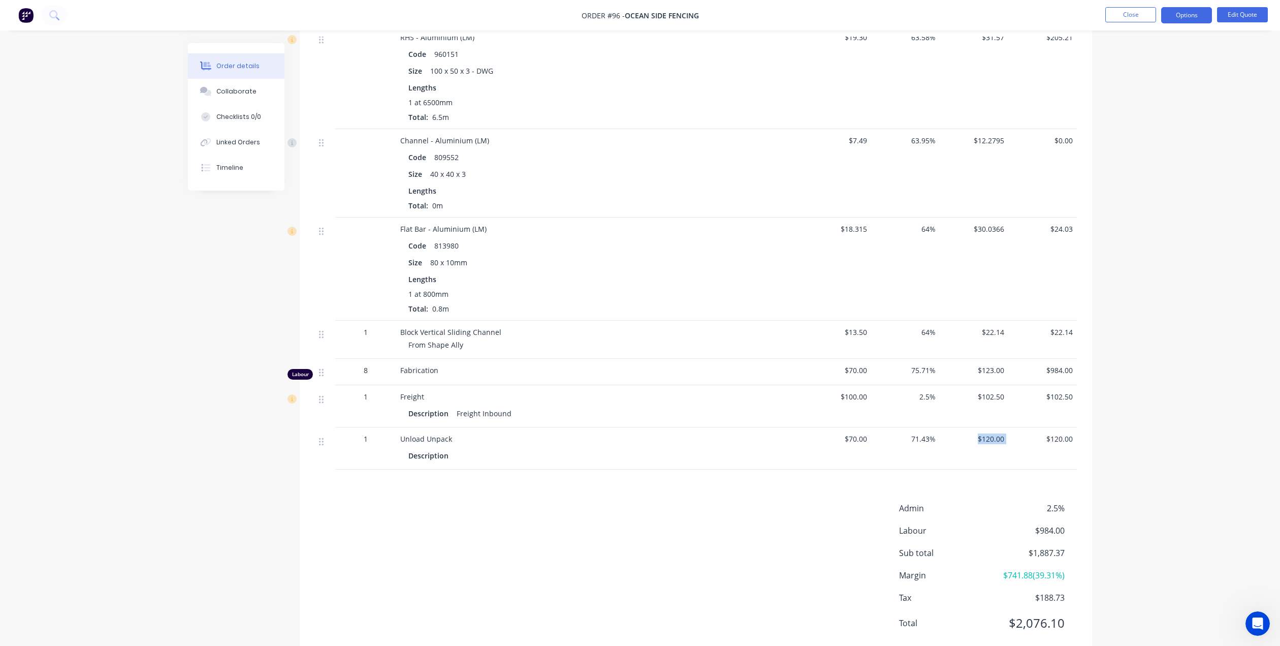
drag, startPoint x: 1009, startPoint y: 435, endPoint x: 976, endPoint y: 443, distance: 33.9
click at [976, 443] on div "1 Unload Unpack Description $70.00 71.43% $120.00 $120.00" at bounding box center [696, 448] width 762 height 42
click at [991, 438] on span "$120.00" at bounding box center [974, 438] width 60 height 11
click at [1005, 436] on div "$120.00" at bounding box center [974, 448] width 69 height 42
drag, startPoint x: 1002, startPoint y: 437, endPoint x: 988, endPoint y: 442, distance: 14.5
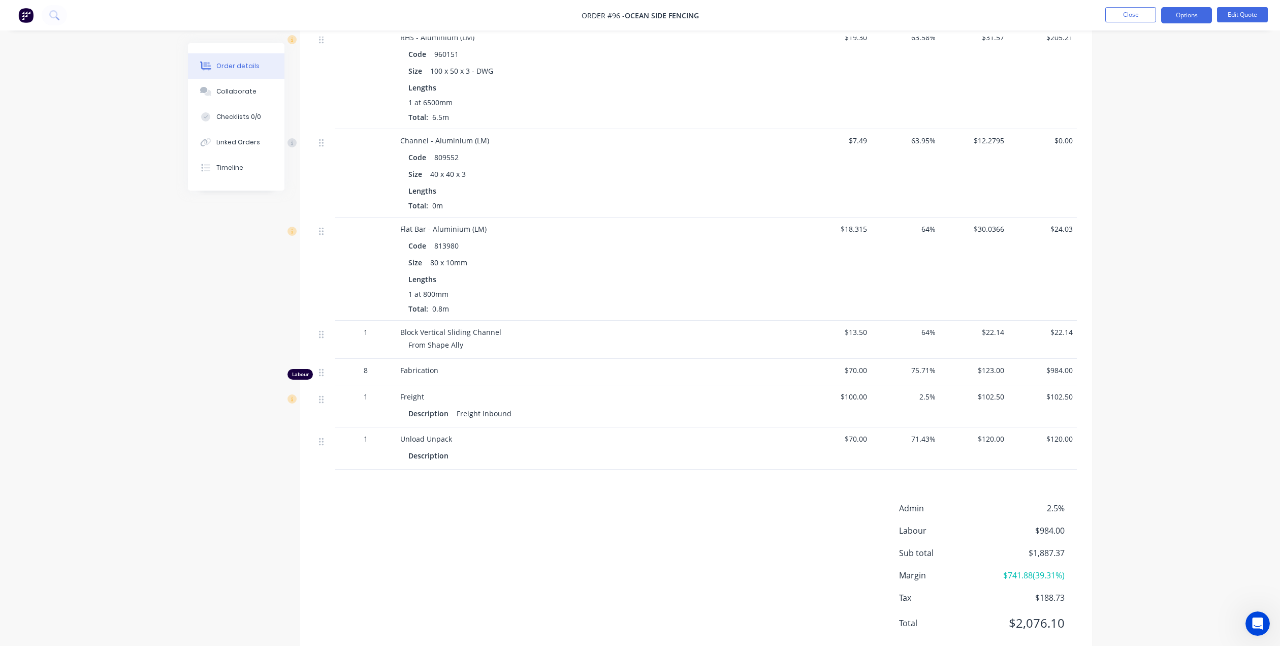
click at [991, 441] on span "$120.00" at bounding box center [974, 438] width 60 height 11
click at [999, 439] on span "$120.00" at bounding box center [974, 438] width 60 height 11
drag, startPoint x: 1005, startPoint y: 438, endPoint x: 972, endPoint y: 444, distance: 34.1
click at [972, 444] on div "$120.00" at bounding box center [974, 448] width 69 height 42
click at [920, 455] on div "71.43%" at bounding box center [905, 448] width 69 height 42
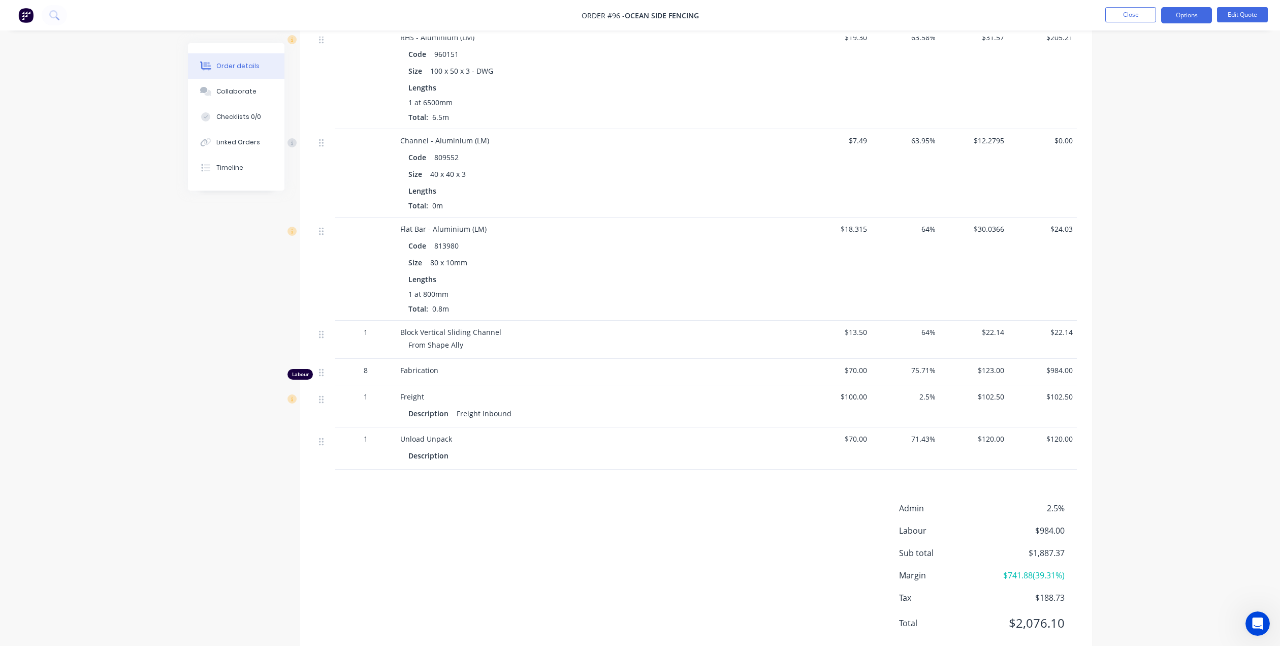
click at [862, 438] on span "$70.00" at bounding box center [837, 438] width 60 height 11
drag, startPoint x: 870, startPoint y: 439, endPoint x: 829, endPoint y: 445, distance: 41.2
click at [829, 445] on div "$70.00" at bounding box center [837, 448] width 69 height 42
click at [871, 452] on div "71.43%" at bounding box center [905, 448] width 69 height 42
click at [321, 441] on icon at bounding box center [321, 441] width 5 height 9
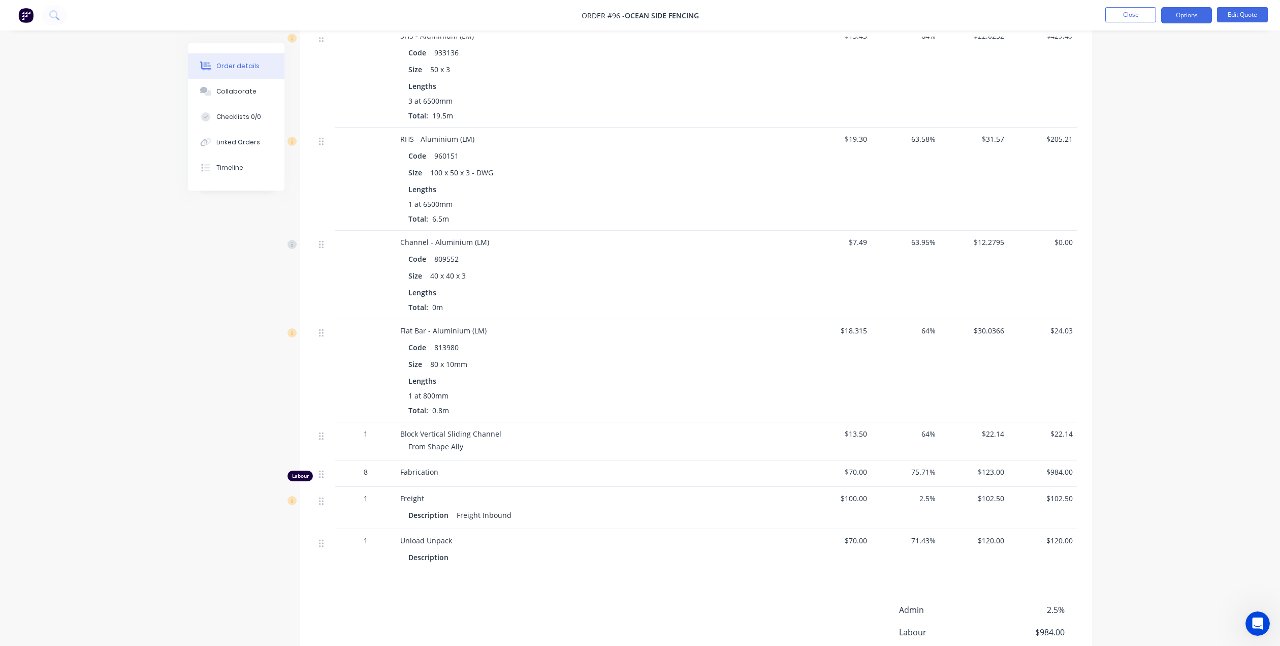
scroll to position [356, 0]
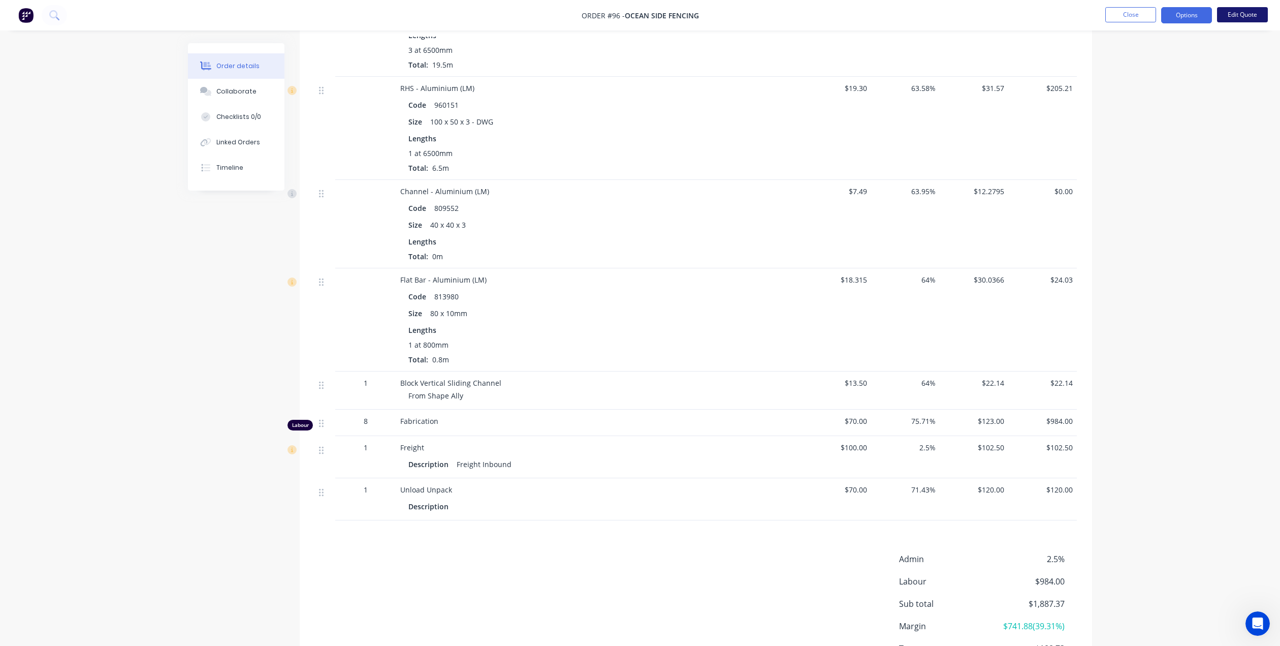
click at [1232, 16] on button "Edit Quote" at bounding box center [1242, 14] width 51 height 15
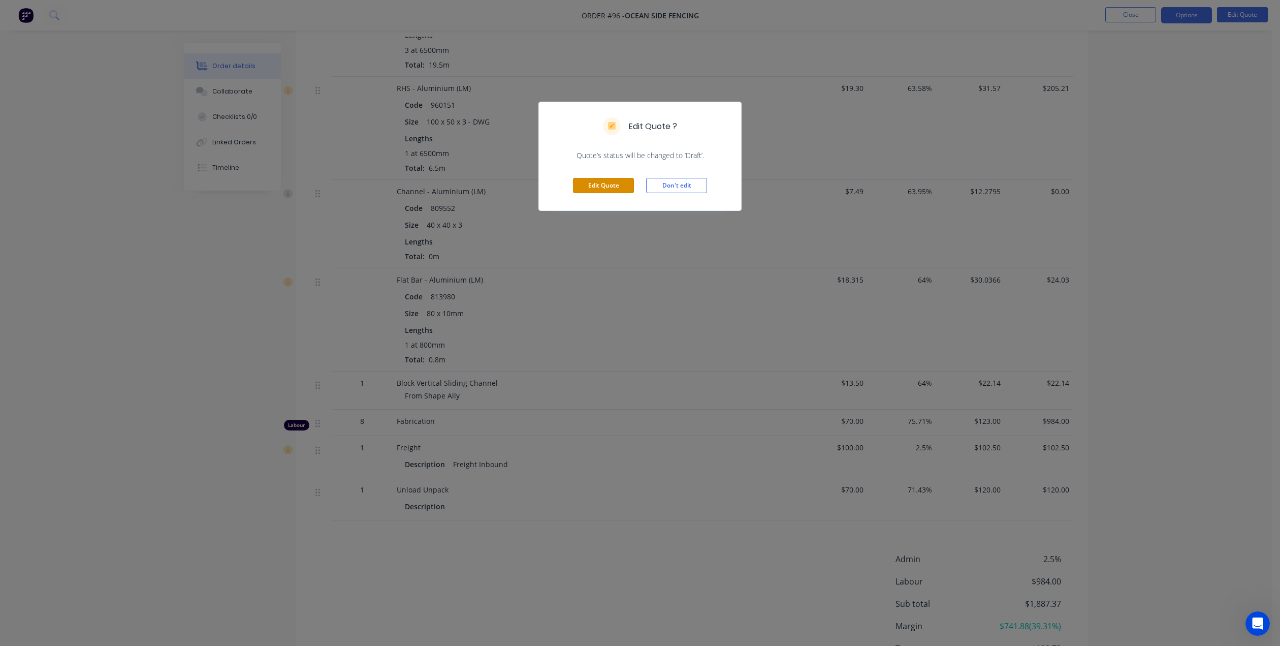
click at [611, 183] on button "Edit Quote" at bounding box center [603, 185] width 61 height 15
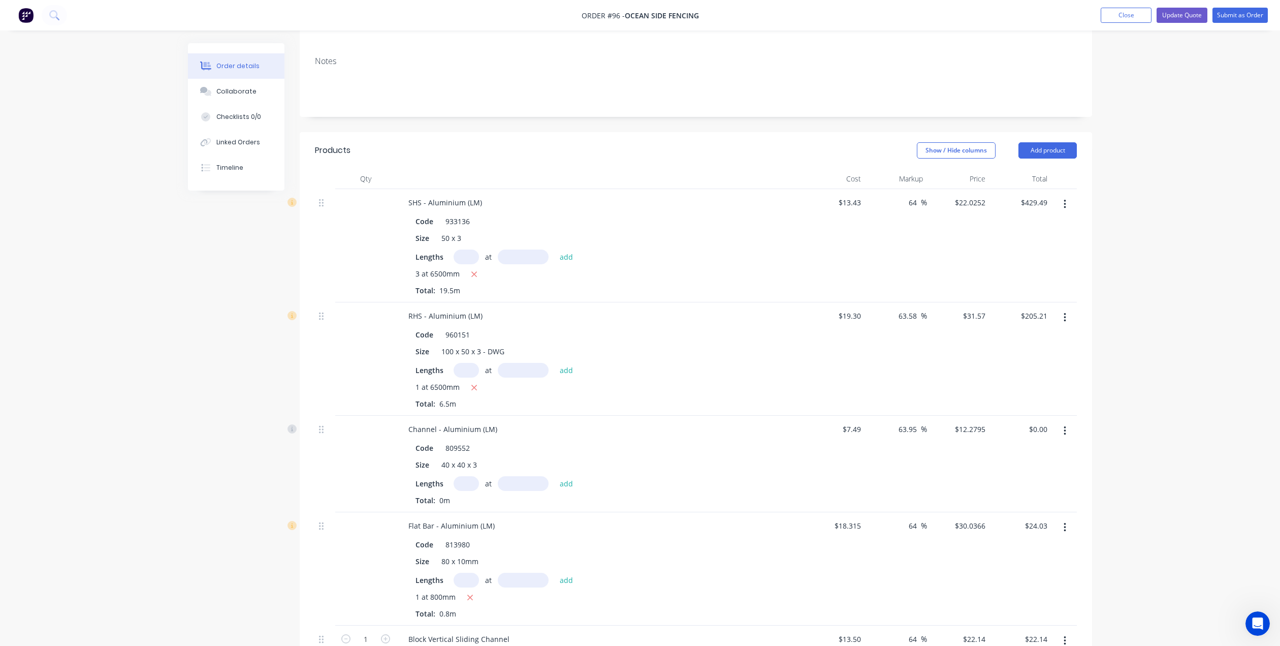
scroll to position [203, 0]
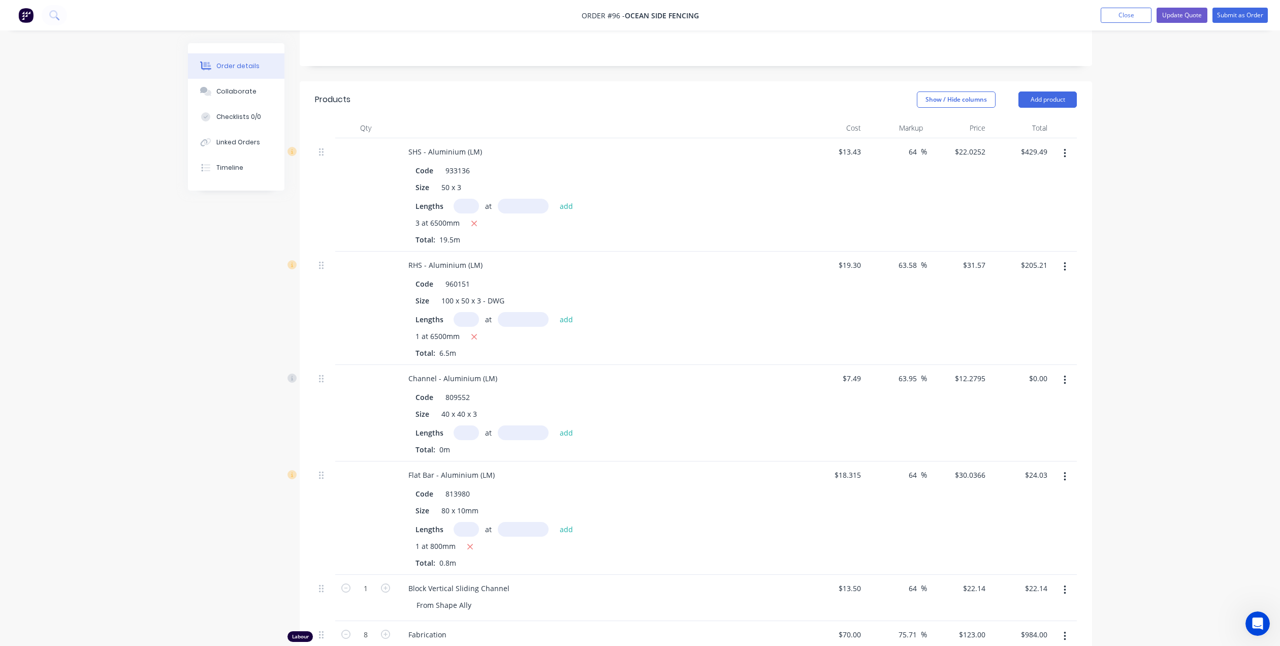
click at [1066, 374] on icon "button" at bounding box center [1065, 379] width 3 height 11
click at [1013, 399] on div "Edit" at bounding box center [1029, 406] width 78 height 15
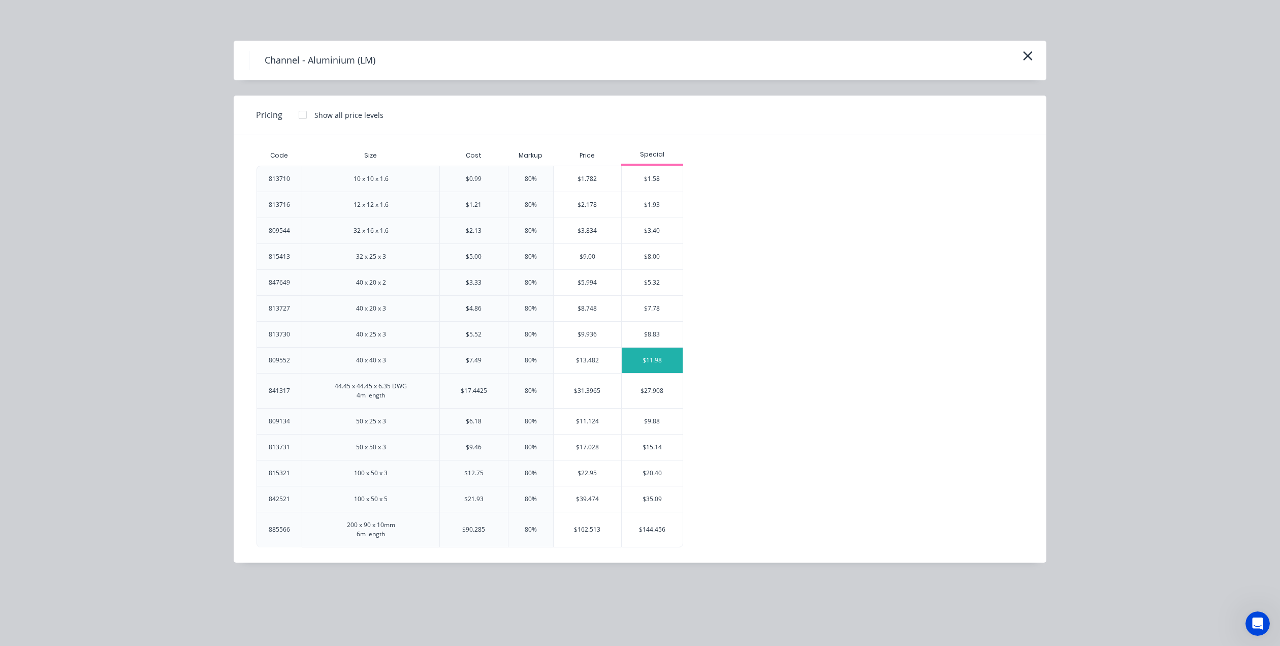
click at [664, 358] on div "$11.98" at bounding box center [652, 359] width 61 height 25
type input "59.95"
type input "$11.98"
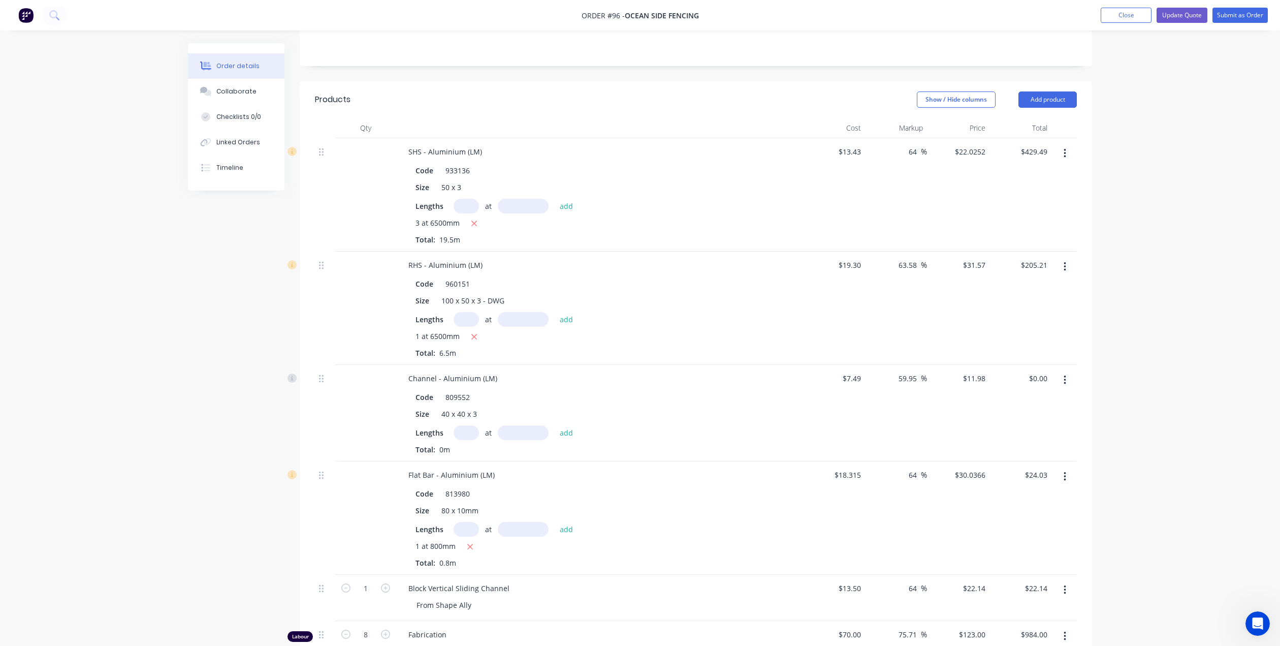
click at [461, 425] on input "text" at bounding box center [466, 432] width 25 height 15
type input "1"
click at [525, 425] on input "text" at bounding box center [523, 432] width 51 height 15
type input "6500mm"
click at [566, 425] on button "add" at bounding box center [567, 432] width 24 height 14
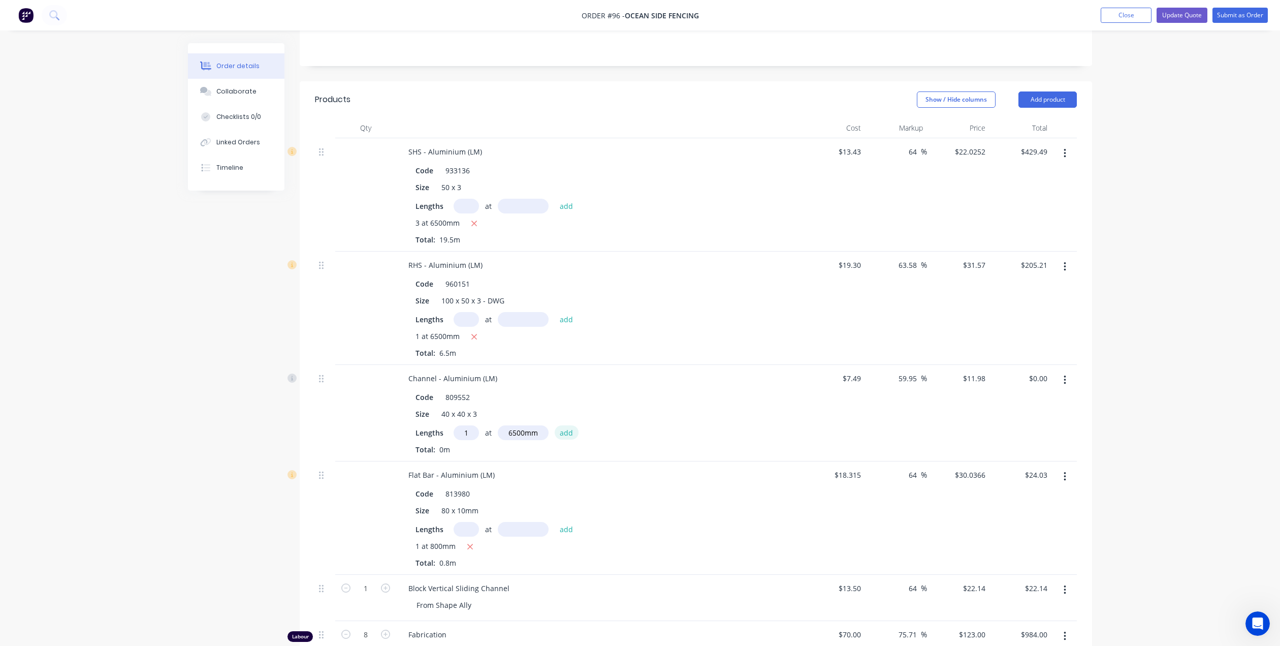
type input "$77.87"
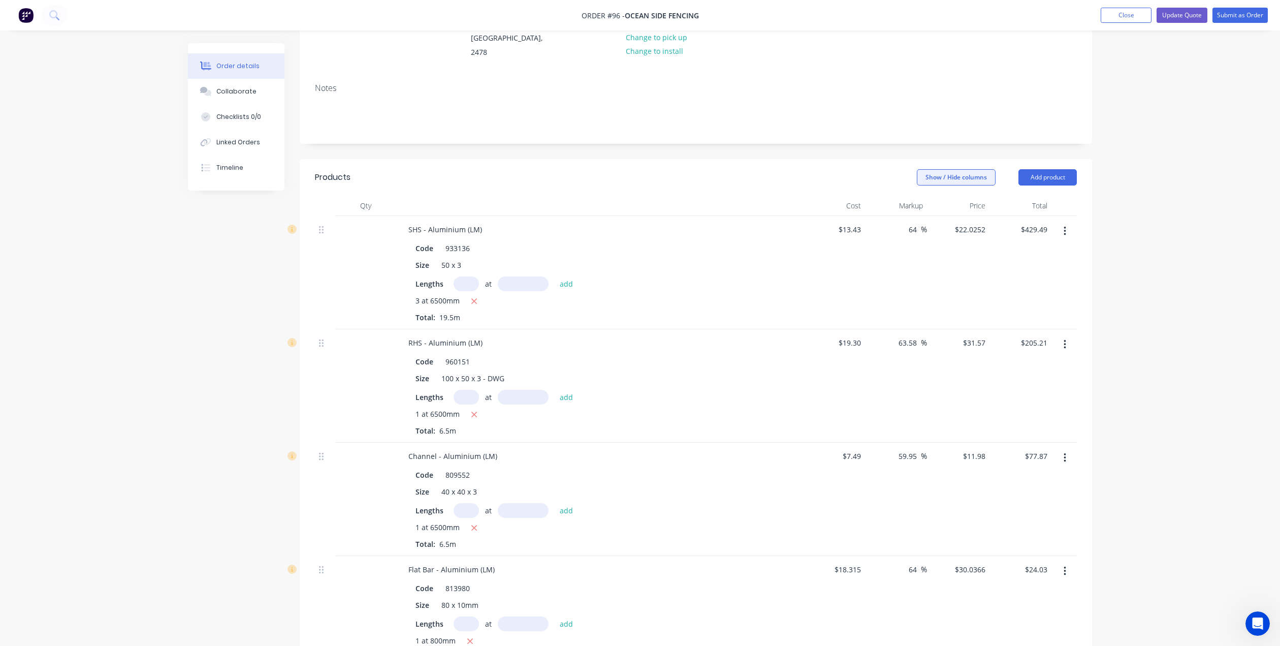
scroll to position [75, 0]
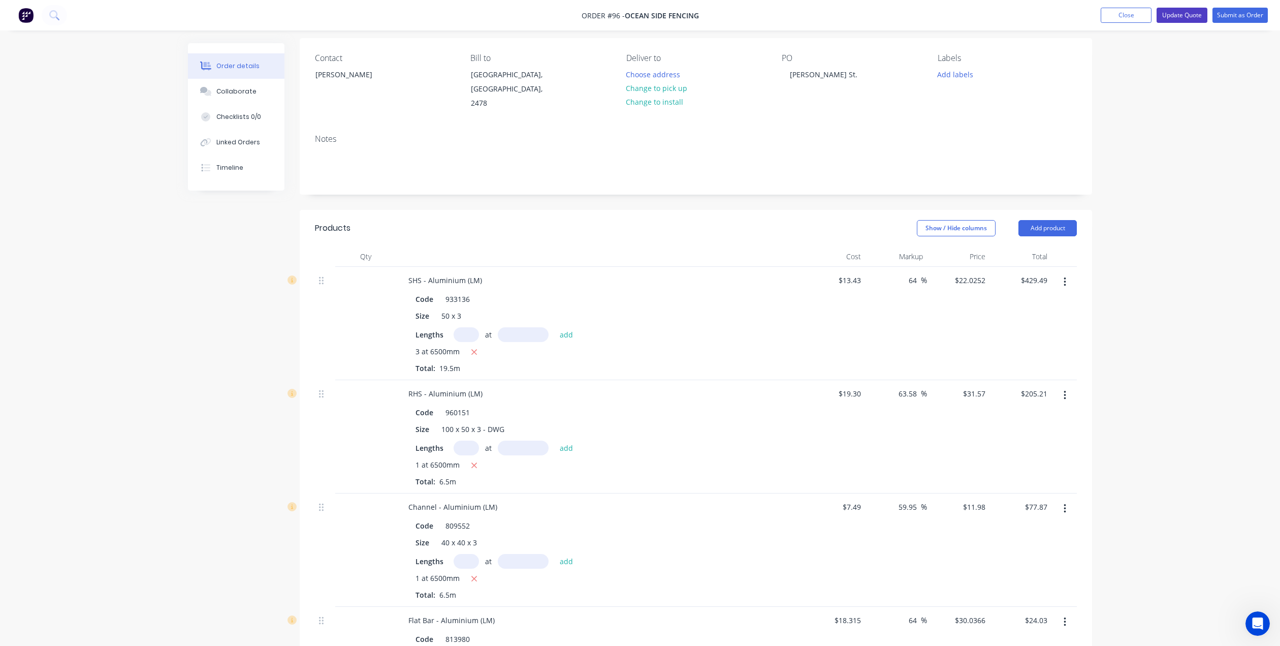
click at [1187, 15] on button "Update Quote" at bounding box center [1182, 15] width 51 height 15
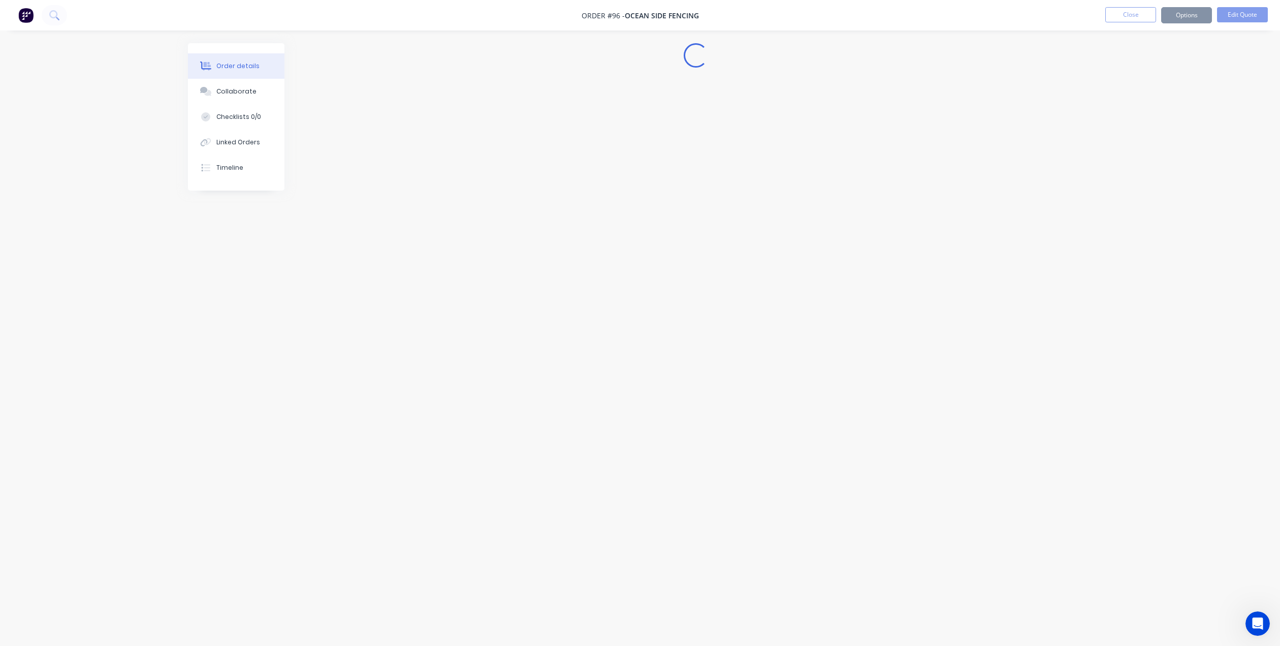
scroll to position [0, 0]
